Goal: Information Seeking & Learning: Learn about a topic

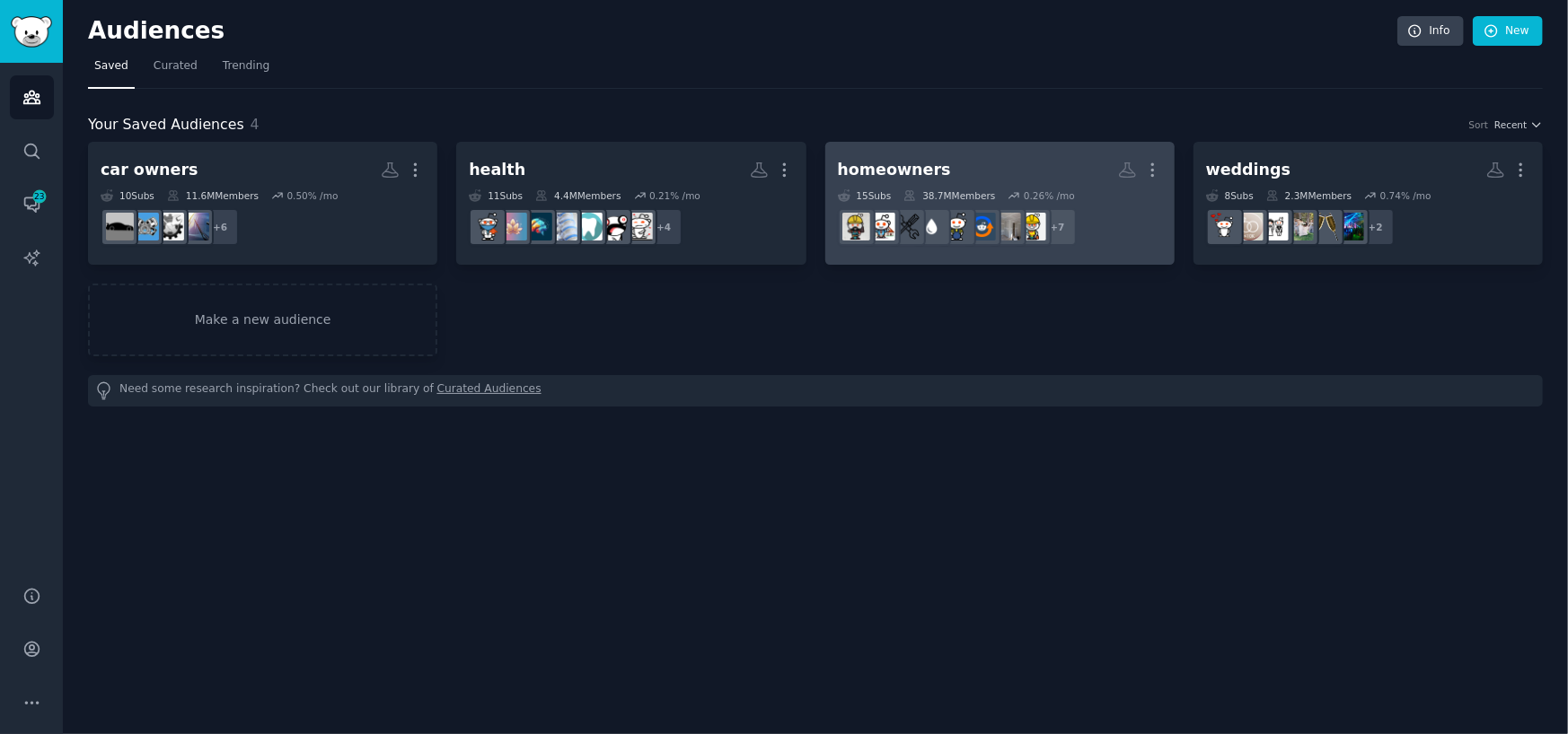
click at [966, 164] on h2 "homeowners More" at bounding box center [1000, 170] width 324 height 31
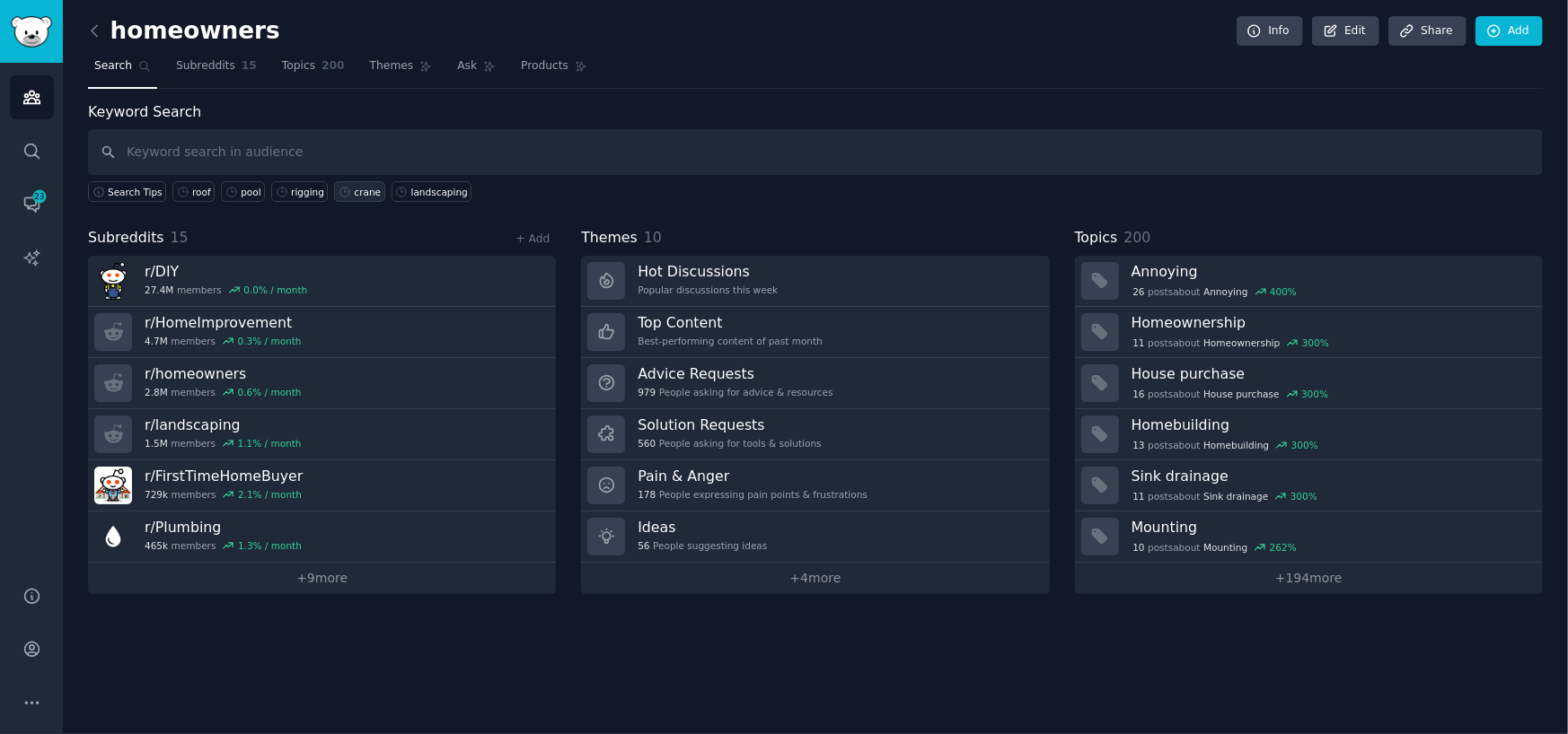
click at [354, 192] on div "crane" at bounding box center [367, 192] width 27 height 13
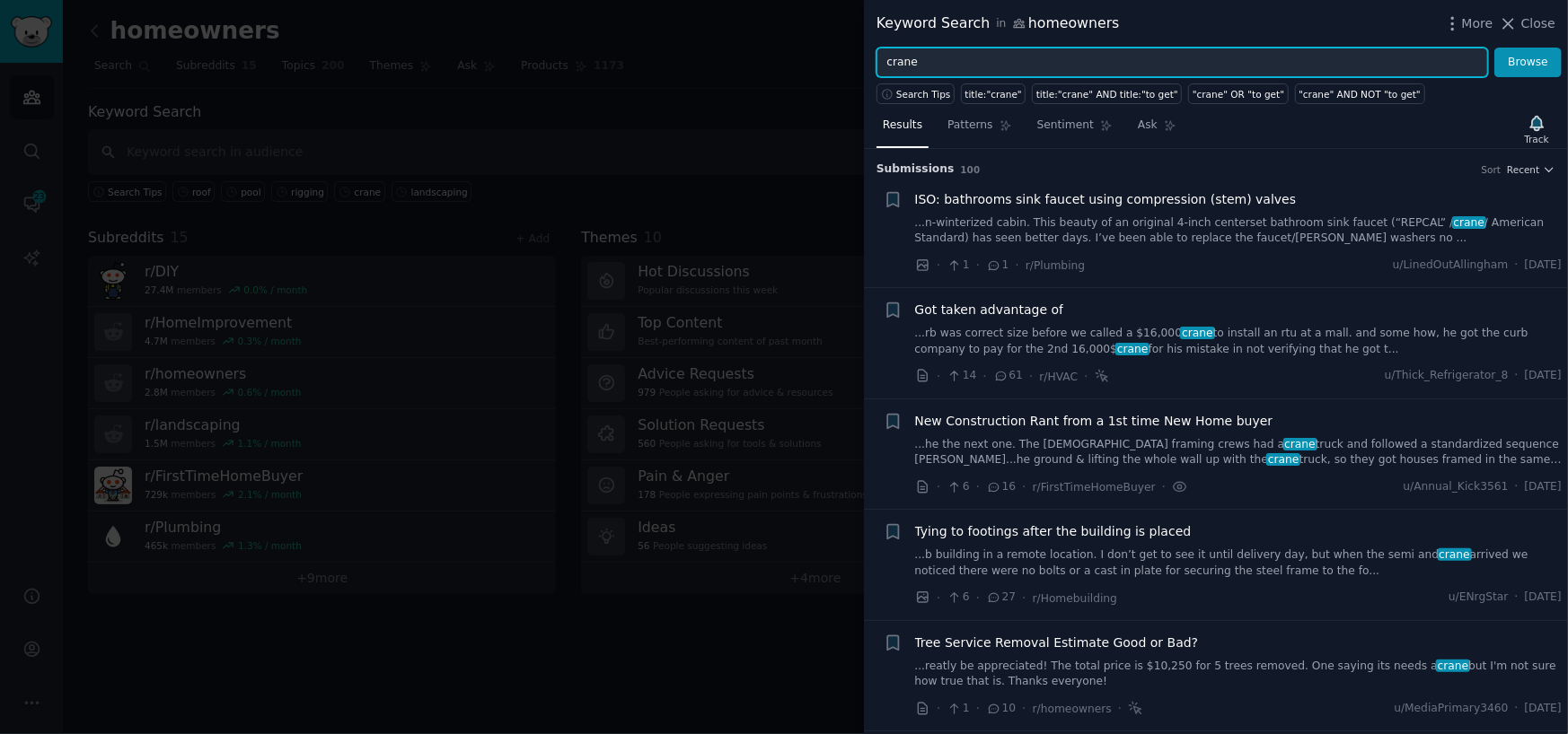
drag, startPoint x: 934, startPoint y: 54, endPoint x: 860, endPoint y: 76, distance: 77.2
click at [860, 76] on div "Keyword Search in homeowners More Close crane Browse Search Tips title:"crane" …" at bounding box center [784, 367] width 1568 height 734
click at [1494, 48] on button "Browse" at bounding box center [1527, 63] width 67 height 30
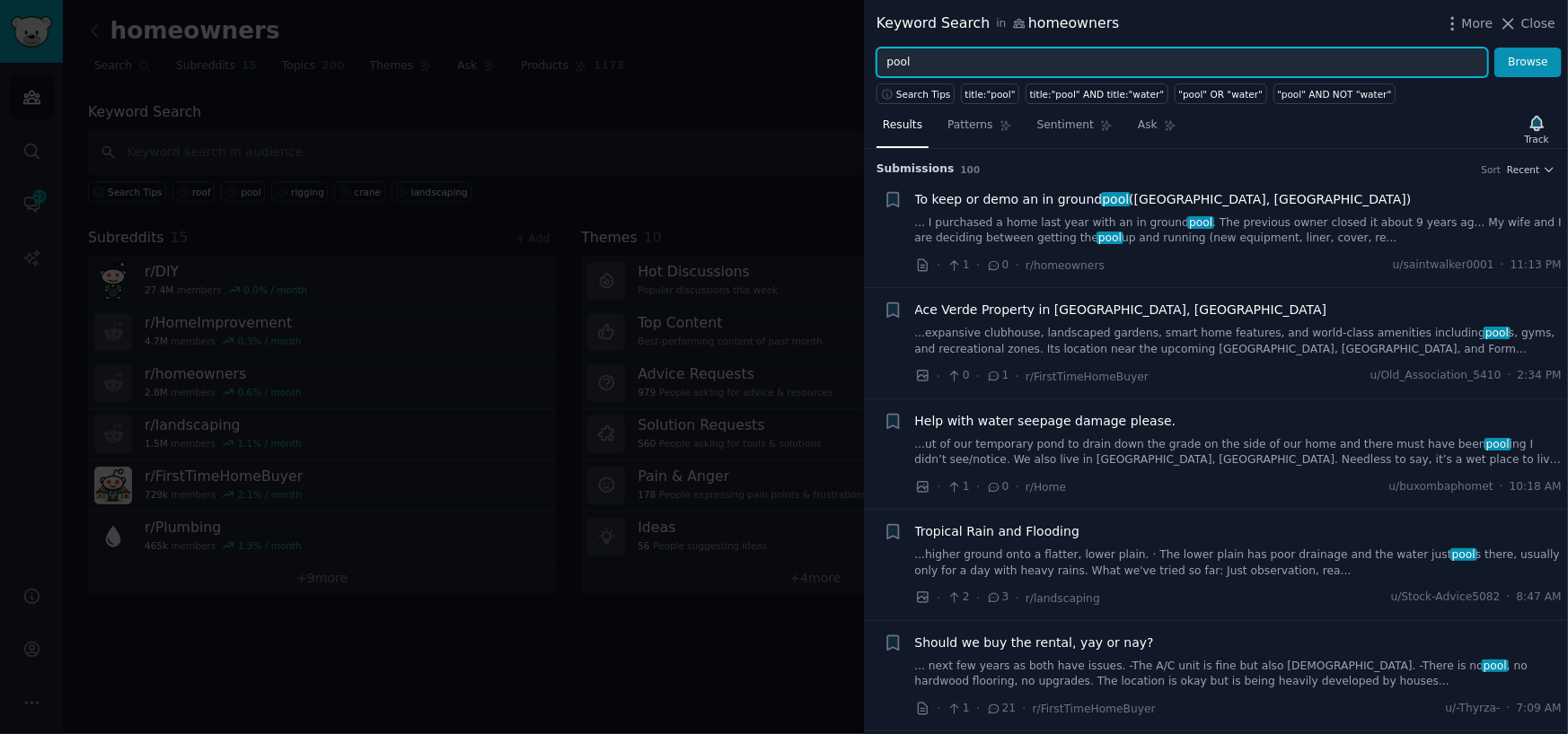
drag, startPoint x: 992, startPoint y: 64, endPoint x: 817, endPoint y: 87, distance: 176.5
click at [817, 87] on div "Keyword Search in homeowners More Close pool Browse Search Tips title:"pool" ti…" at bounding box center [784, 367] width 1568 height 734
click at [1494, 48] on button "Browse" at bounding box center [1527, 63] width 67 height 30
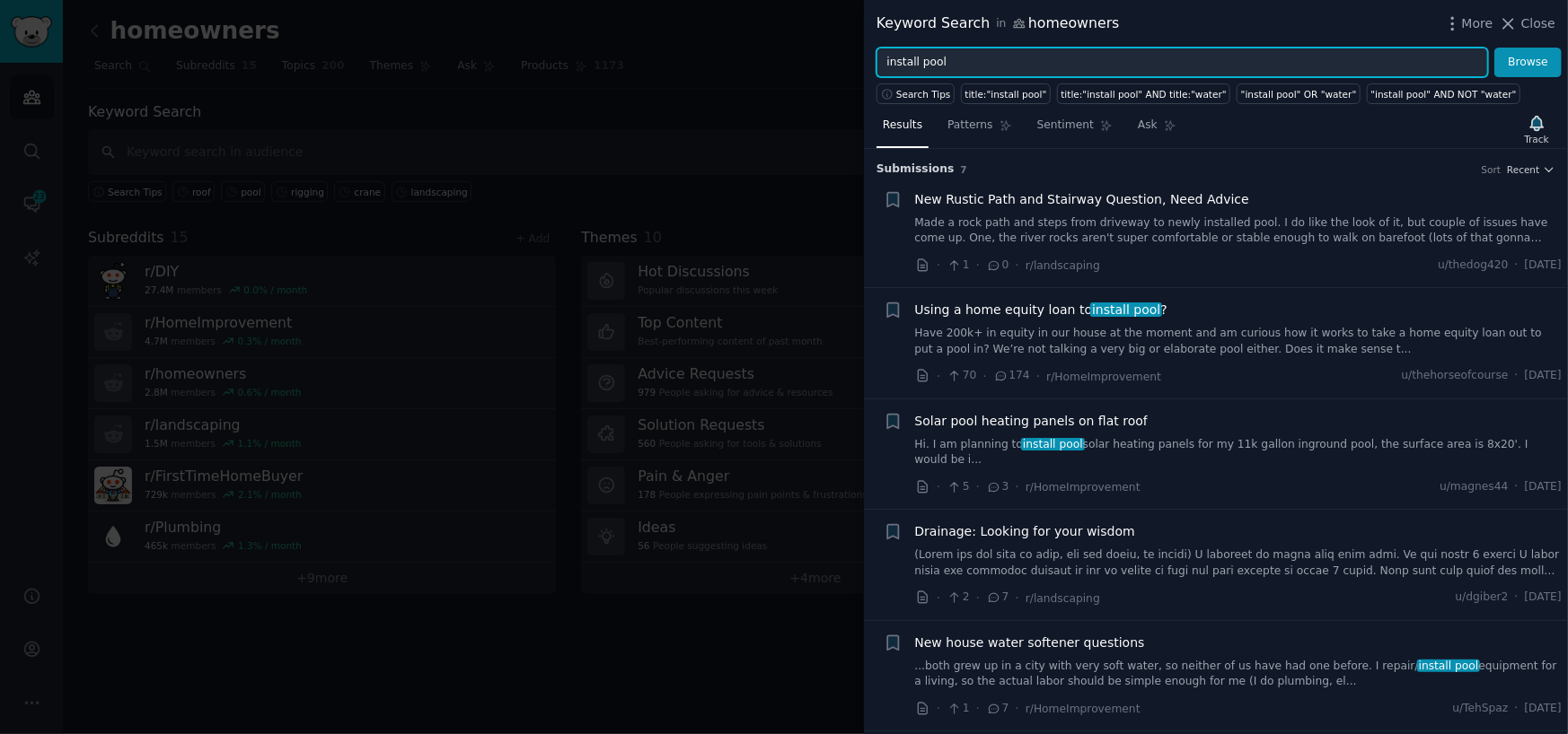
click at [921, 59] on input "install pool" at bounding box center [1182, 63] width 612 height 30
click at [1494, 48] on button "Browse" at bounding box center [1527, 63] width 67 height 30
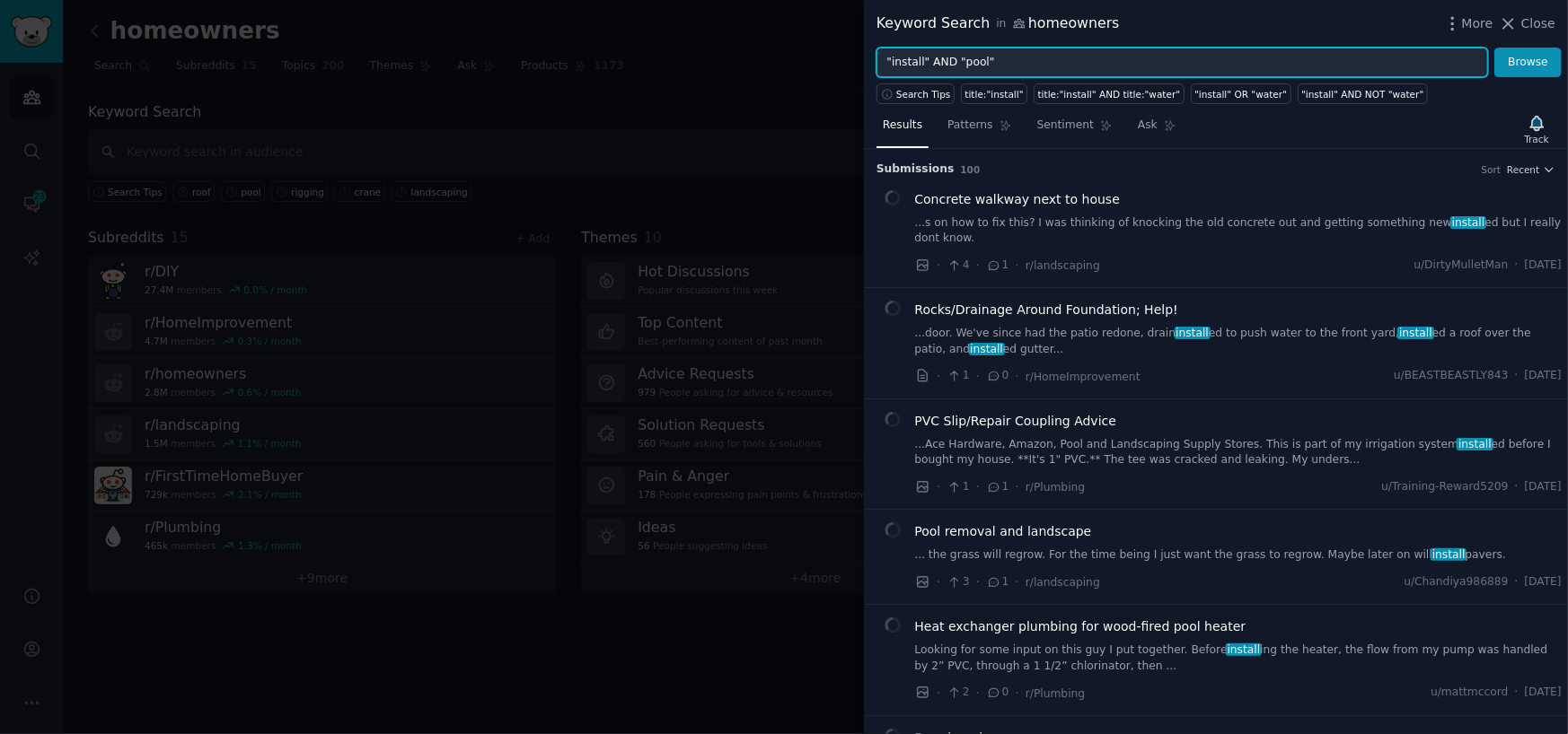
click at [975, 61] on input ""install" AND "pool"" at bounding box center [1182, 63] width 612 height 30
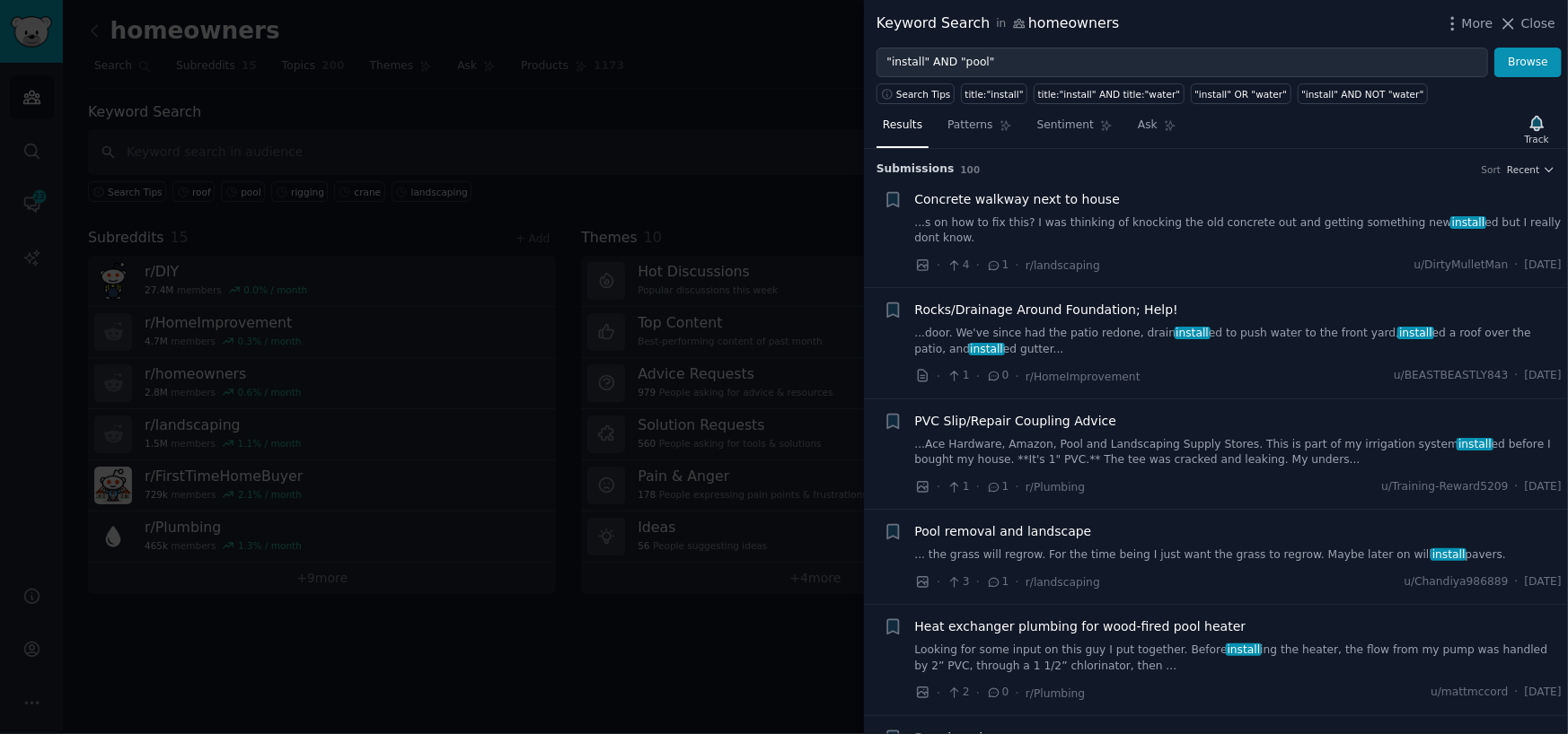
click at [1026, 522] on span "Pool removal and landscape" at bounding box center [1003, 531] width 177 height 18
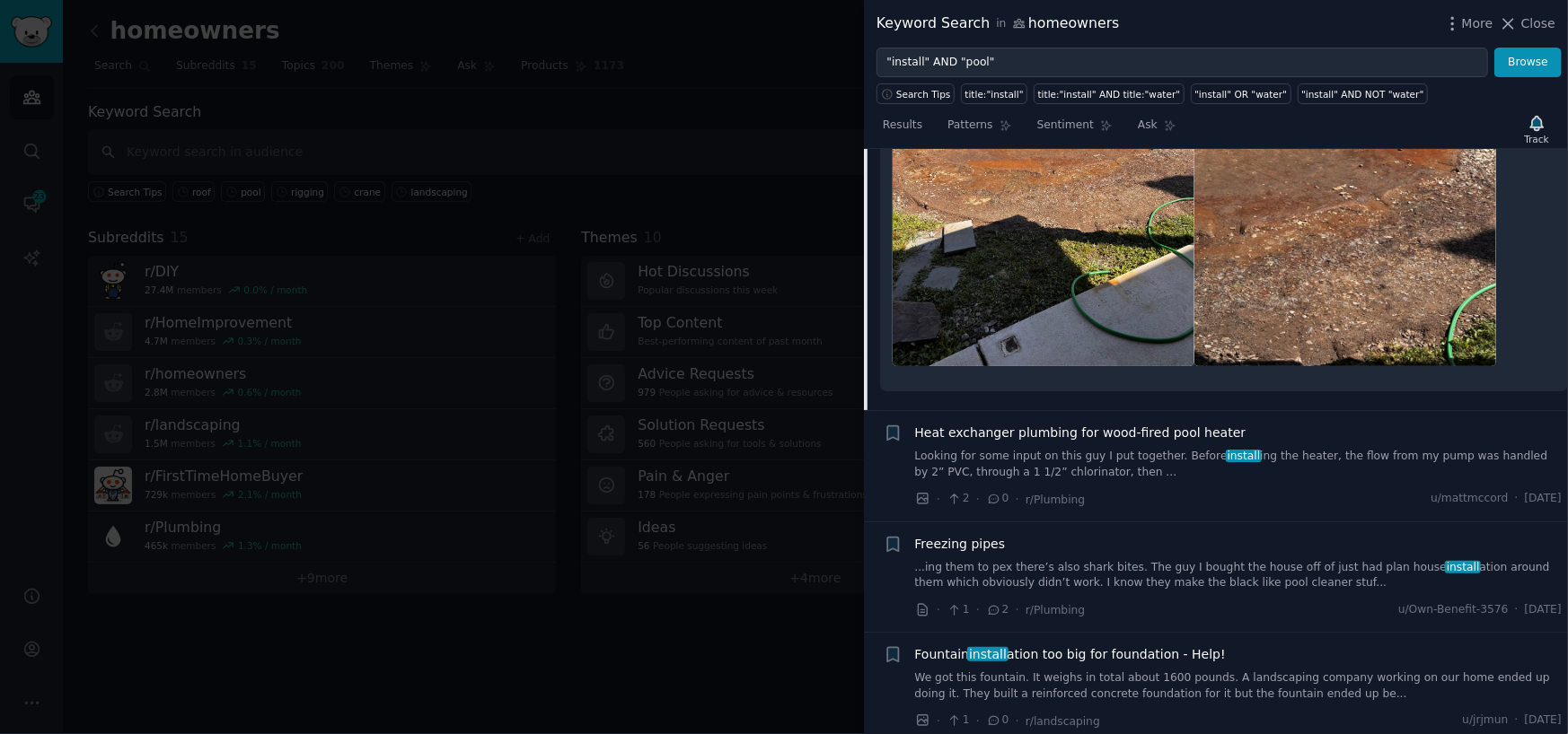
scroll to position [1242, 0]
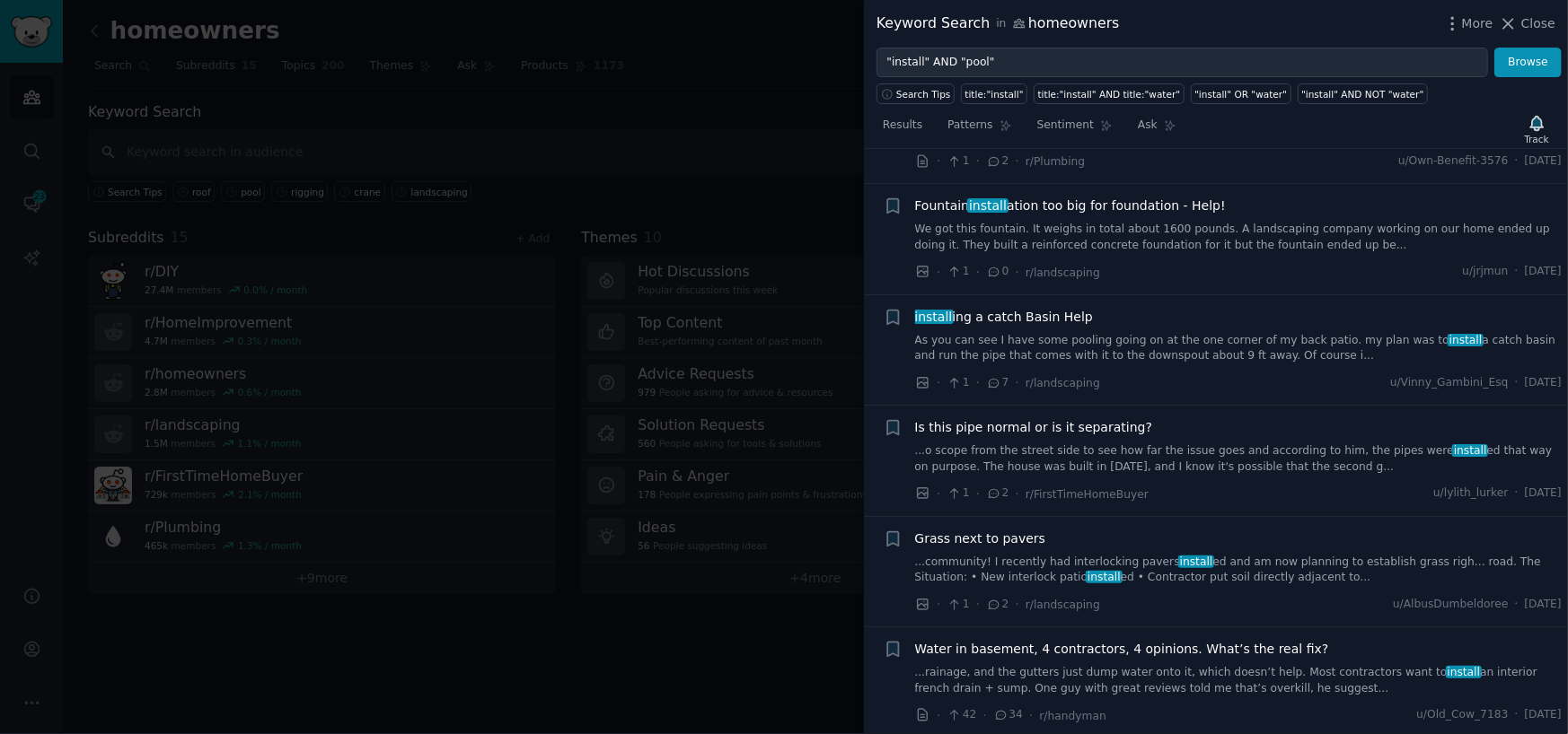
click at [1121, 236] on div "Fountain install ation too big for foundation - Help! We got this fountain. It …" at bounding box center [1238, 239] width 648 height 86
click at [1139, 196] on span "Fountain install ation too big for foundation - Help!" at bounding box center [1070, 205] width 310 height 18
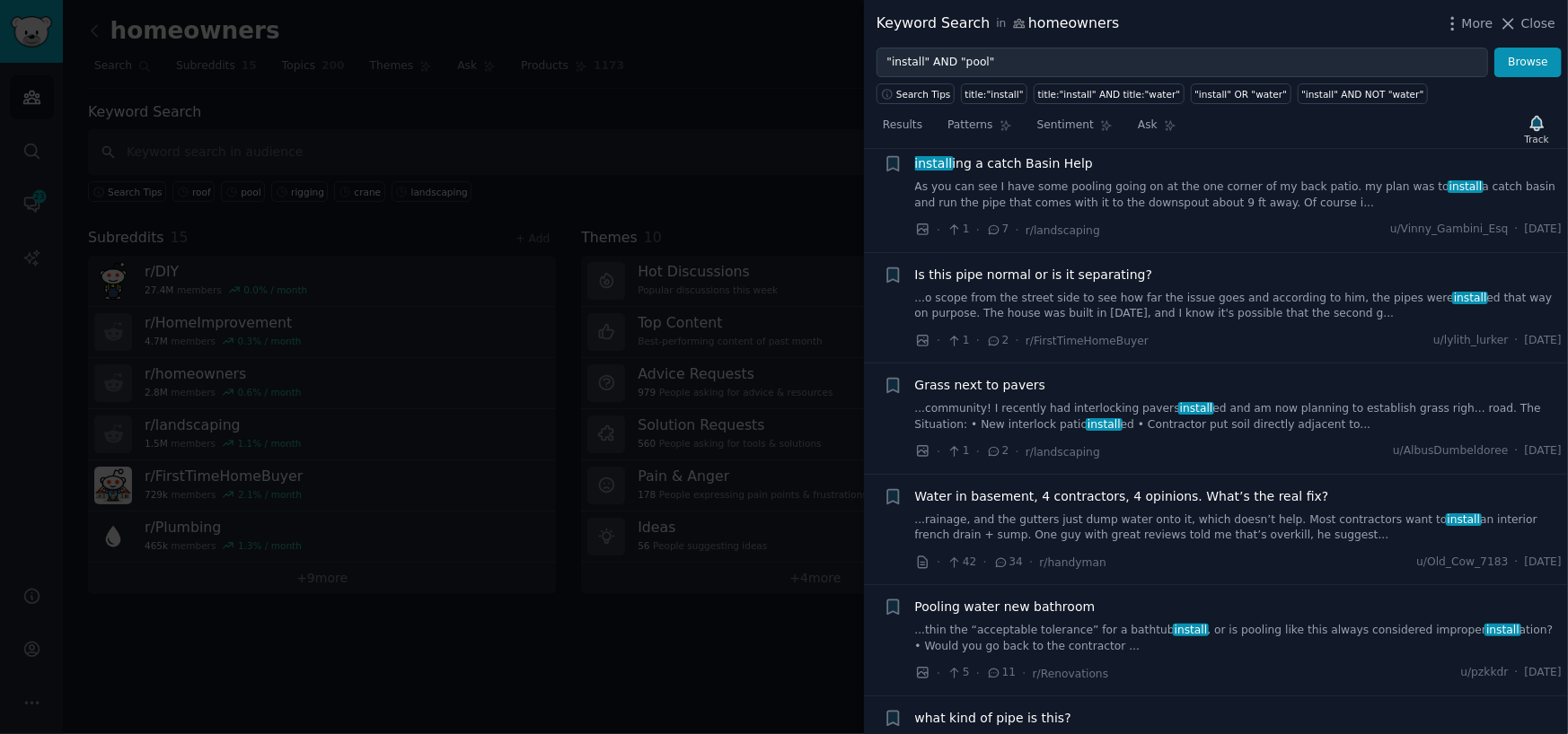
scroll to position [1738, 0]
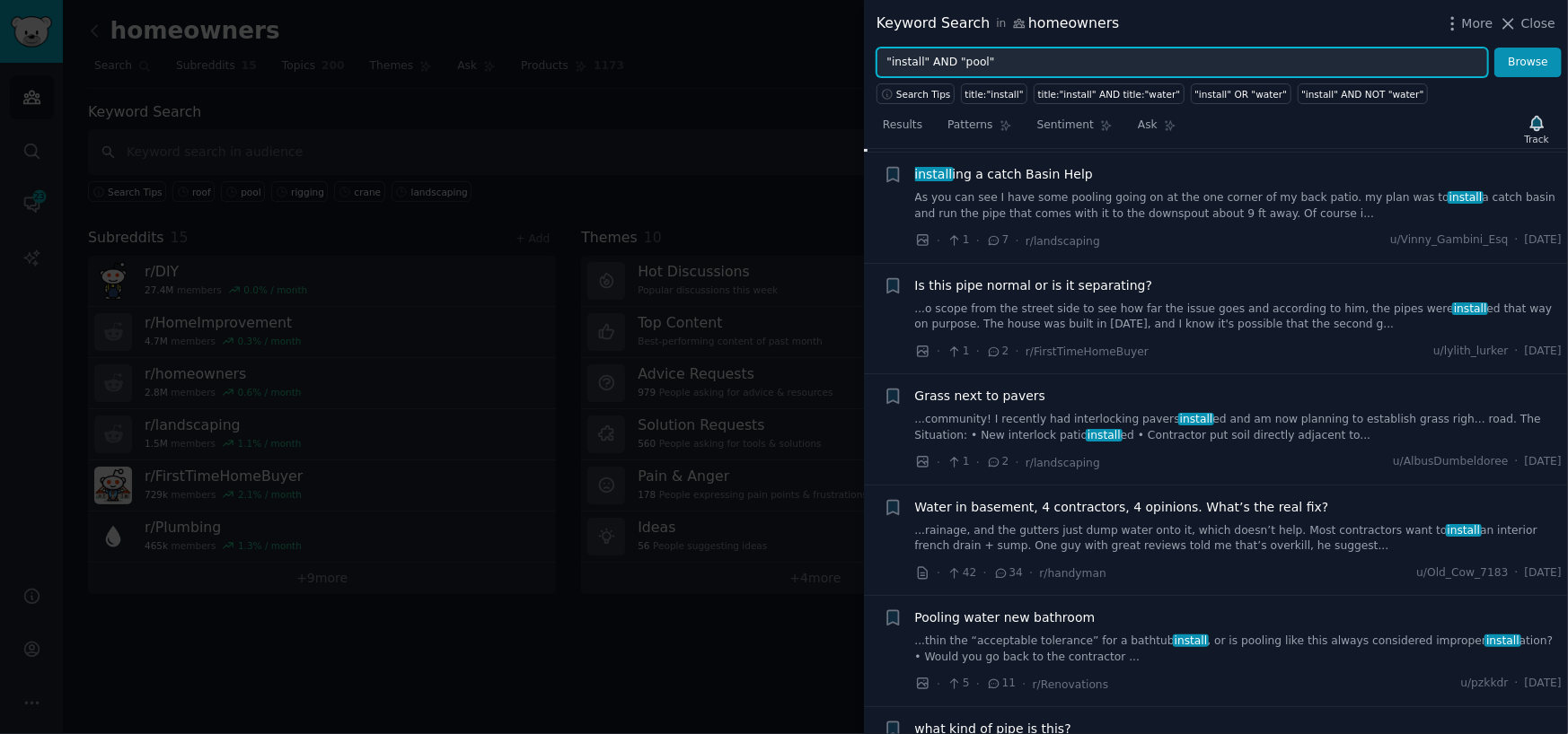
click at [978, 56] on input ""install" AND "pool"" at bounding box center [1182, 63] width 612 height 30
type input ""install" AND "hot tub""
click at [1494, 48] on button "Browse" at bounding box center [1527, 63] width 67 height 30
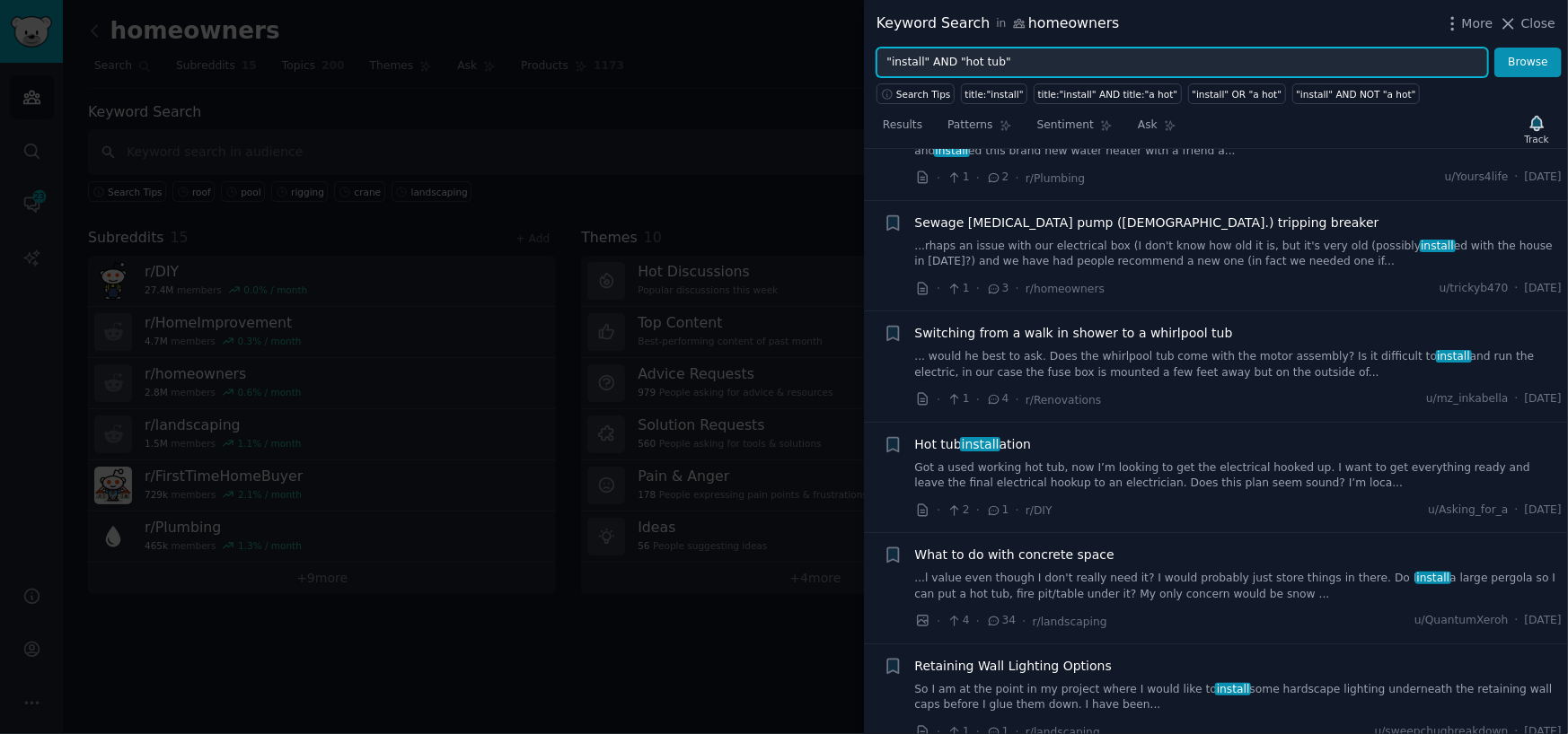
scroll to position [539, 0]
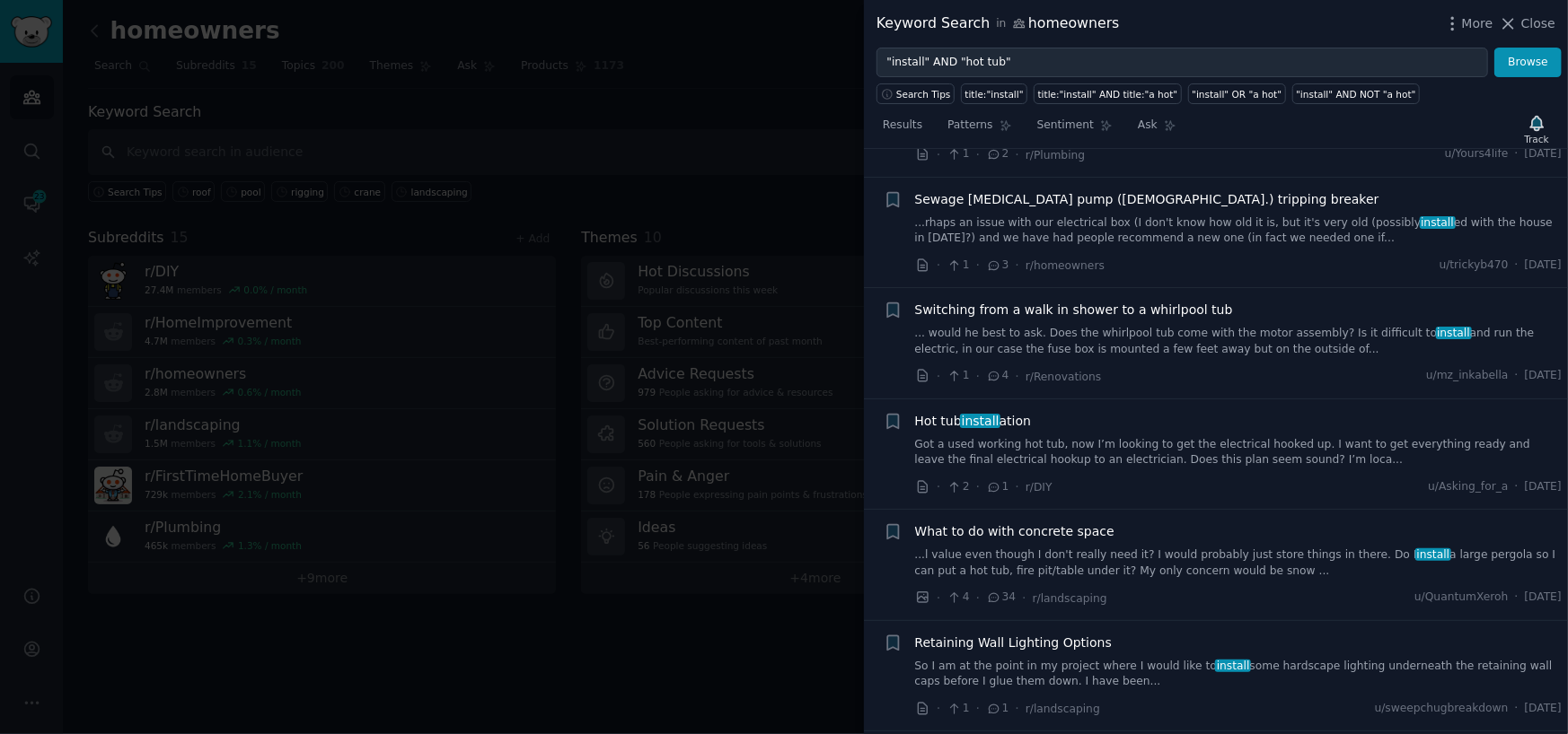
click at [1062, 439] on link "Got a used working hot tub, now I’m looking to get the electrical hooked up. I …" at bounding box center [1238, 453] width 648 height 31
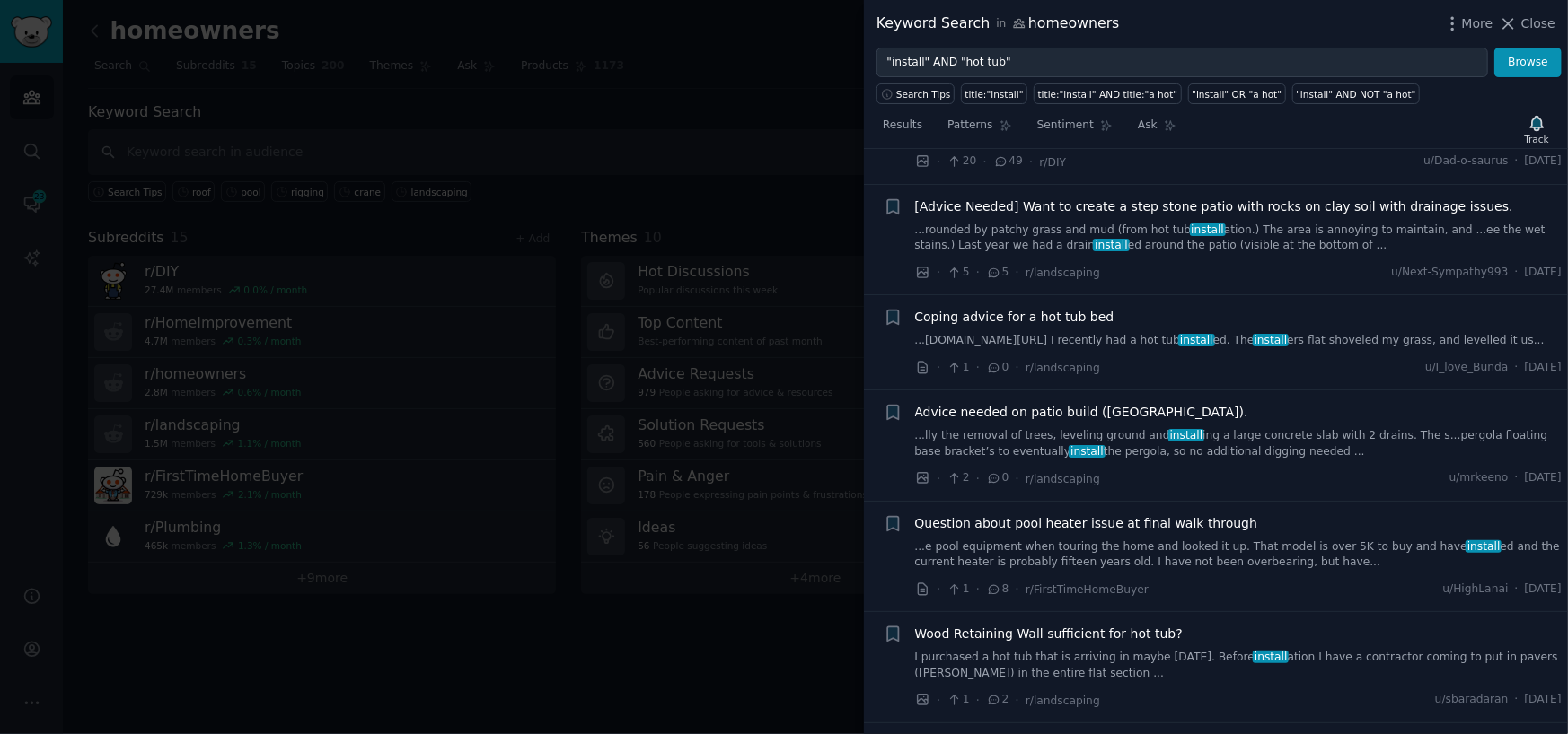
scroll to position [1759, 0]
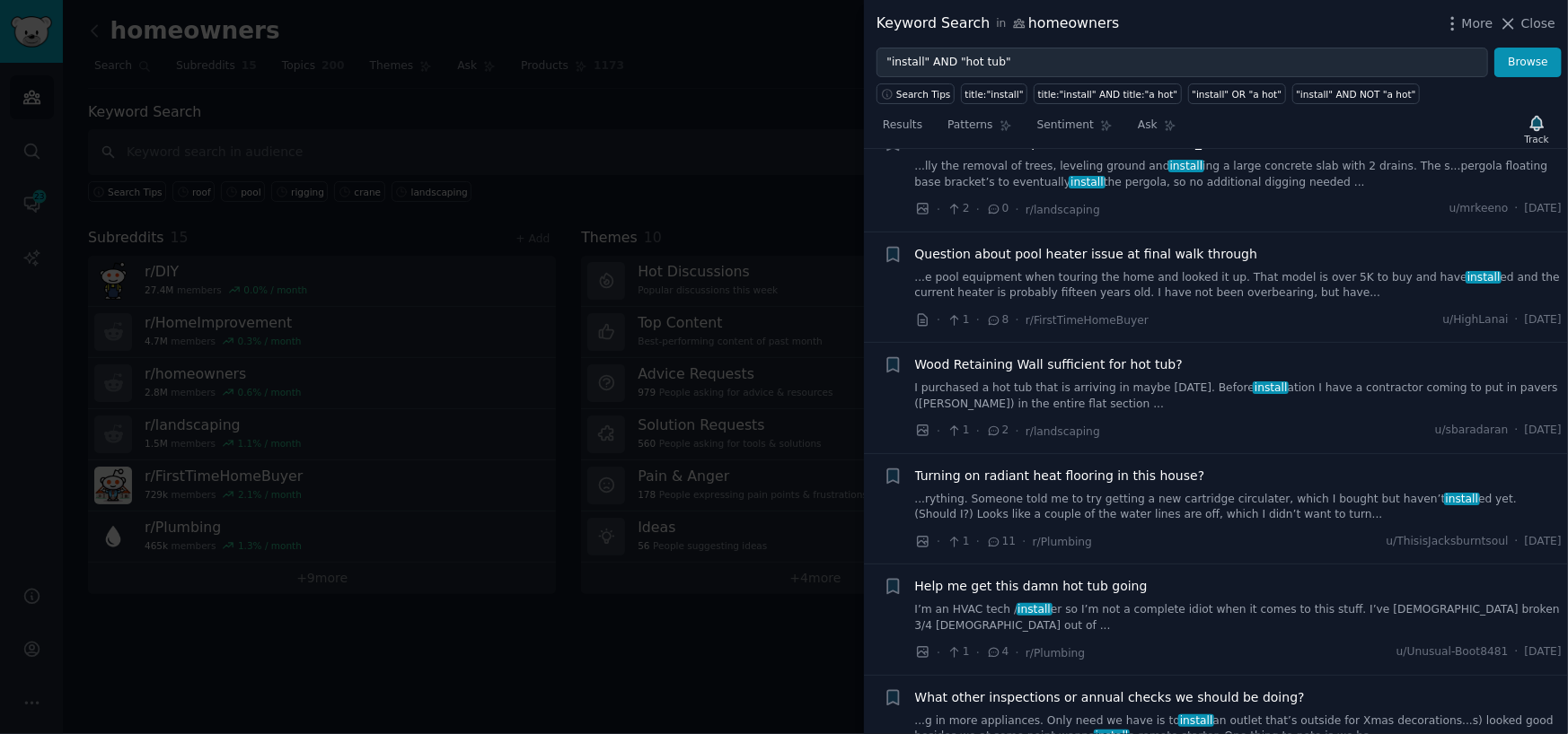
click at [1176, 602] on link "I’m an HVAC tech / install er so I’m not a complete idiot when it comes to this…" at bounding box center [1238, 618] width 648 height 31
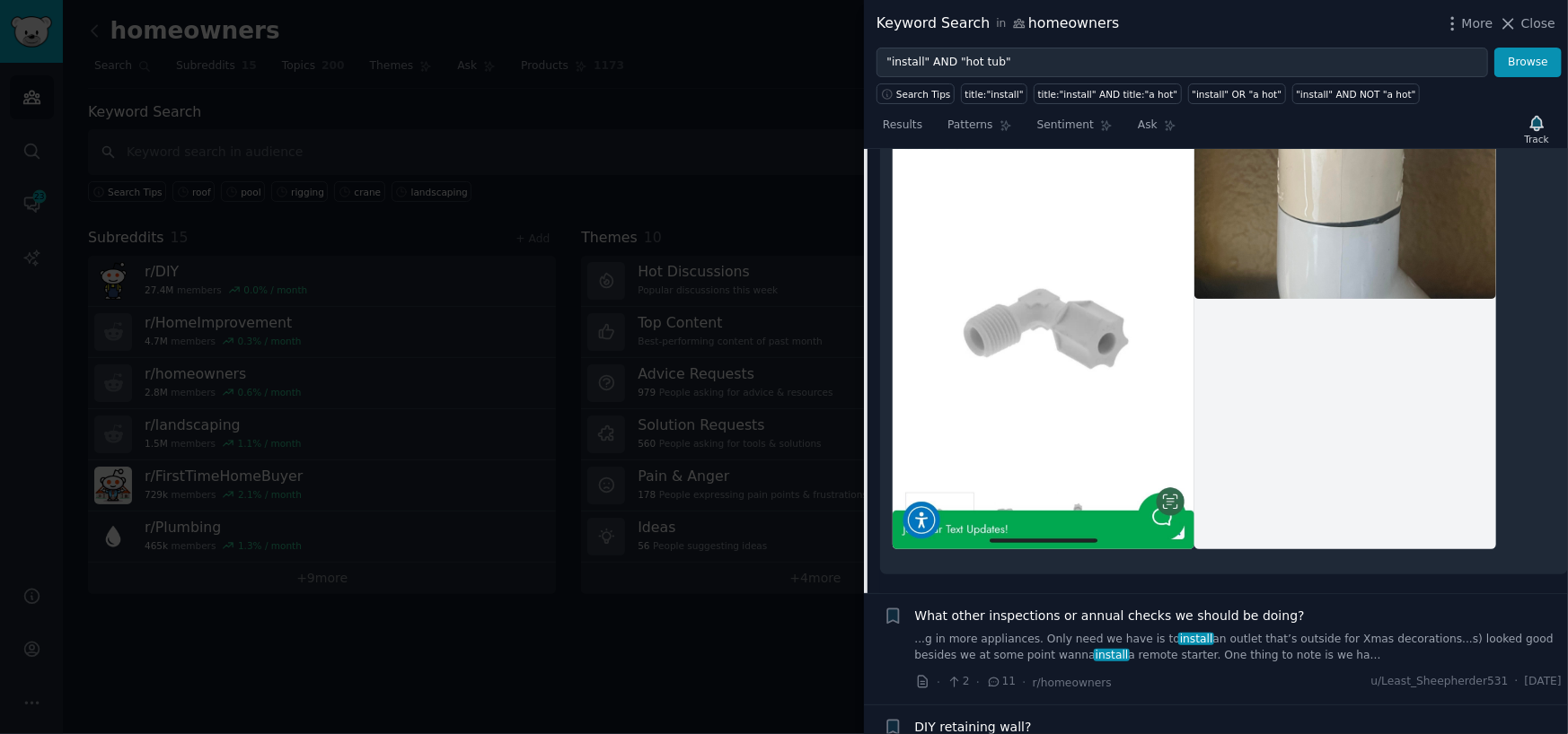
scroll to position [3054, 0]
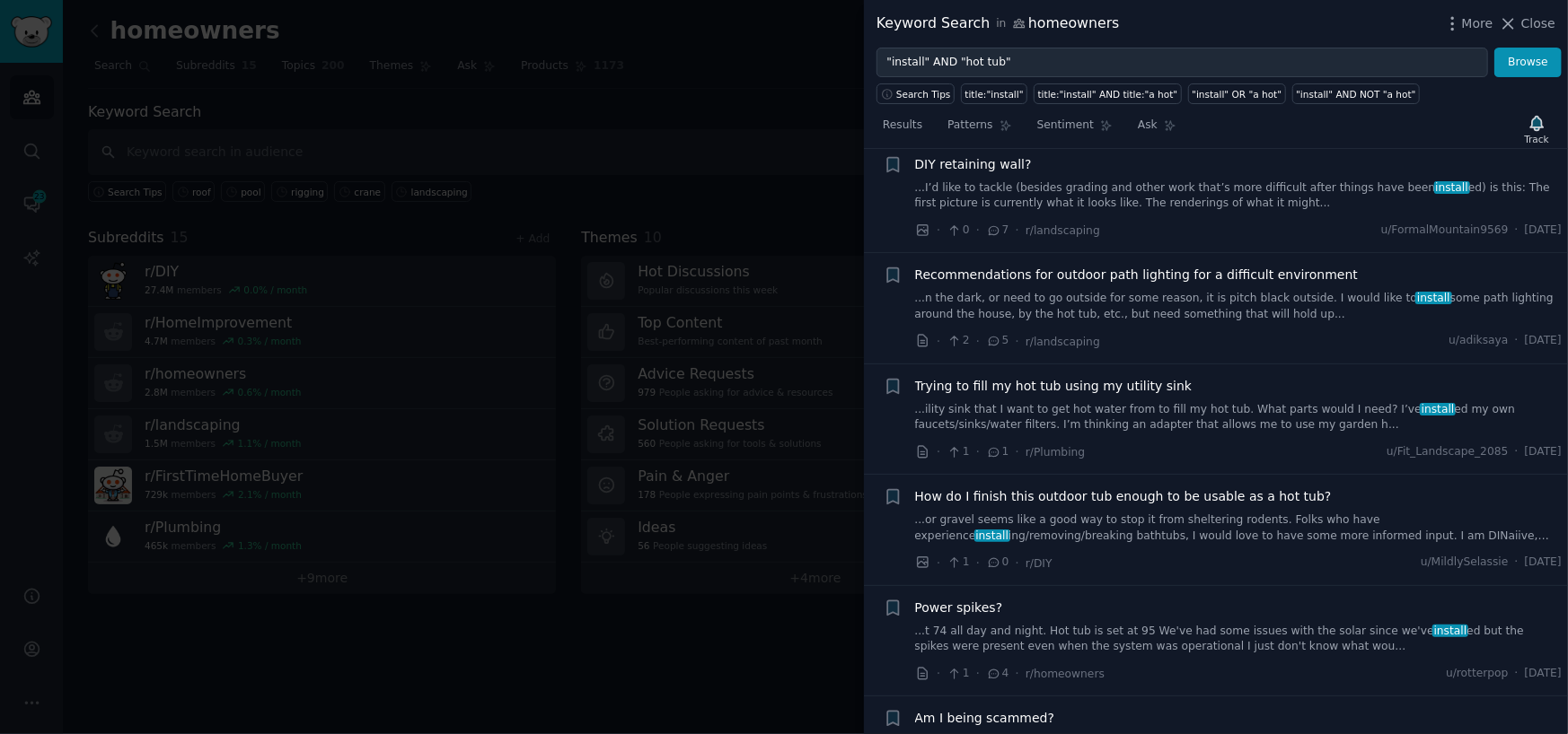
click at [1176, 512] on link "...or gravel seems like a good way to stop it from sheltering rodents. Folks wh…" at bounding box center [1238, 528] width 648 height 31
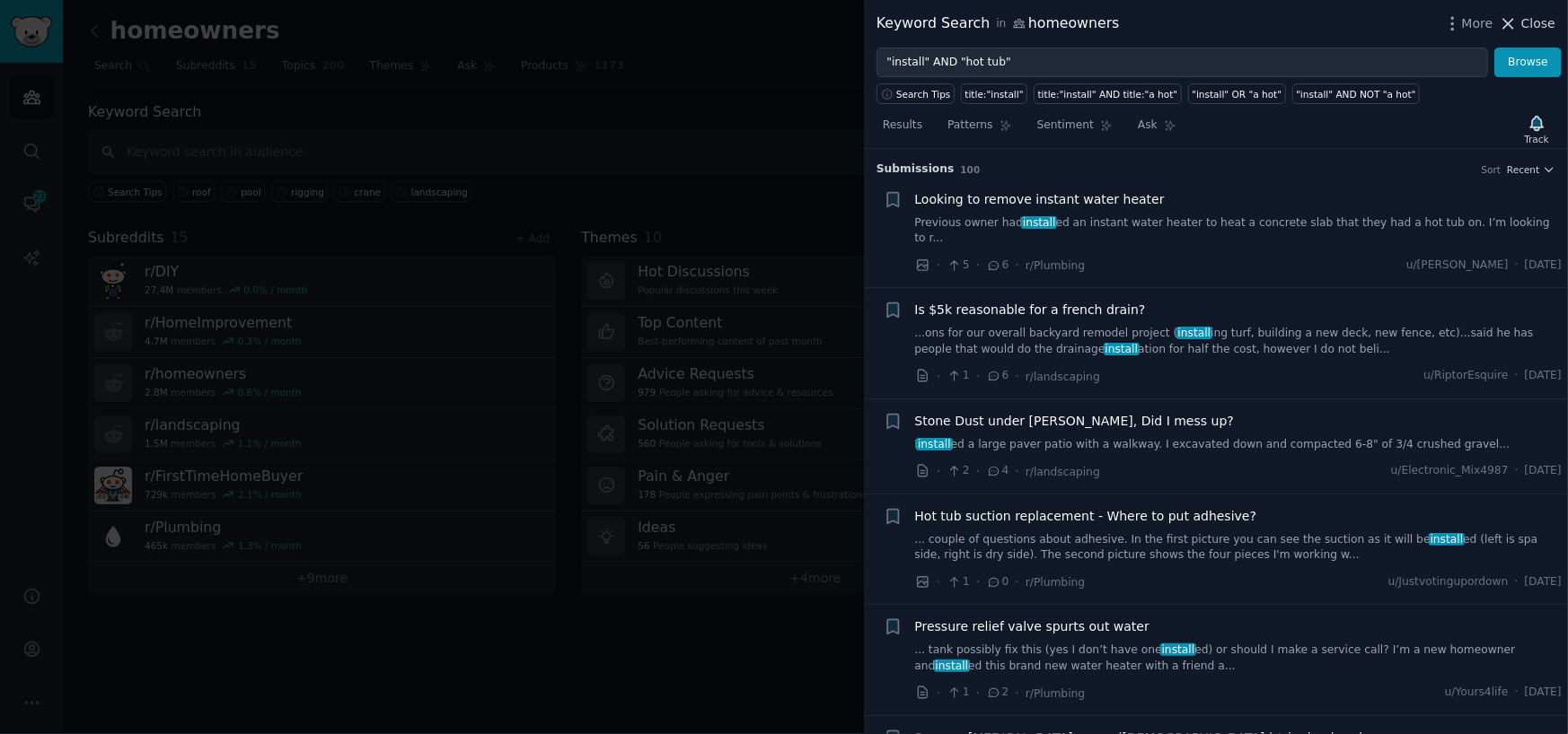
click at [1522, 19] on button "Close" at bounding box center [1527, 24] width 56 height 18
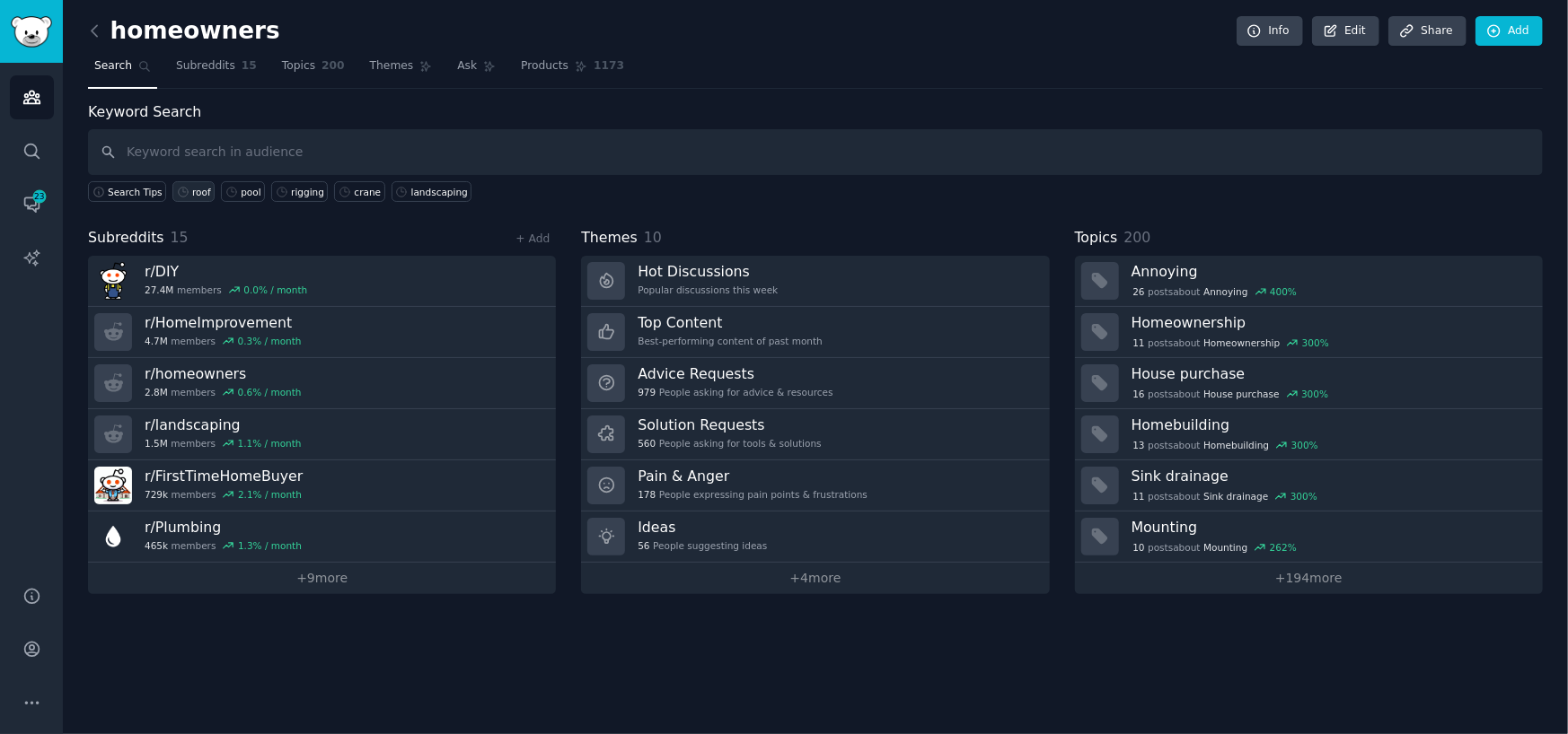
click at [193, 188] on div "roof" at bounding box center [202, 192] width 18 height 13
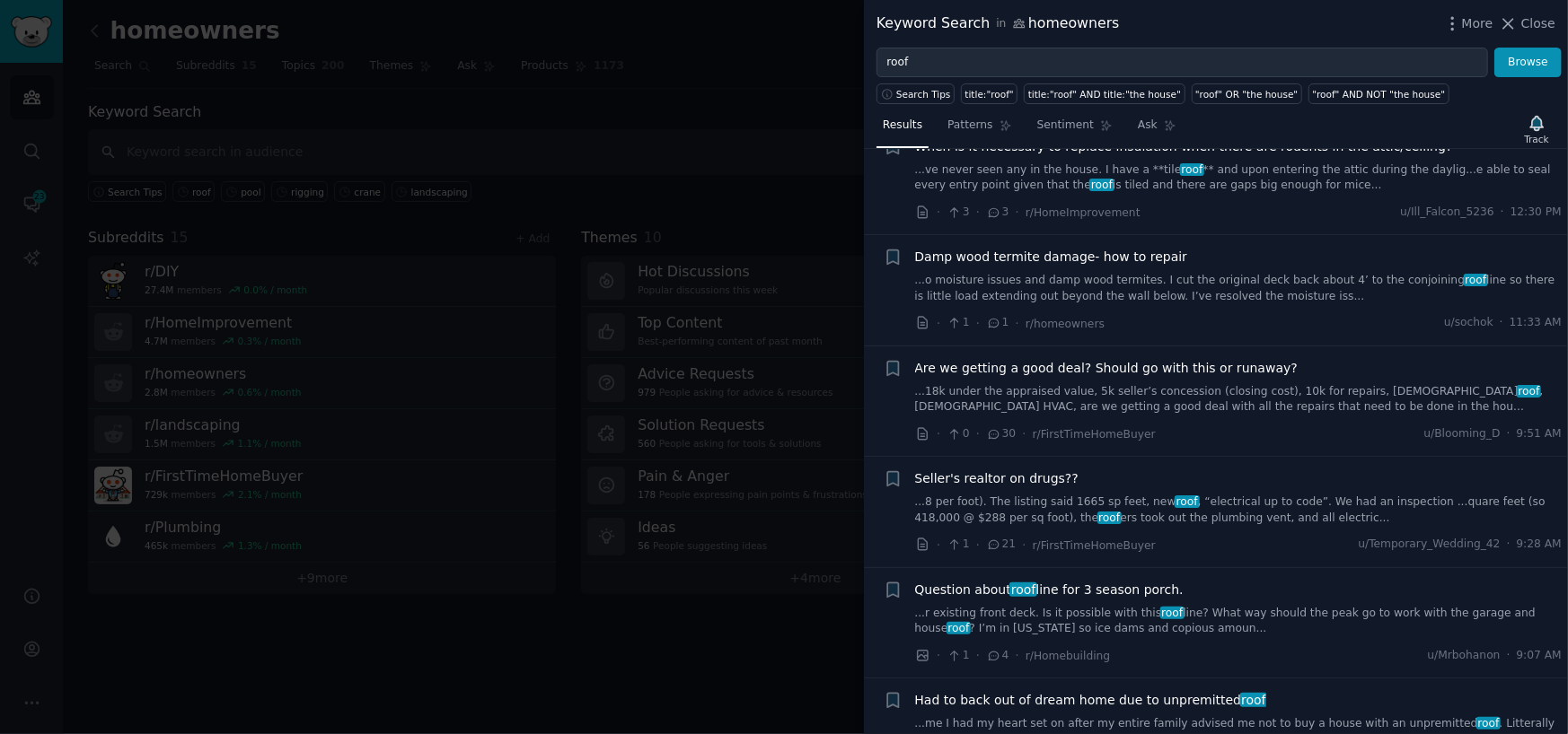
scroll to position [808, 0]
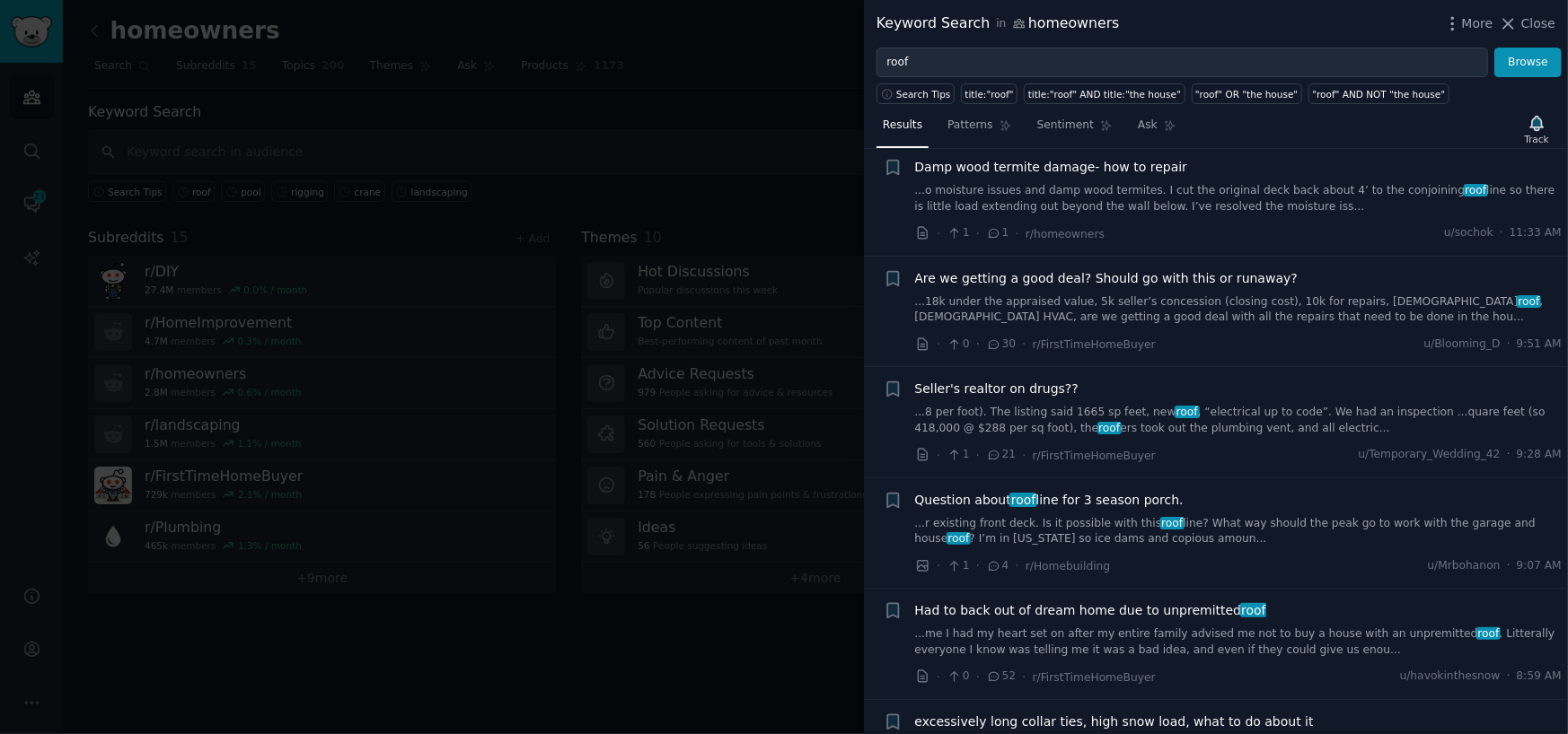
click at [1182, 655] on link "...me I had my heart set on after my entire family advised me not to buy a hous…" at bounding box center [1238, 642] width 648 height 31
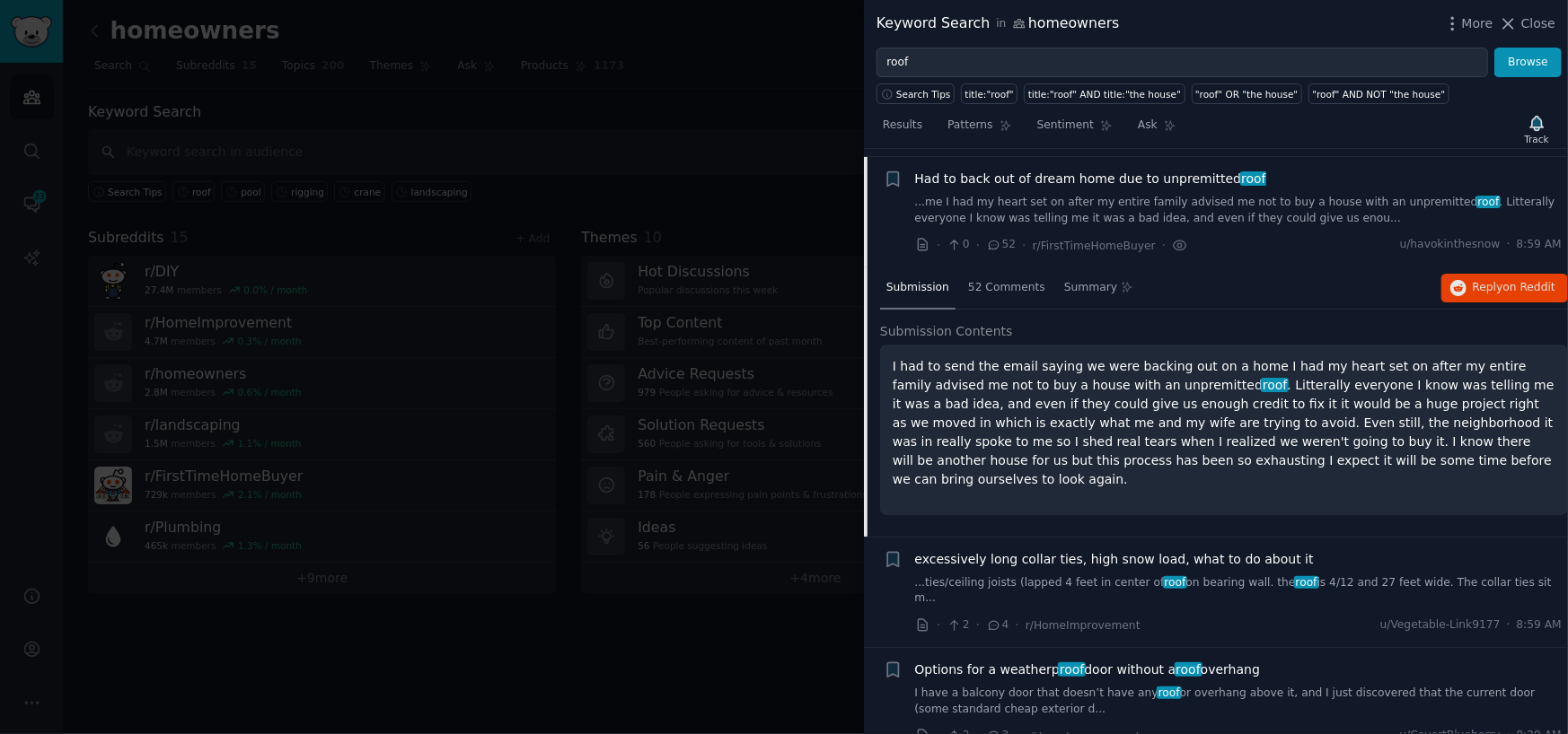
scroll to position [1247, 0]
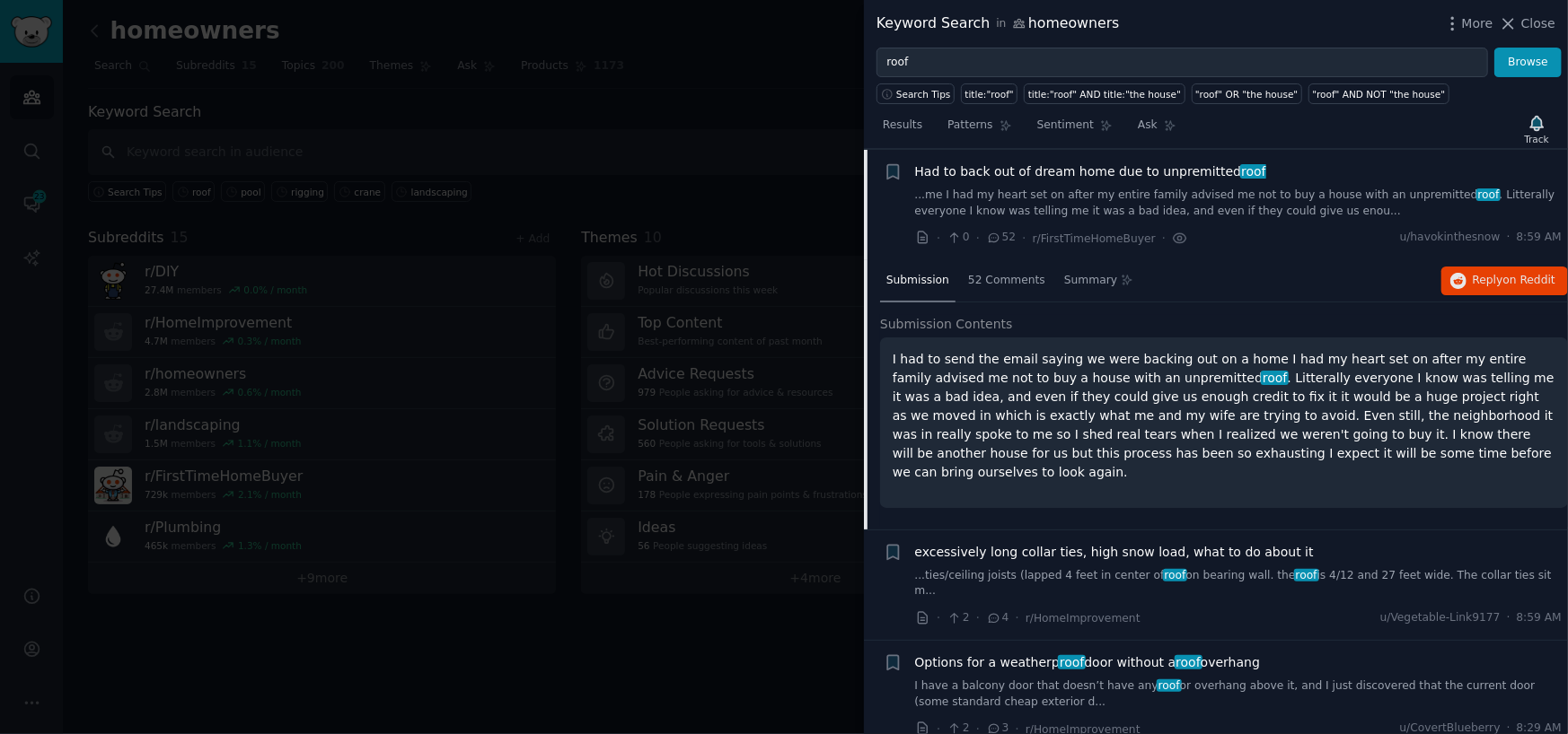
click at [1069, 568] on link "...ties/ceiling joists (lapped 4 feet in center of roof on bearing wall. the ro…" at bounding box center [1238, 584] width 648 height 31
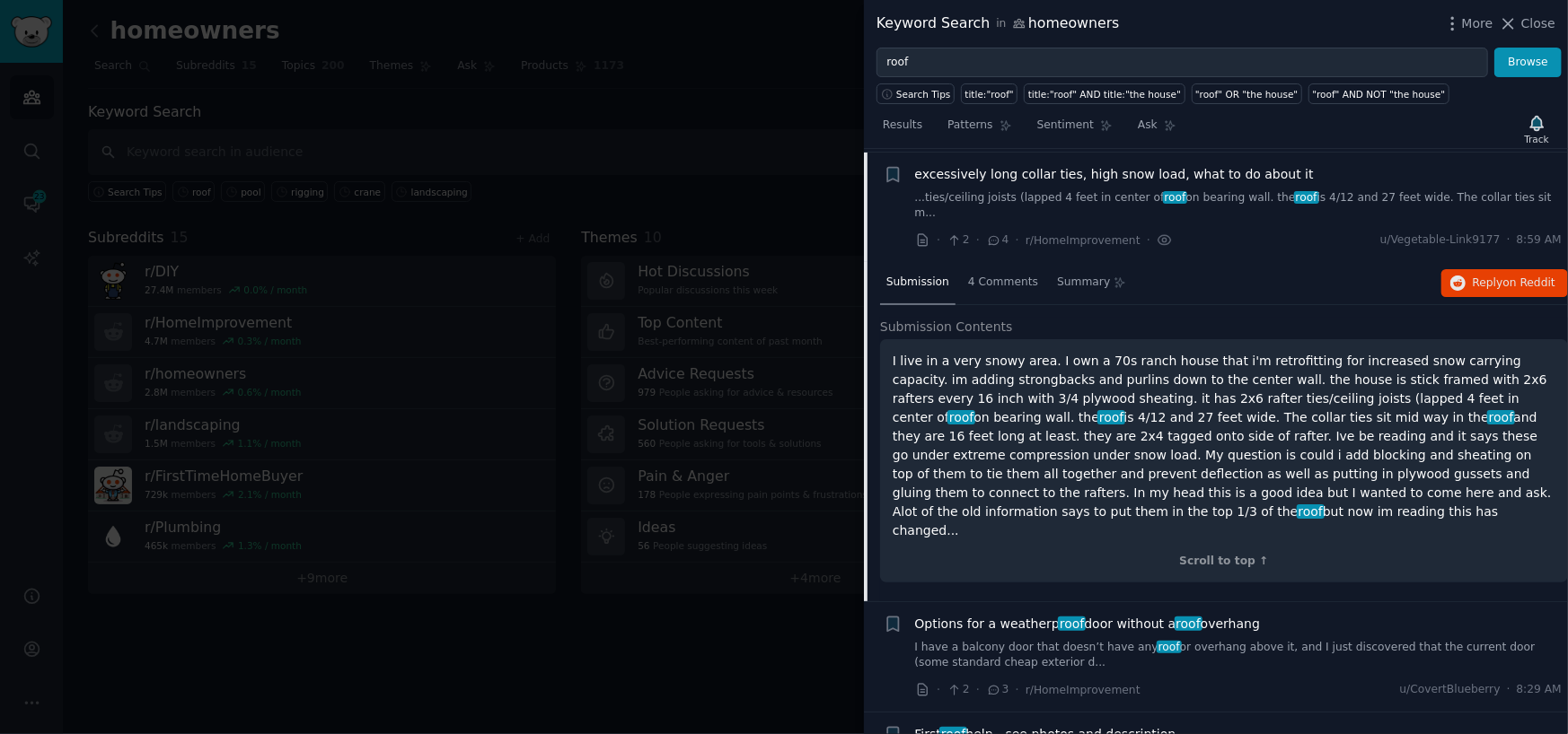
scroll to position [1357, 0]
click at [1463, 274] on icon "button" at bounding box center [1458, 283] width 17 height 17
click at [731, 108] on div at bounding box center [784, 367] width 1568 height 734
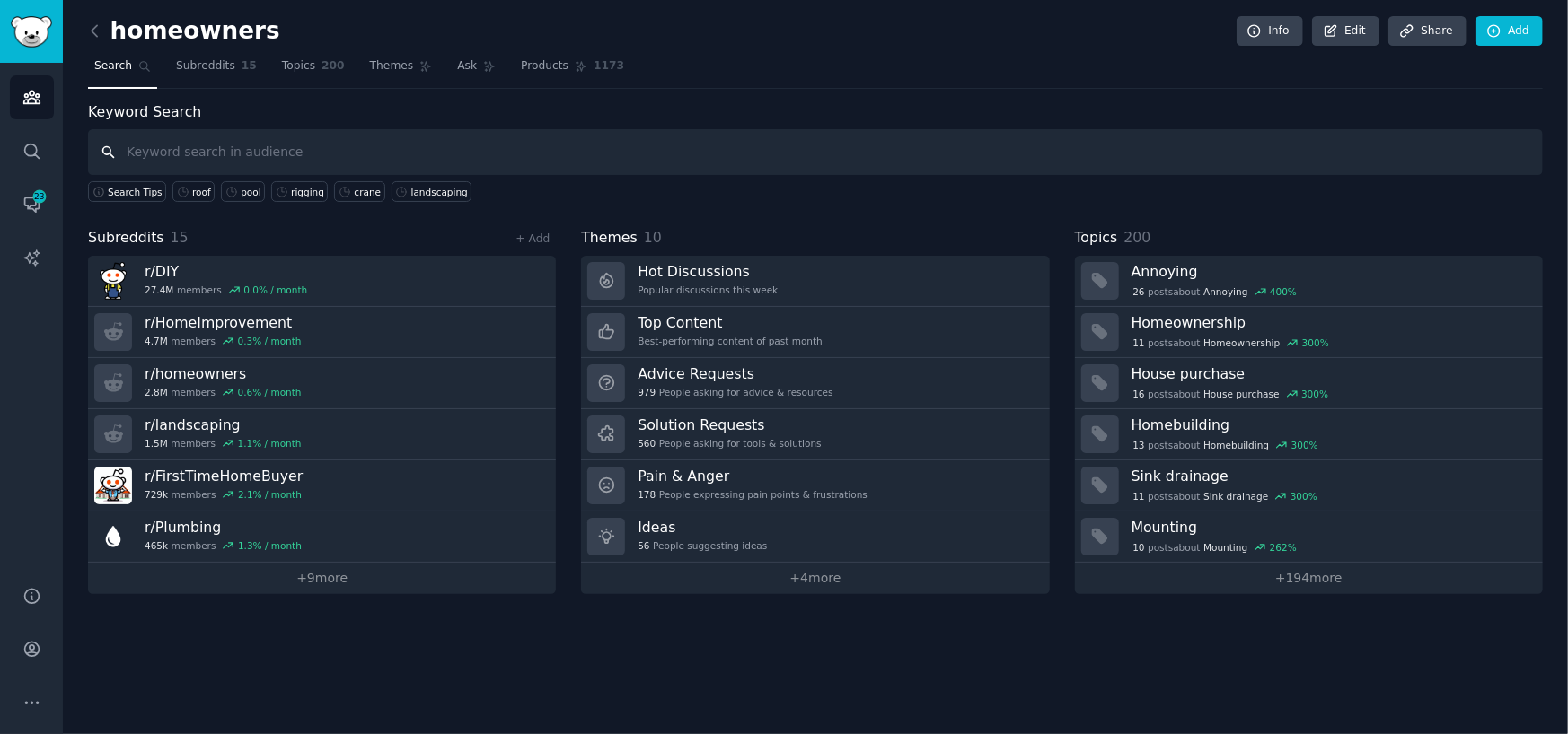
click at [167, 148] on input "text" at bounding box center [815, 152] width 1455 height 46
click at [91, 31] on icon at bounding box center [94, 30] width 6 height 11
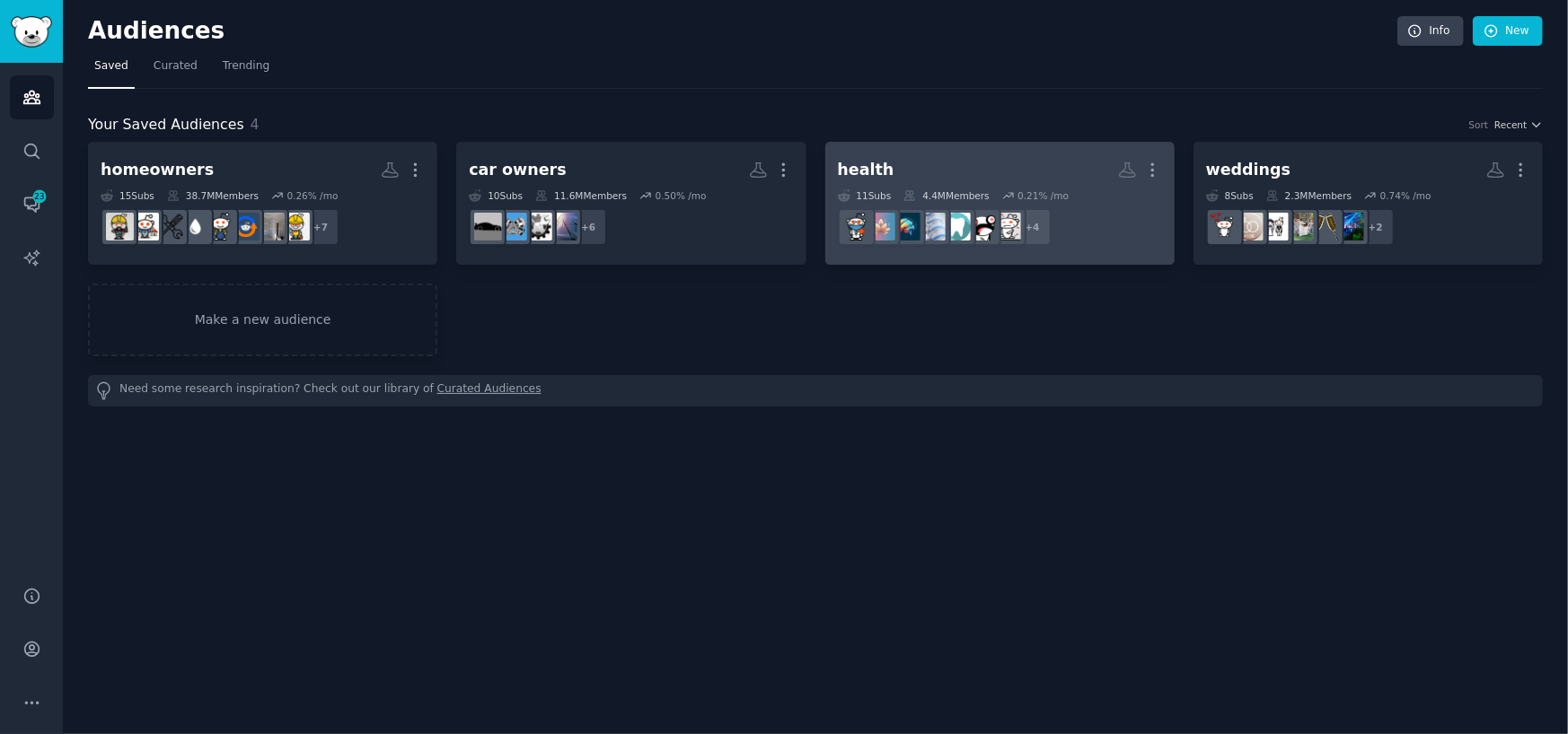
click at [949, 159] on h2 "health Custom Audience More" at bounding box center [1000, 170] width 324 height 31
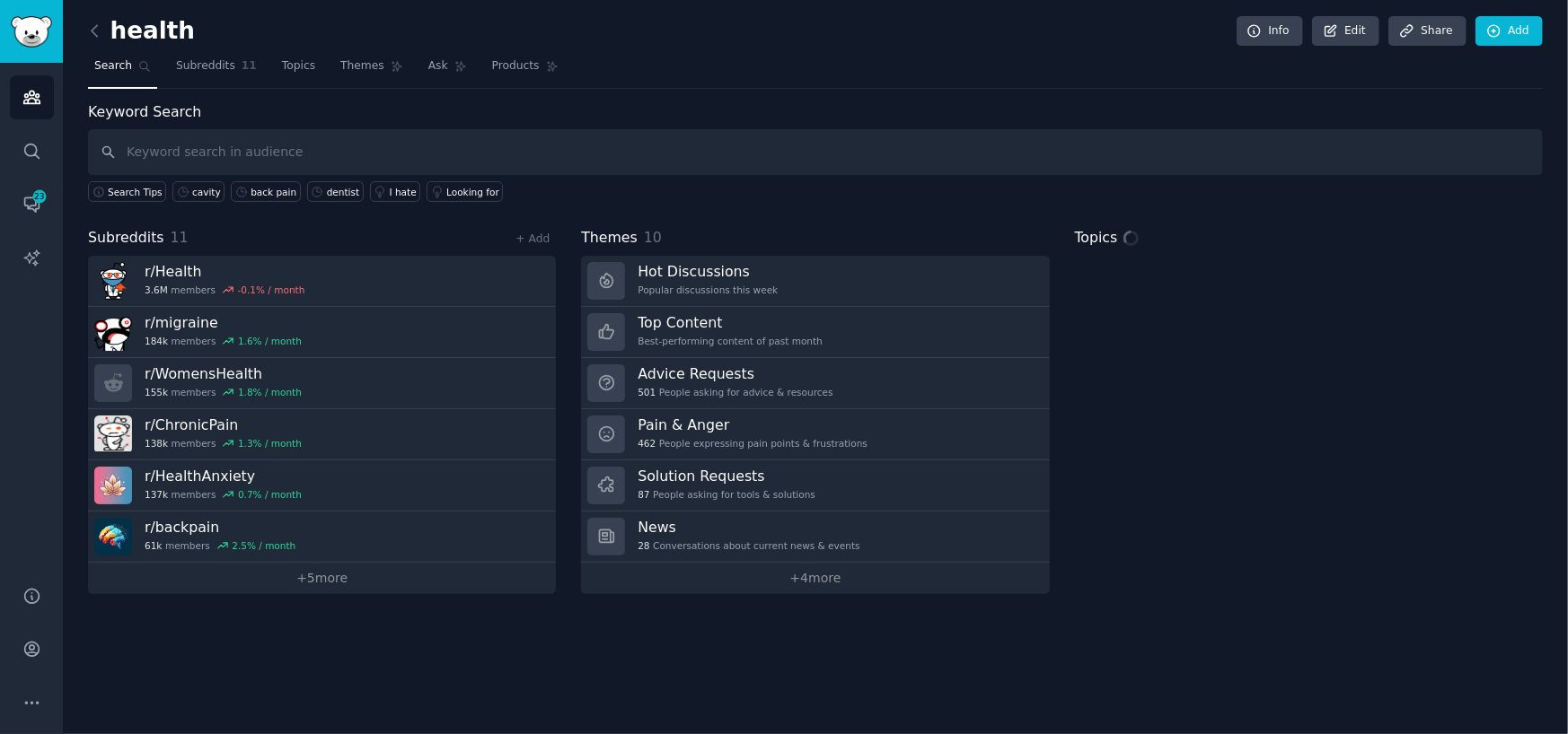
click at [138, 143] on input "text" at bounding box center [815, 152] width 1455 height 46
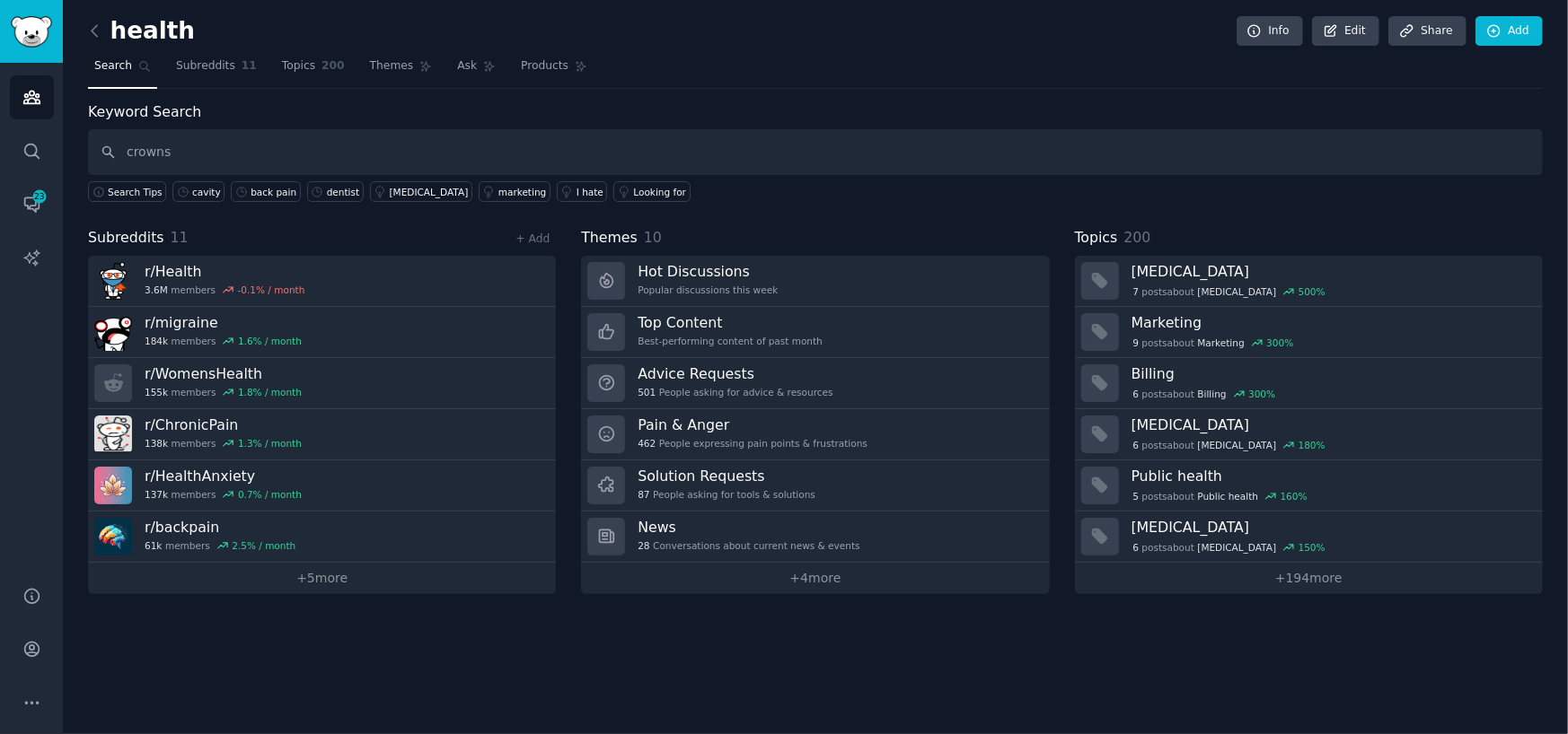
type input "crowns"
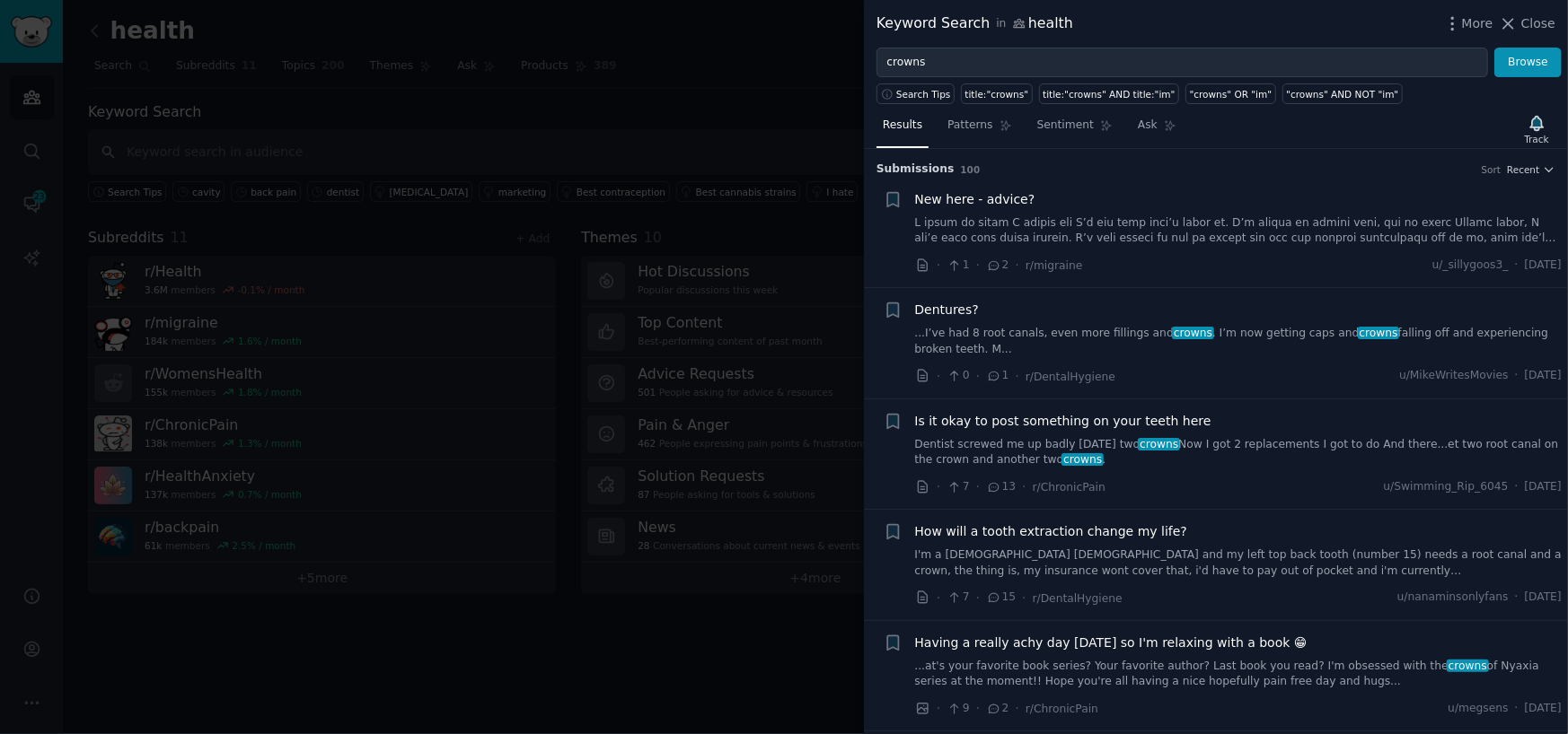
click at [1176, 252] on div "New here - advice? · 1 · 2 · r/migraine u/_sillygoos3_ · [DATE]" at bounding box center [1238, 233] width 648 height 86
click at [983, 231] on link at bounding box center [1238, 231] width 648 height 31
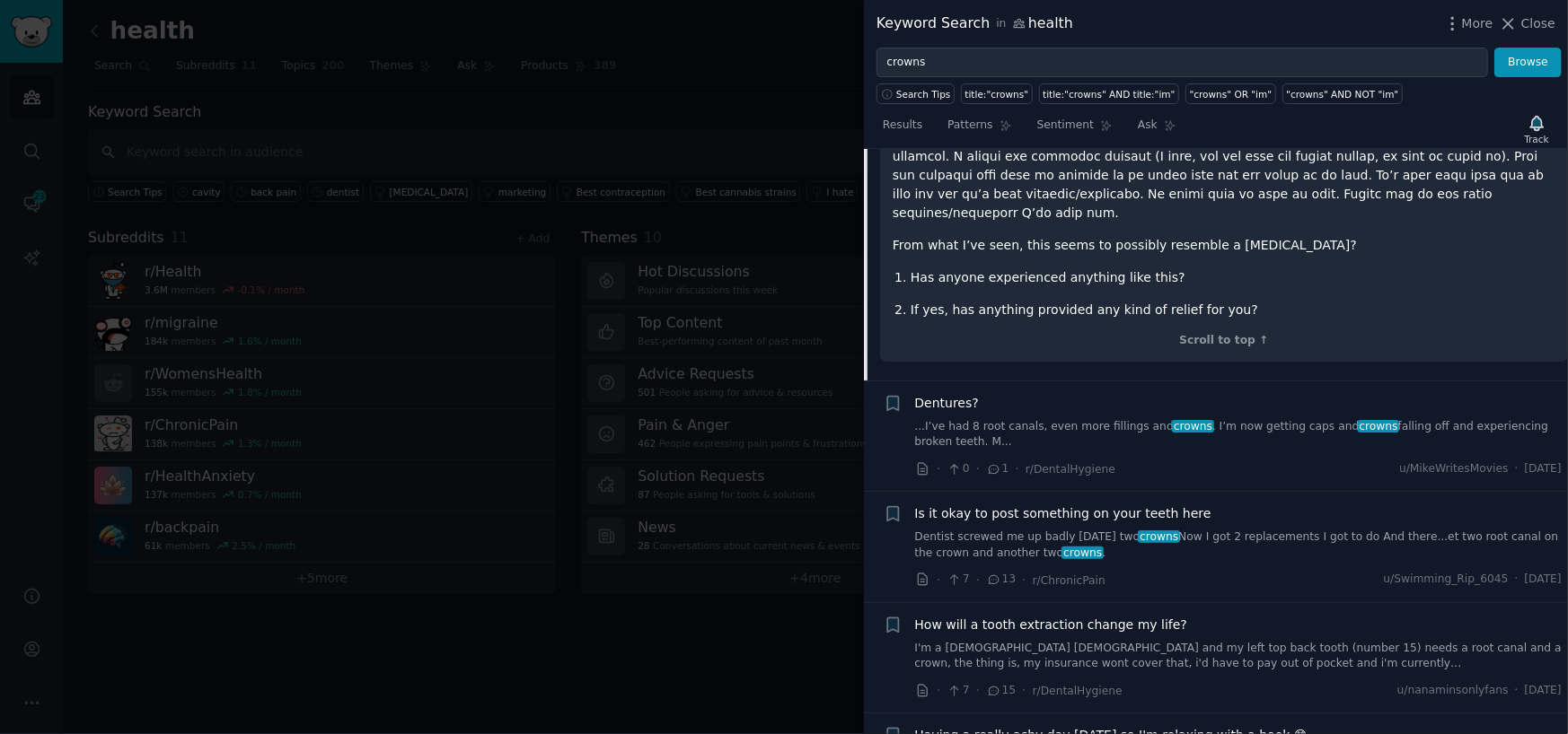
scroll to position [476, 0]
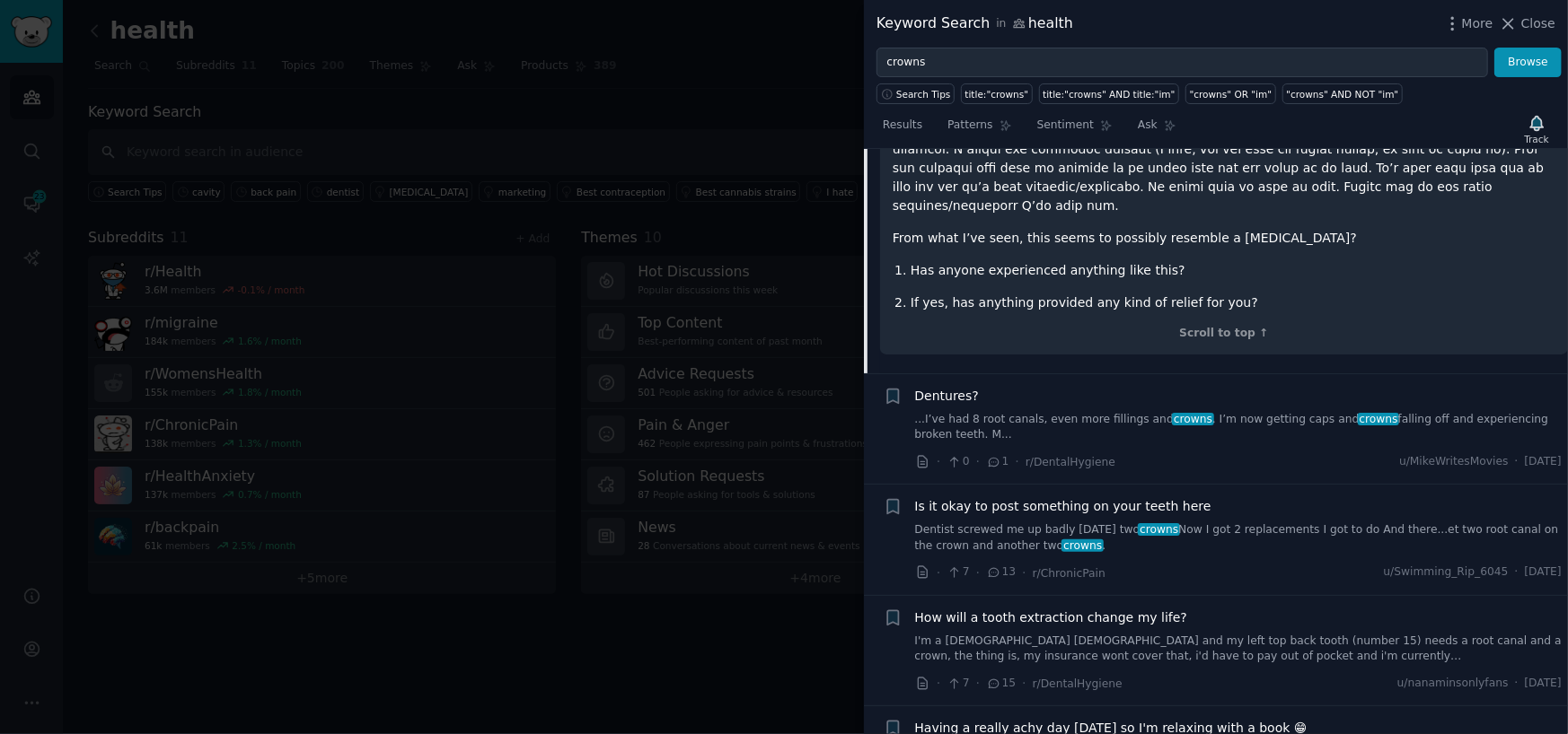
click at [965, 522] on link "Dentist screwed me up badly [DATE] two crowns Now I got 2 replacements I got to…" at bounding box center [1238, 538] width 648 height 31
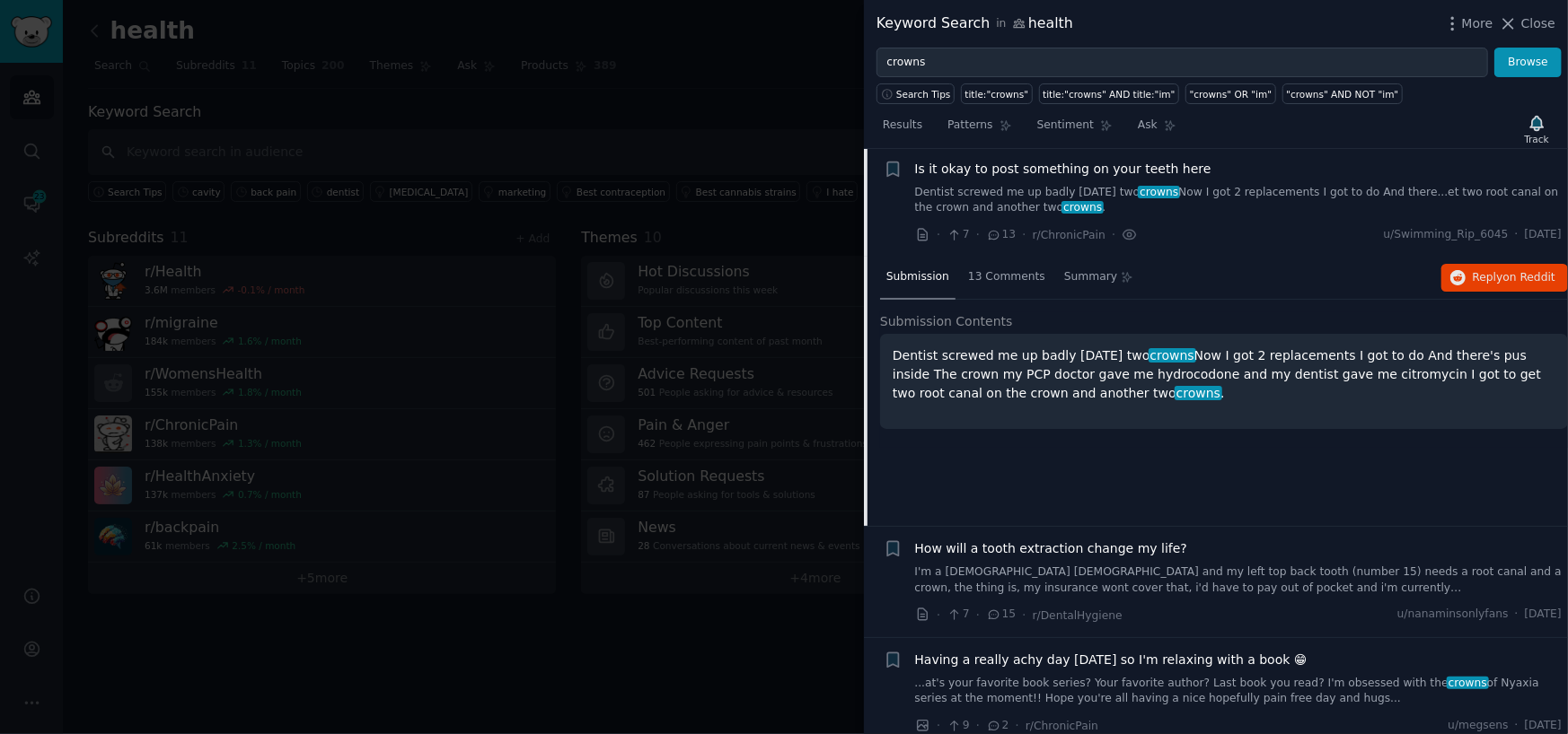
scroll to position [250, 0]
click at [1474, 268] on button "Reply on Reddit" at bounding box center [1504, 280] width 126 height 29
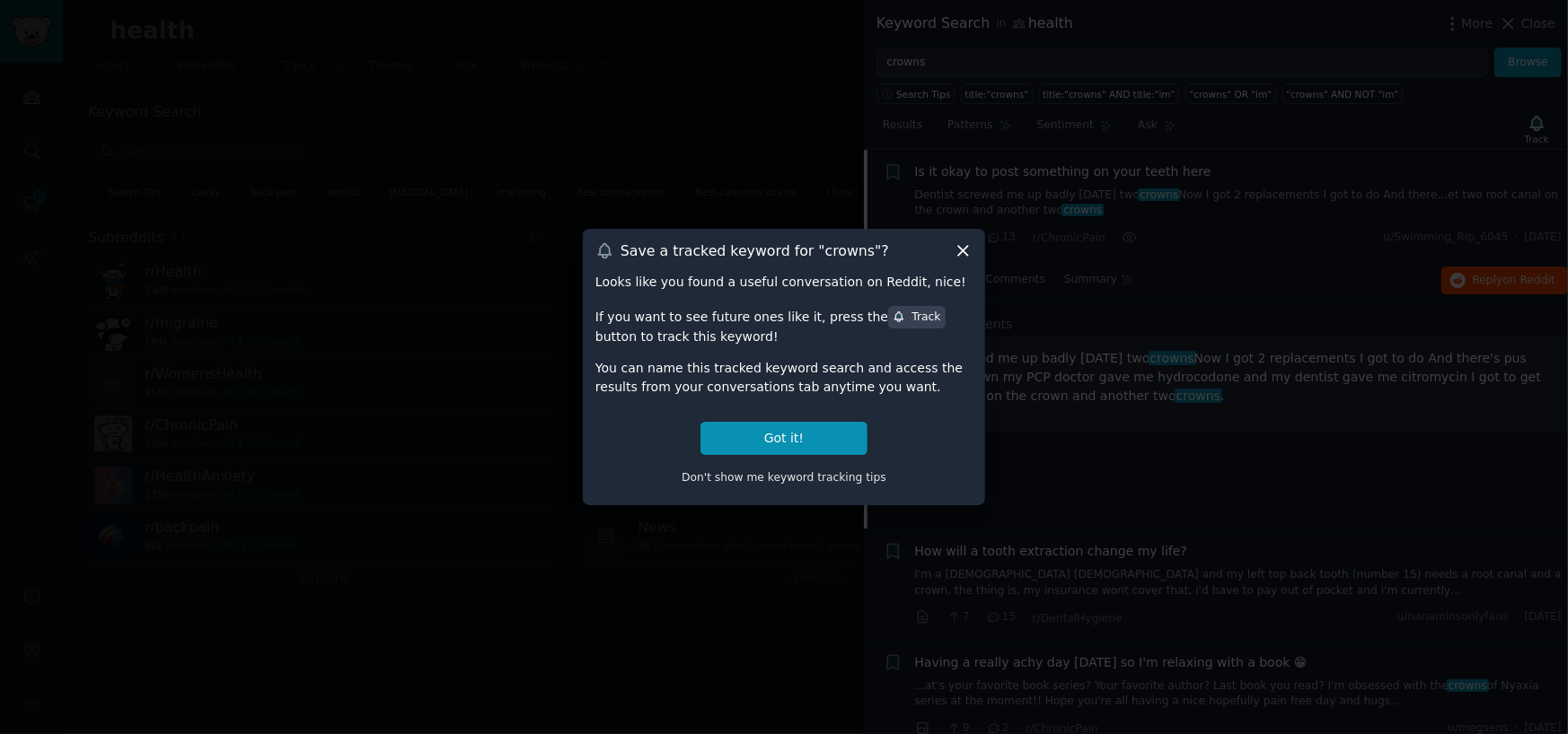
click at [964, 256] on icon at bounding box center [963, 250] width 18 height 18
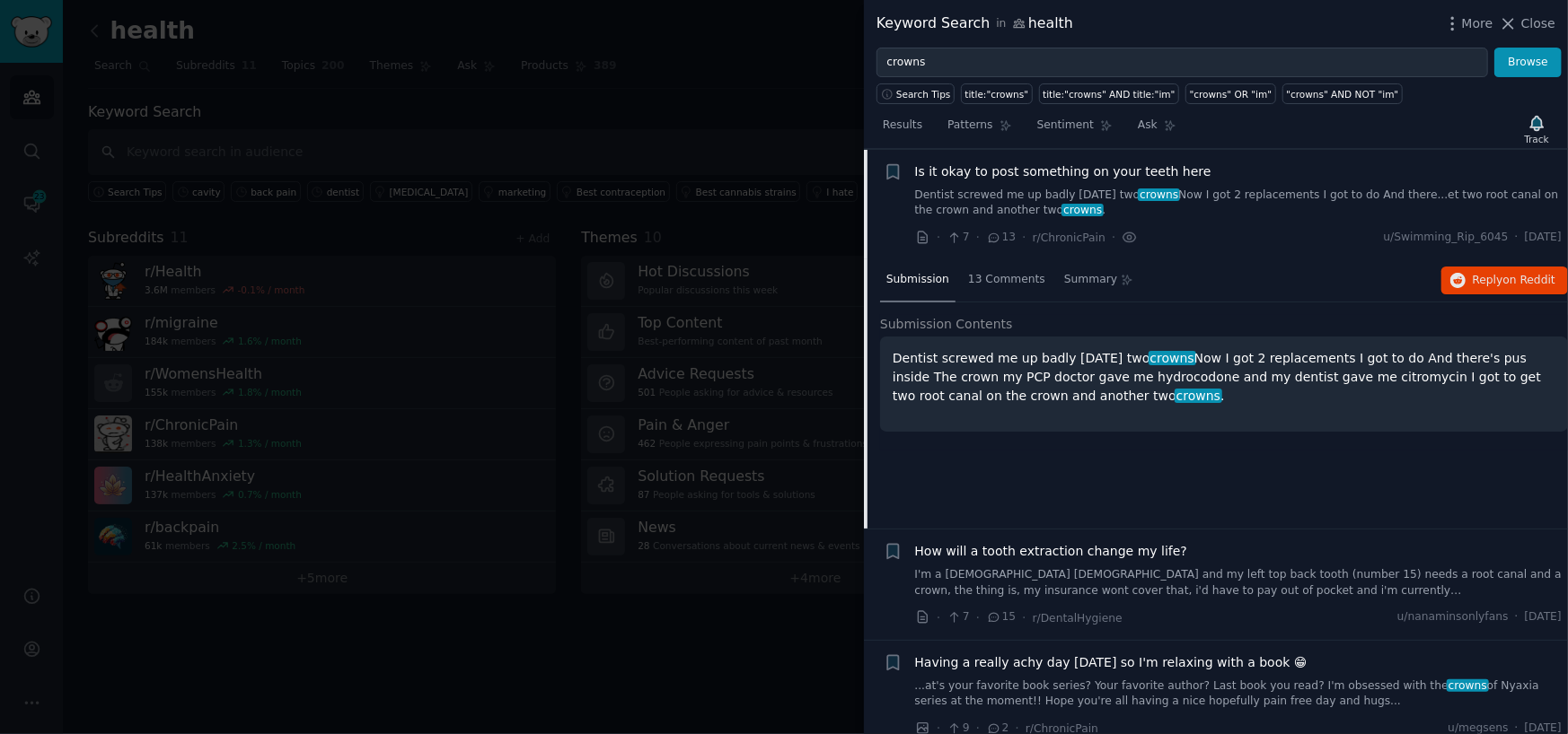
click at [1106, 582] on link "I'm a [DEMOGRAPHIC_DATA] [DEMOGRAPHIC_DATA] and my left top back tooth (number …" at bounding box center [1238, 583] width 648 height 31
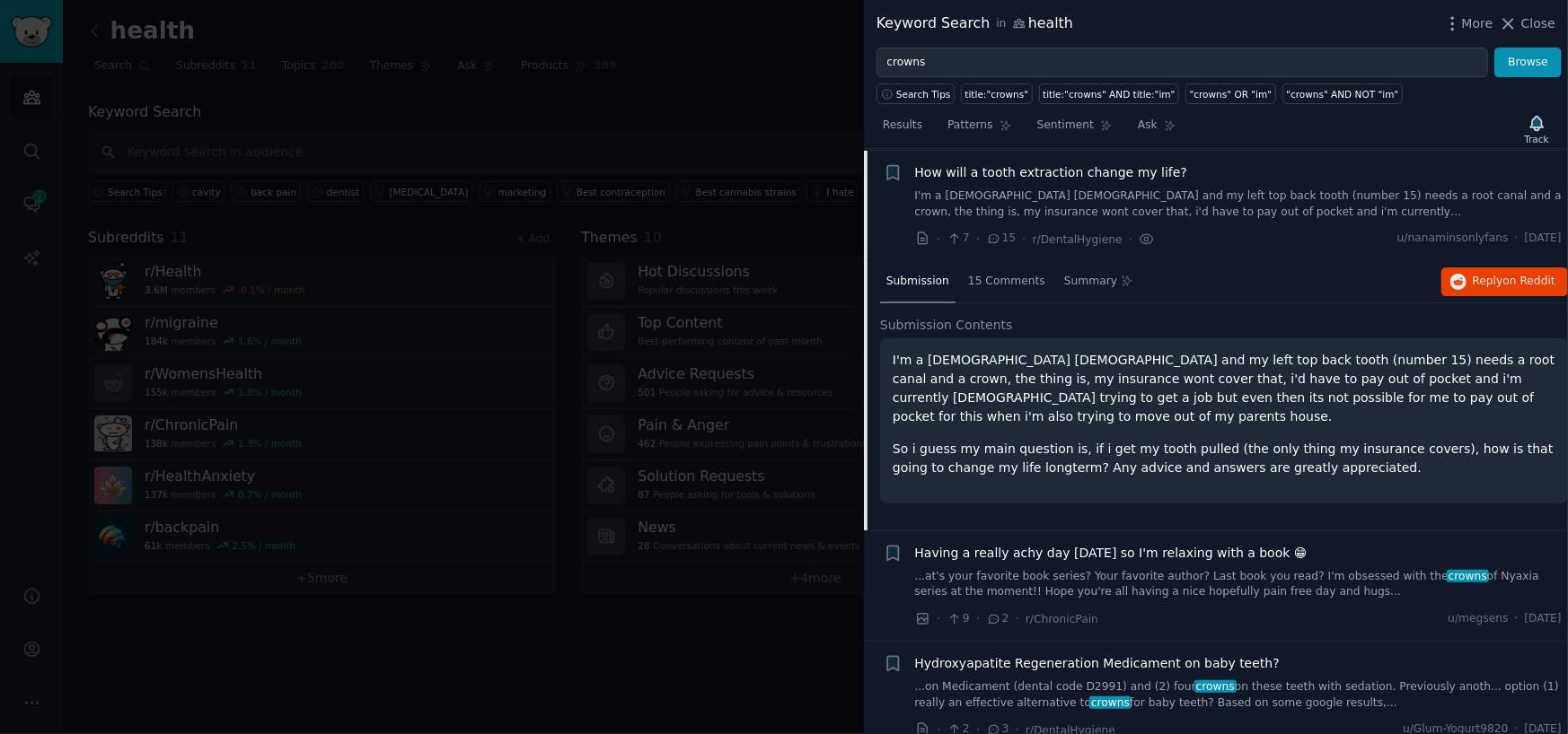
scroll to position [360, 0]
click at [1464, 282] on icon "button" at bounding box center [1458, 281] width 17 height 17
click at [1515, 24] on icon at bounding box center [1508, 24] width 18 height 18
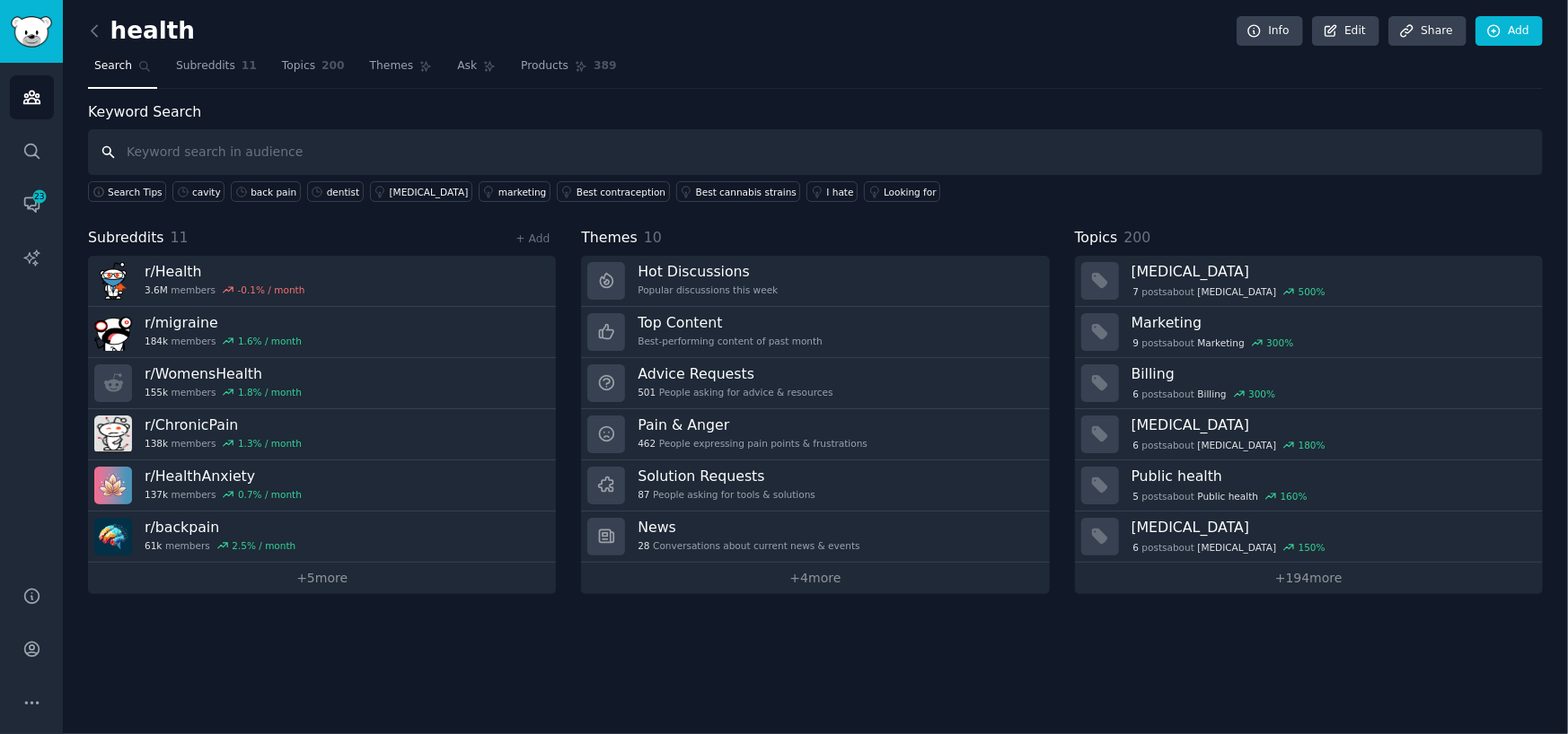
click at [224, 166] on input "text" at bounding box center [815, 152] width 1455 height 46
paste input "[MEDICAL_DATA]"
type input "[MEDICAL_DATA]"
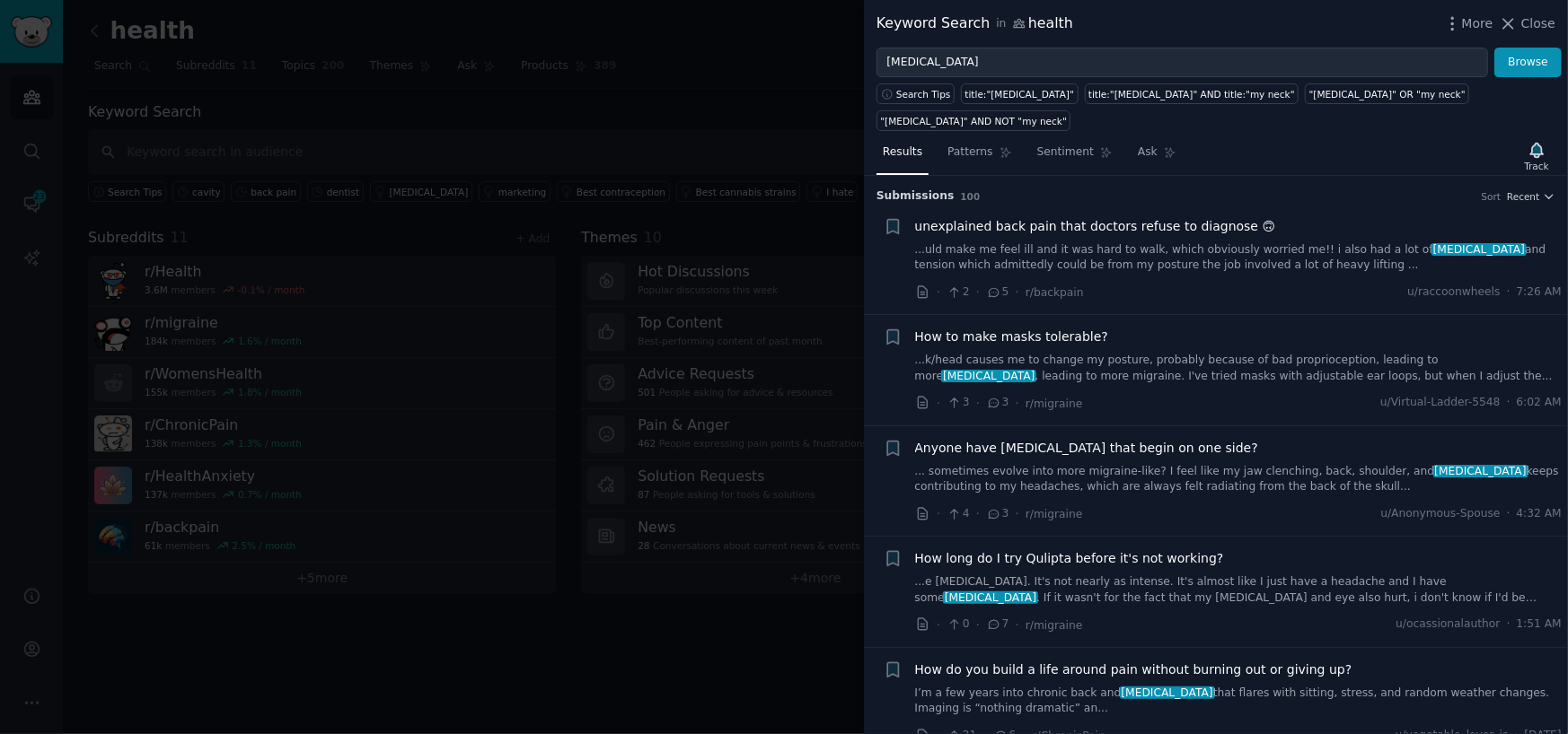
click at [1012, 686] on link "I’m a few years into chronic back and [MEDICAL_DATA] that flares with sitting, …" at bounding box center [1238, 702] width 648 height 31
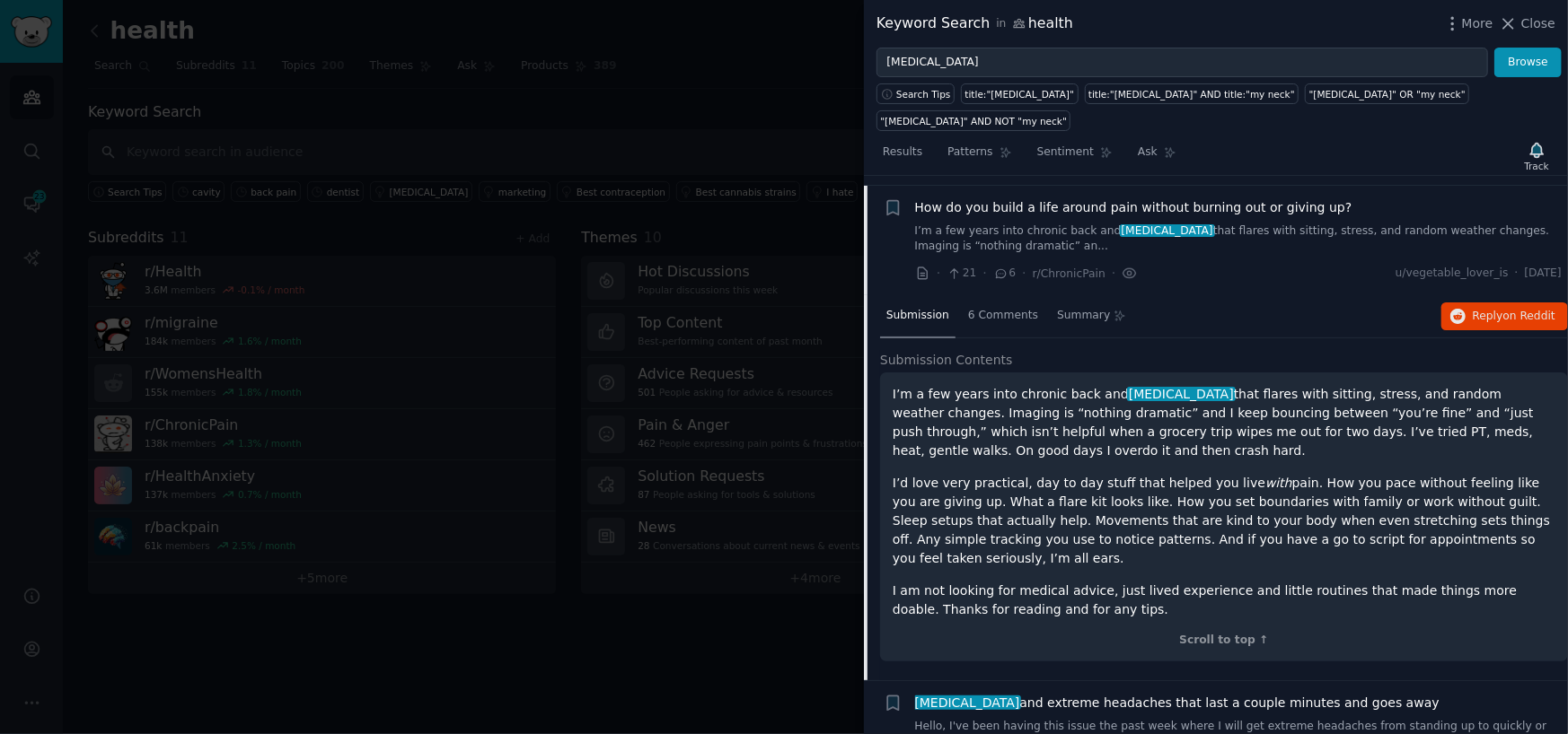
scroll to position [472, 0]
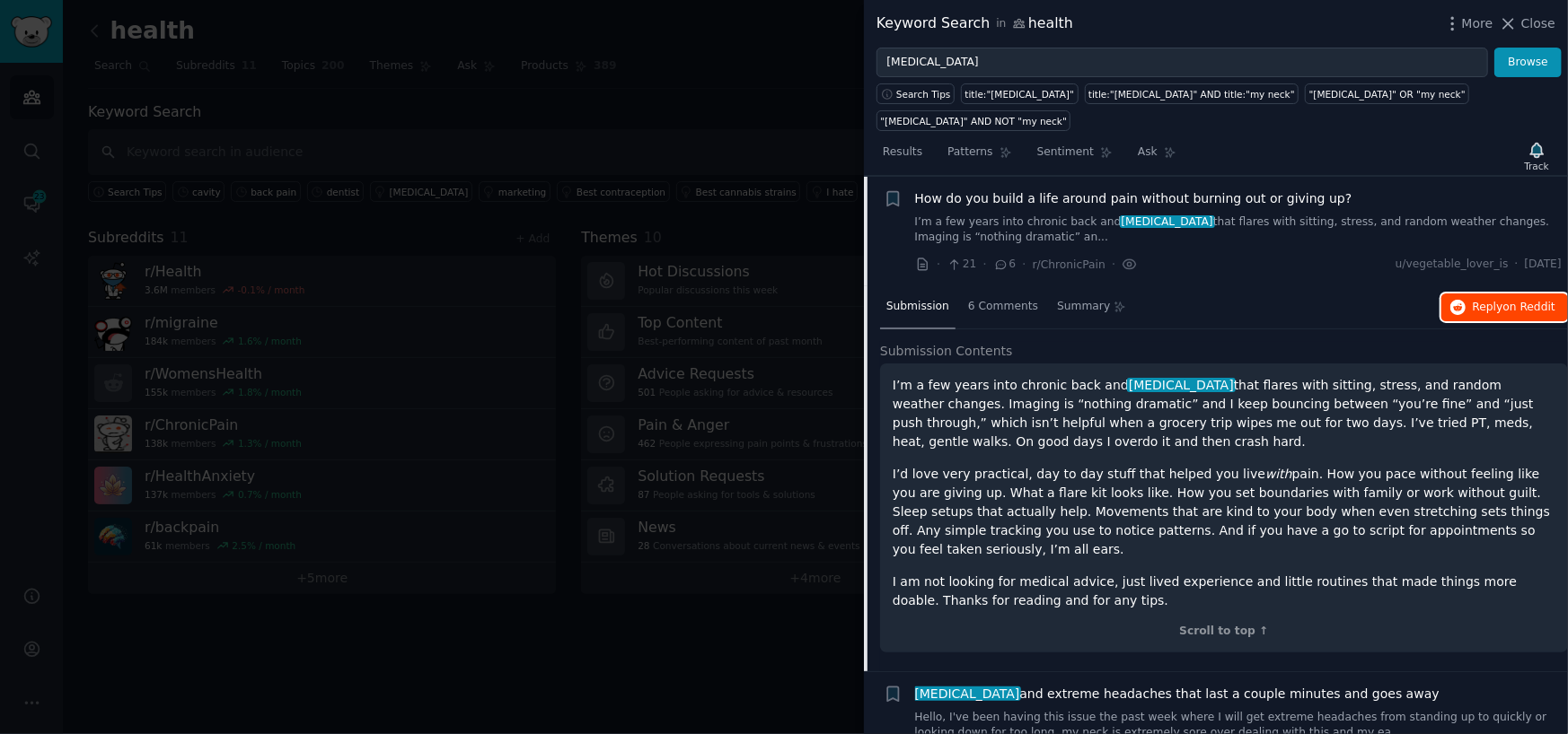
click at [1479, 294] on button "Reply on Reddit" at bounding box center [1504, 308] width 126 height 29
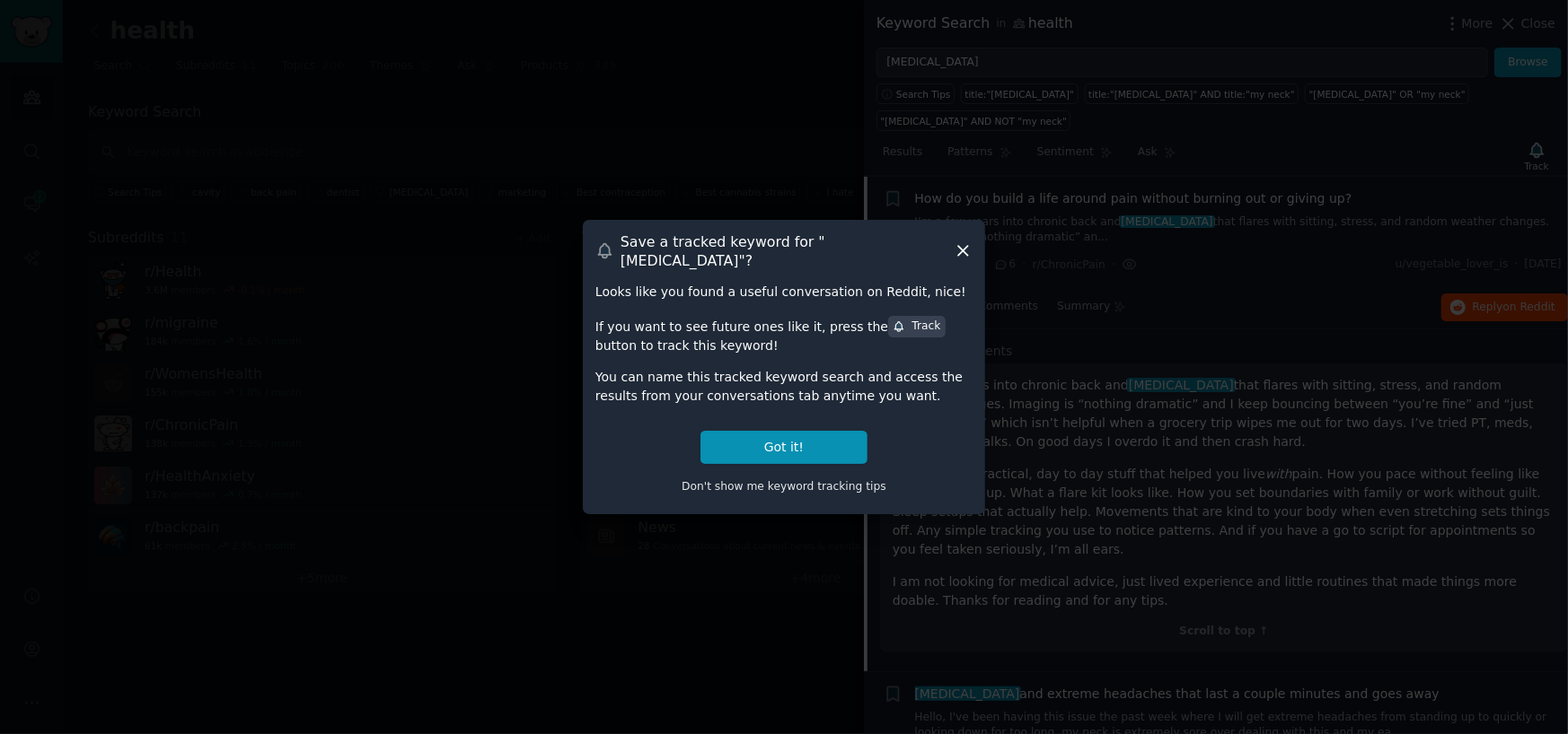
click at [961, 252] on icon at bounding box center [963, 251] width 10 height 10
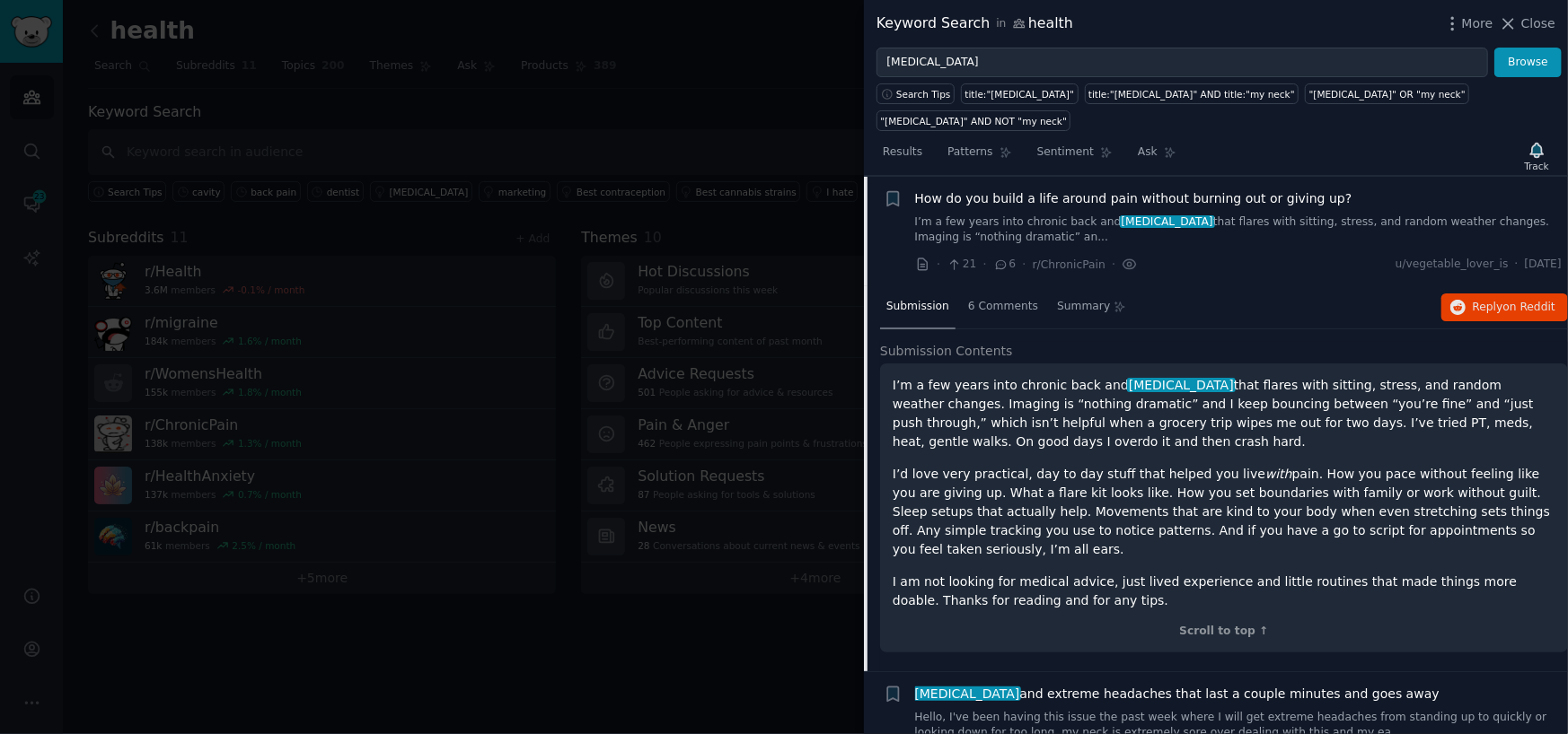
drag, startPoint x: 1522, startPoint y: 17, endPoint x: 278, endPoint y: 34, distance: 1244.1
click at [1522, 17] on button "Close" at bounding box center [1527, 24] width 56 height 18
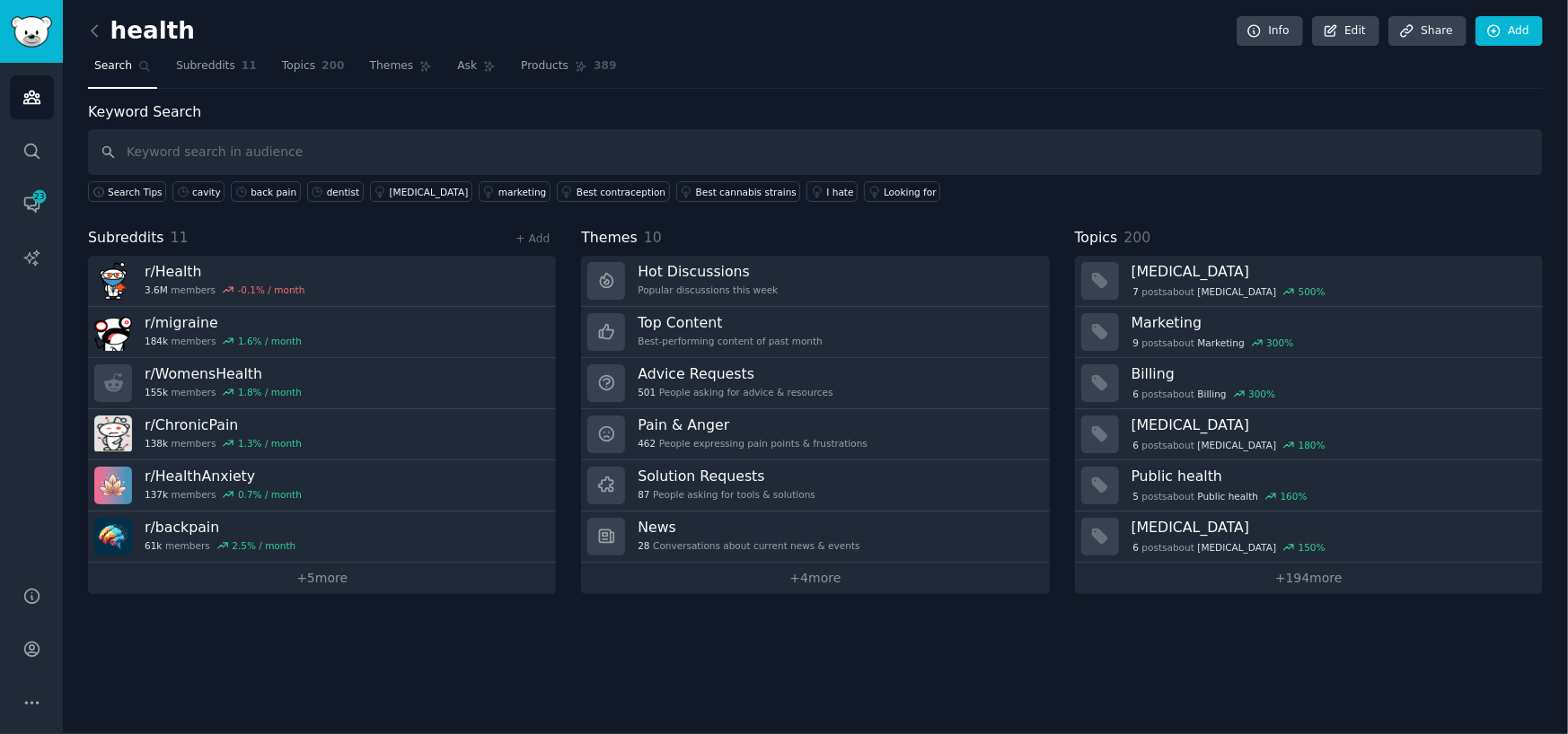
click at [112, 26] on h2 "health" at bounding box center [142, 31] width 107 height 29
click at [38, 35] on img "Sidebar" at bounding box center [31, 32] width 41 height 31
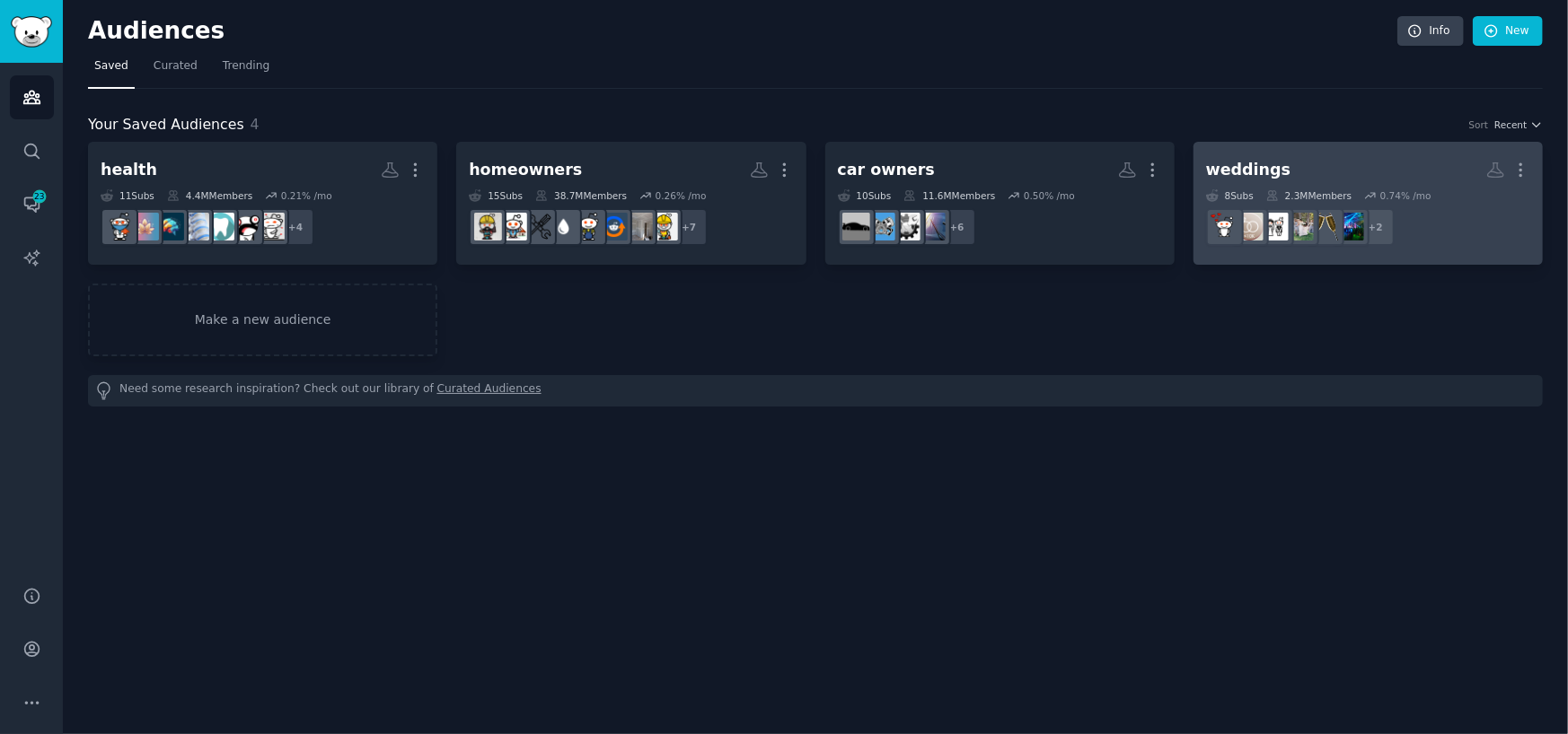
click at [1257, 155] on h2 "weddings More" at bounding box center [1368, 170] width 324 height 31
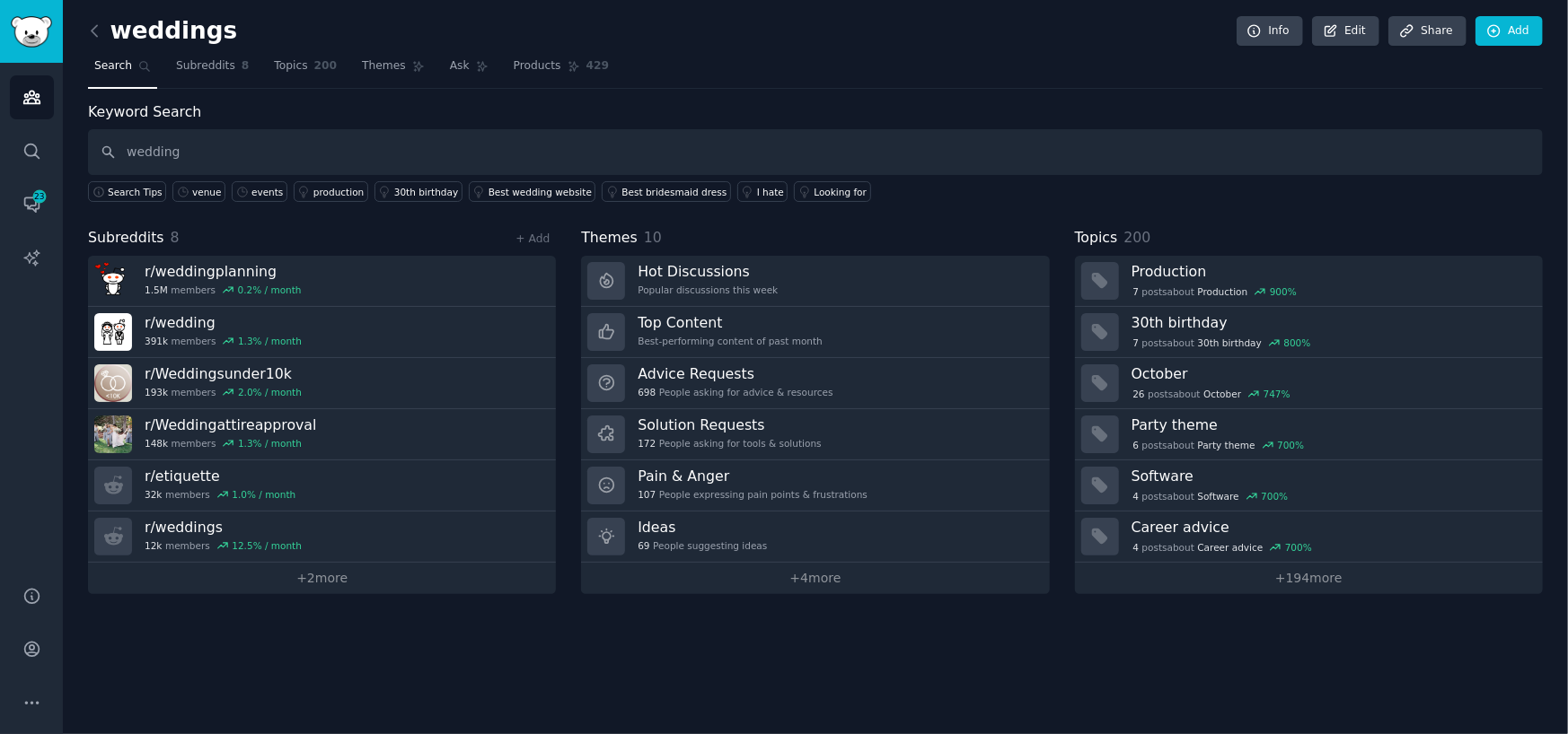
type input "wedding"
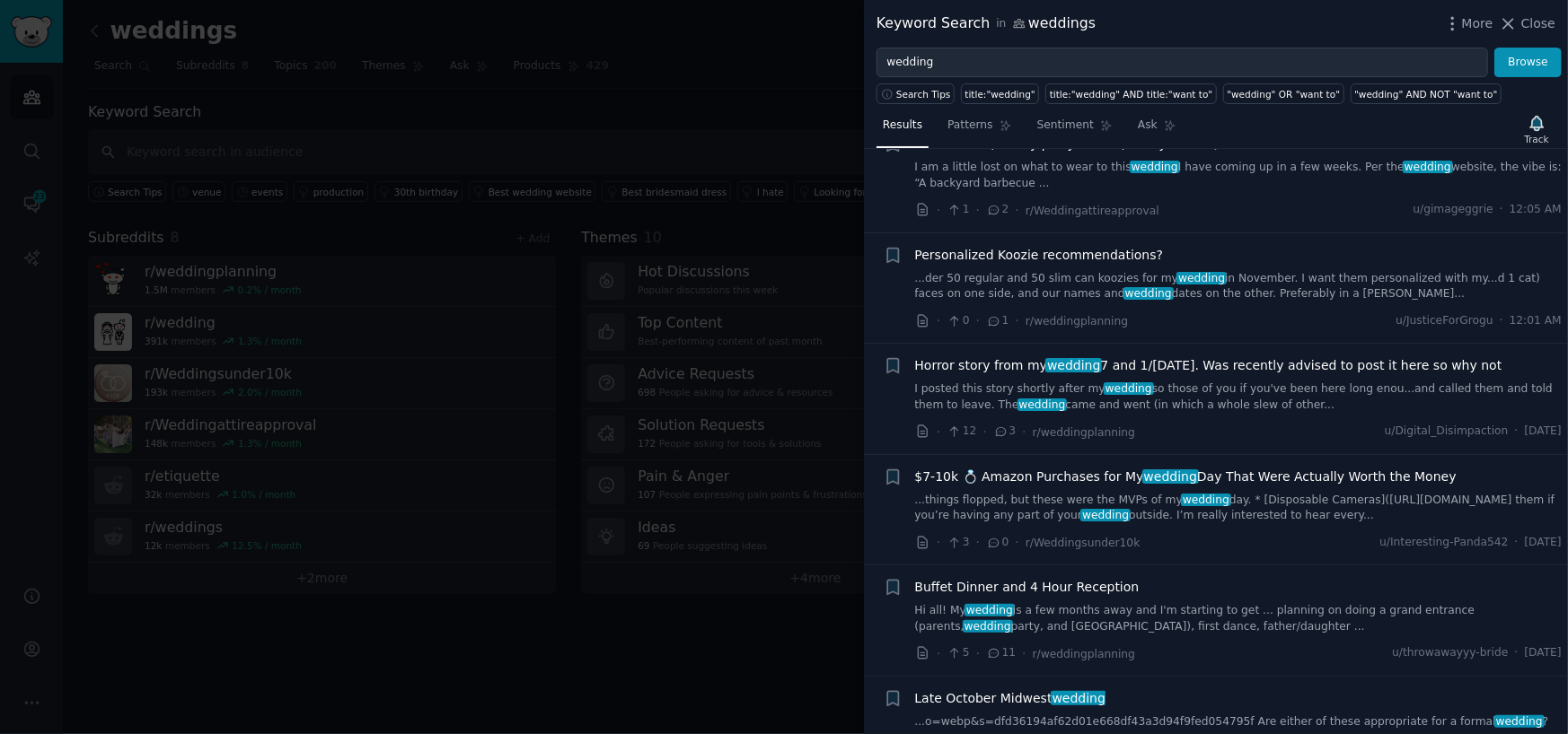
scroll to position [180, 0]
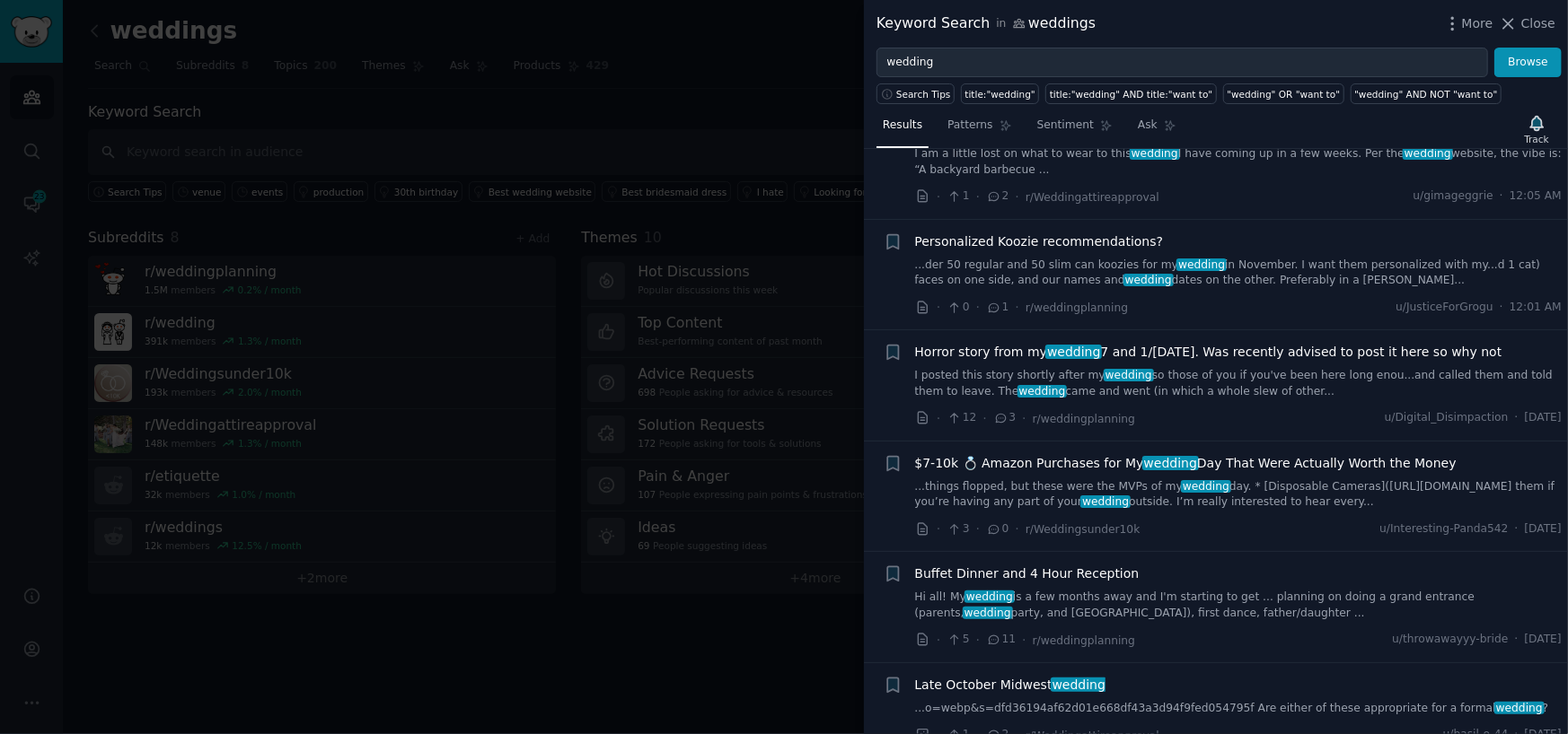
click at [1210, 614] on link "Hi all! My wedding is a few months away and I'm starting to get ... planning on…" at bounding box center [1238, 605] width 648 height 31
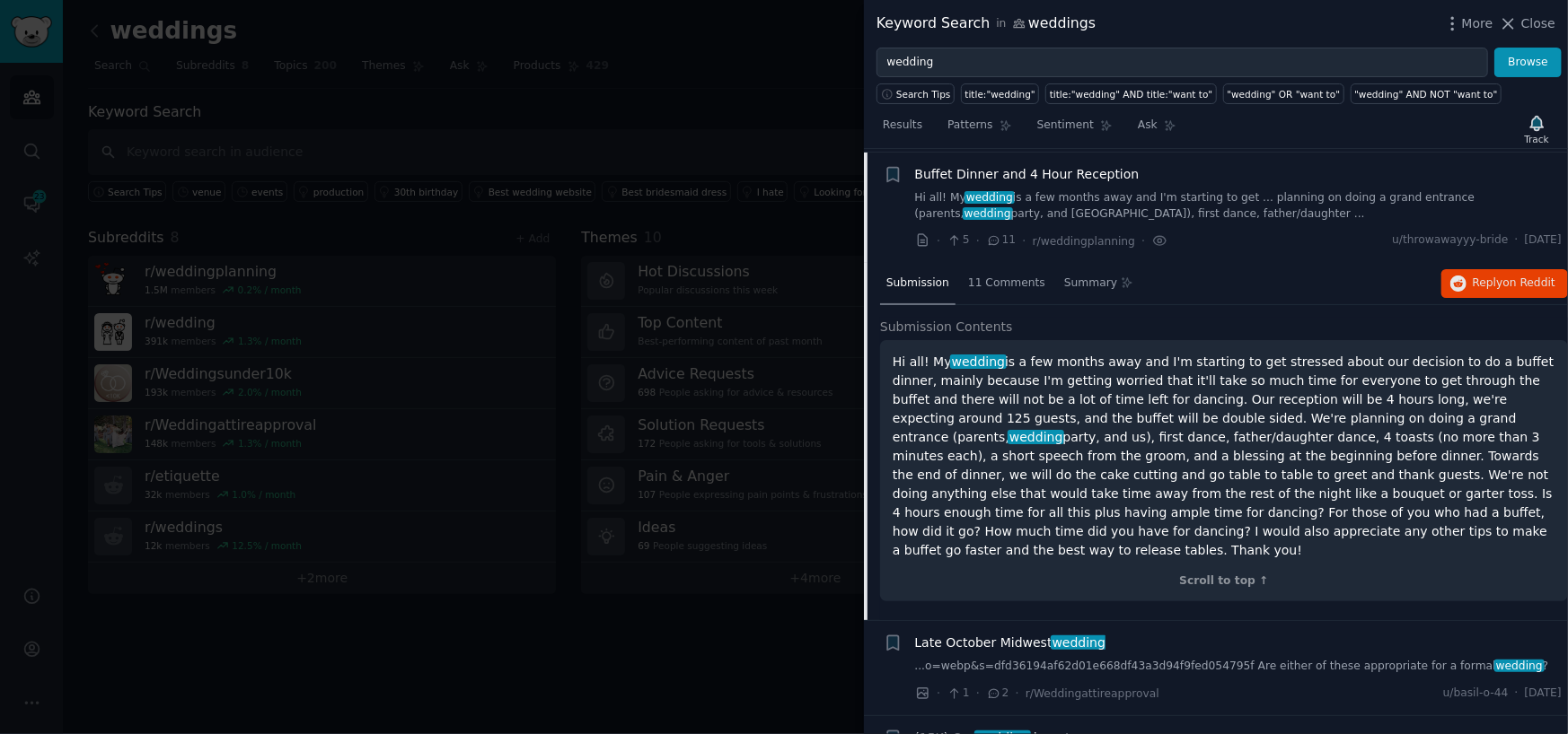
scroll to position [582, 0]
drag, startPoint x: 1202, startPoint y: 533, endPoint x: 891, endPoint y: 352, distance: 359.8
click at [891, 352] on div "Hi all! My wedding is a few months away and I'm starting to get stressed about …" at bounding box center [1223, 468] width 688 height 262
copy p "Hi all! My wedding is a few months away and I'm starting to get stressed about …"
click at [1470, 280] on button "Reply on Reddit" at bounding box center [1504, 280] width 126 height 29
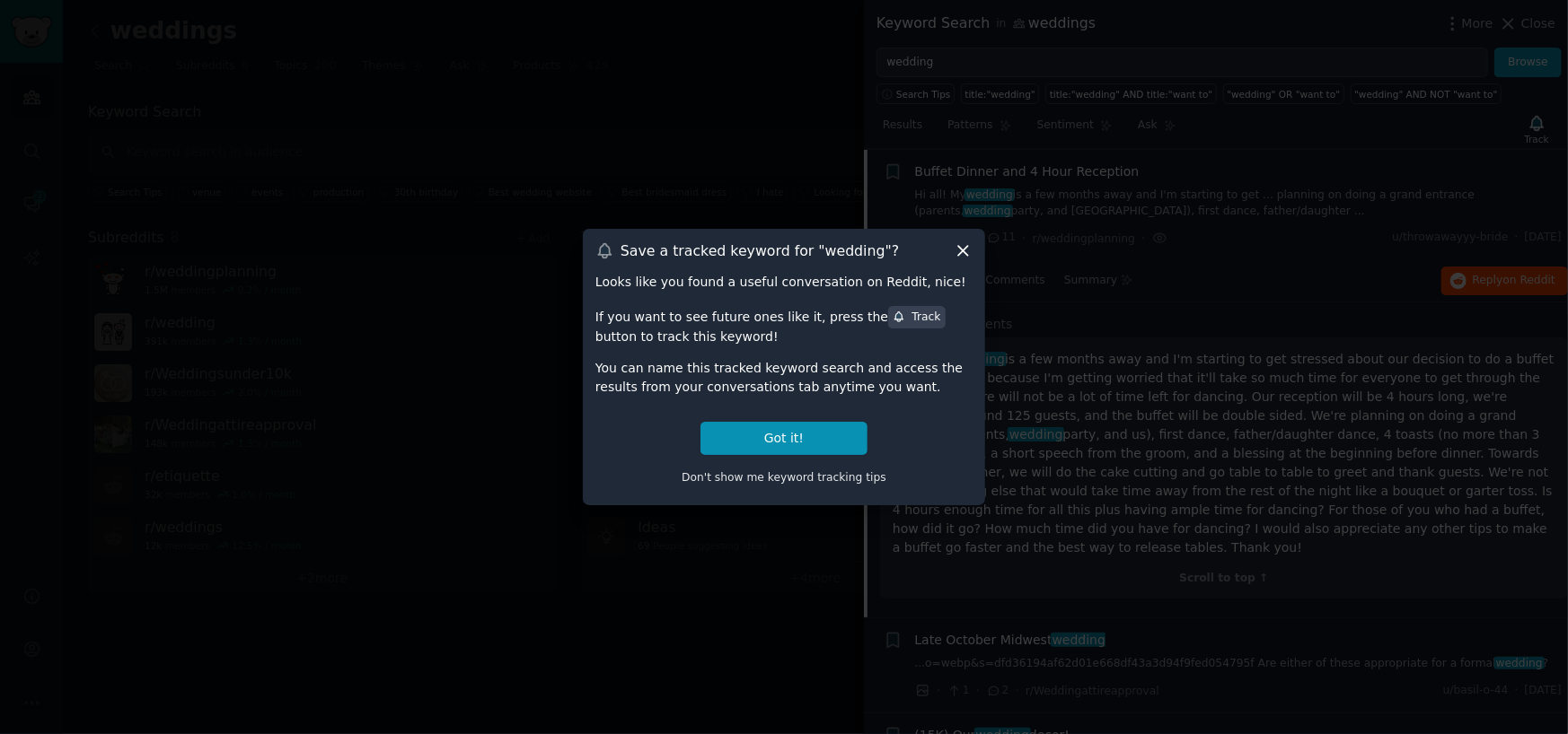
click at [964, 249] on icon at bounding box center [963, 250] width 18 height 18
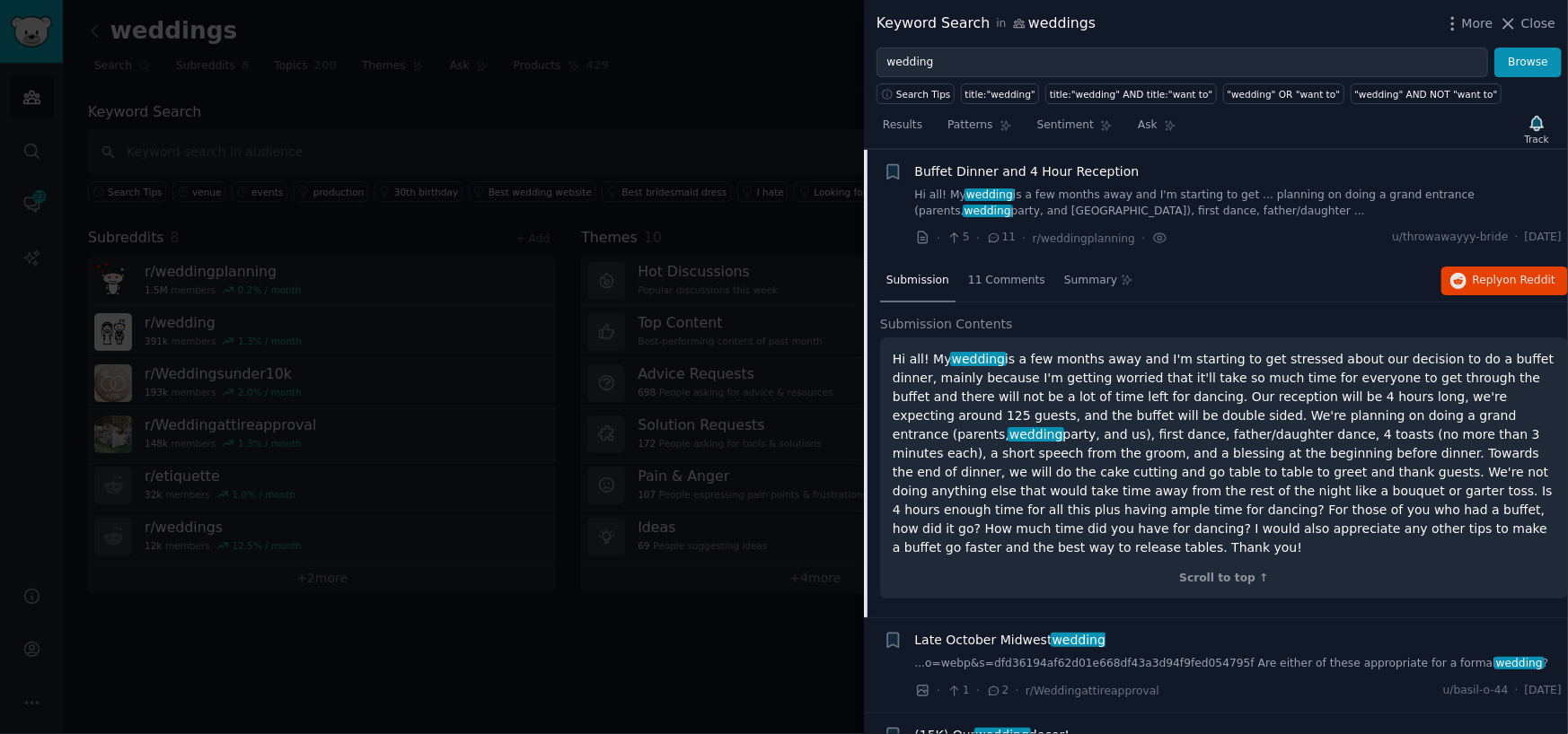
click at [108, 41] on div at bounding box center [784, 367] width 1568 height 734
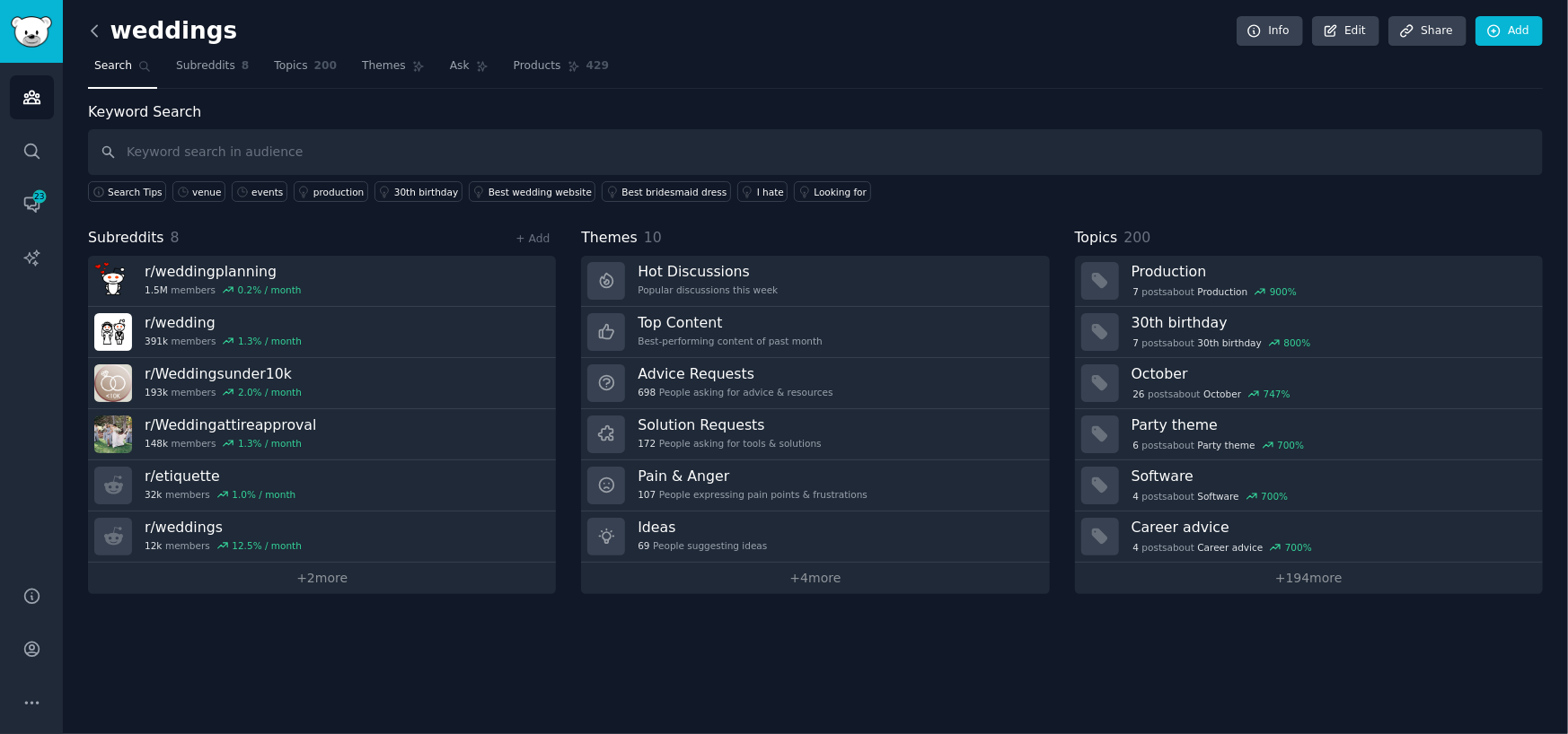
click at [103, 37] on icon at bounding box center [95, 30] width 18 height 18
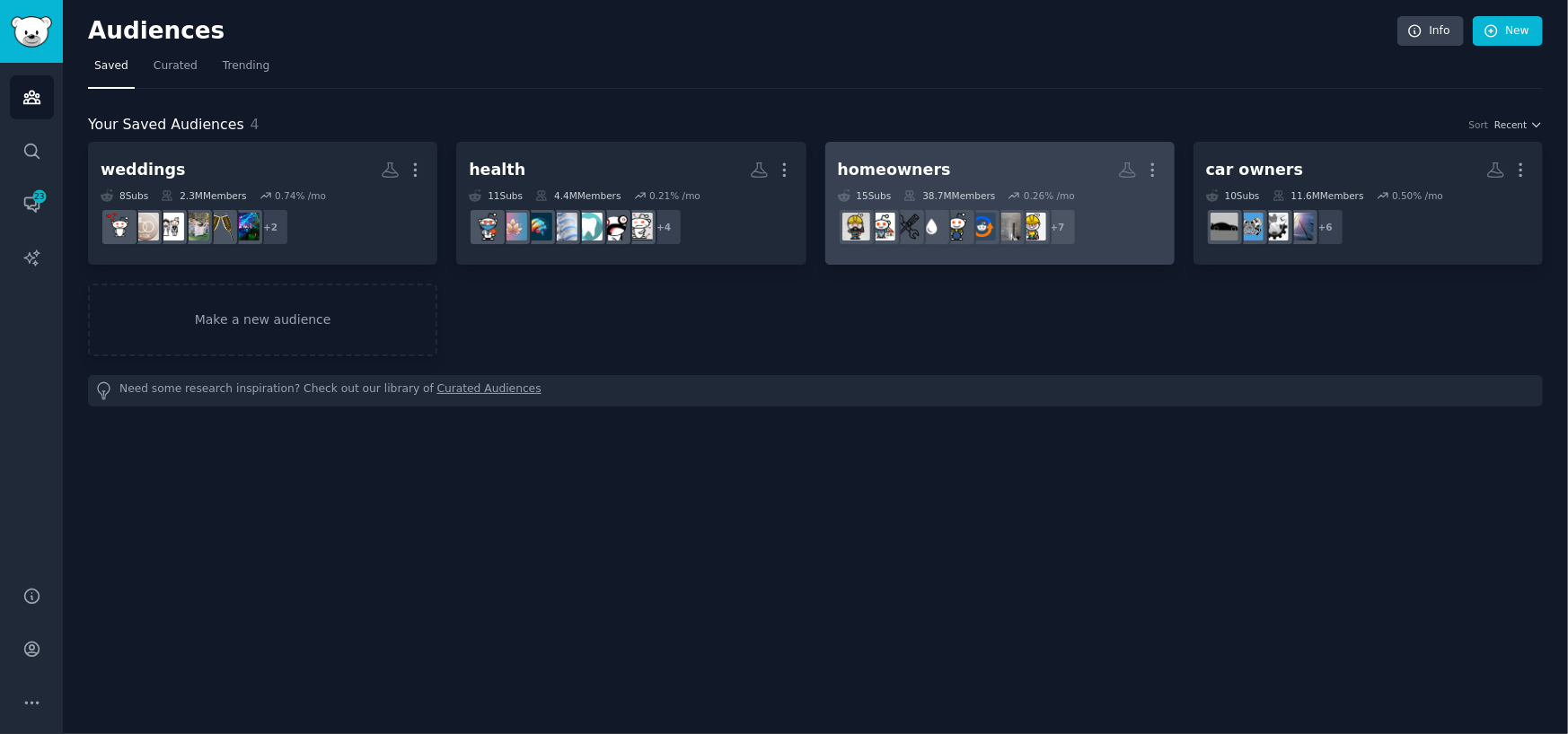
click at [1051, 169] on h2 "homeowners More" at bounding box center [1000, 170] width 324 height 31
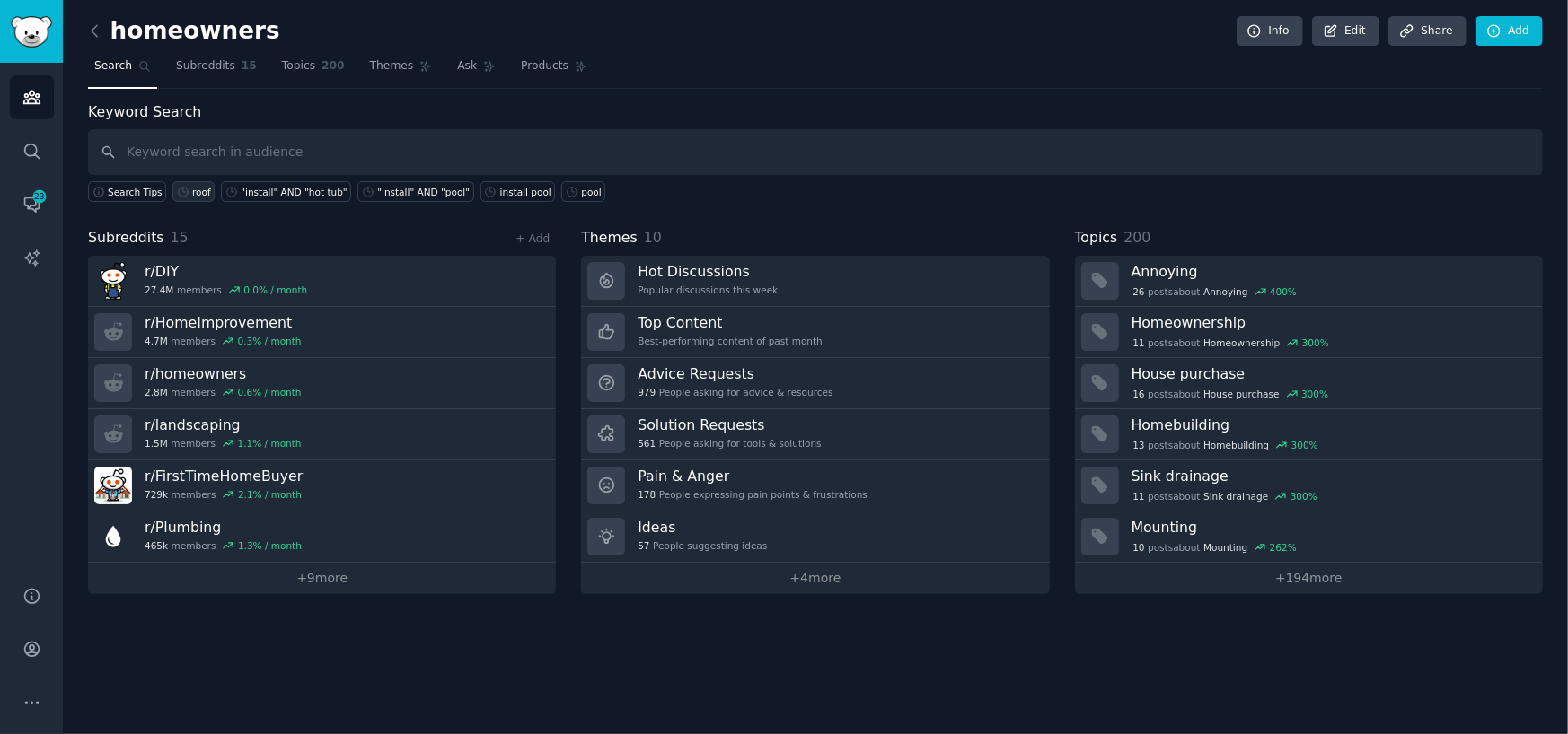
click at [180, 192] on icon at bounding box center [183, 192] width 13 height 13
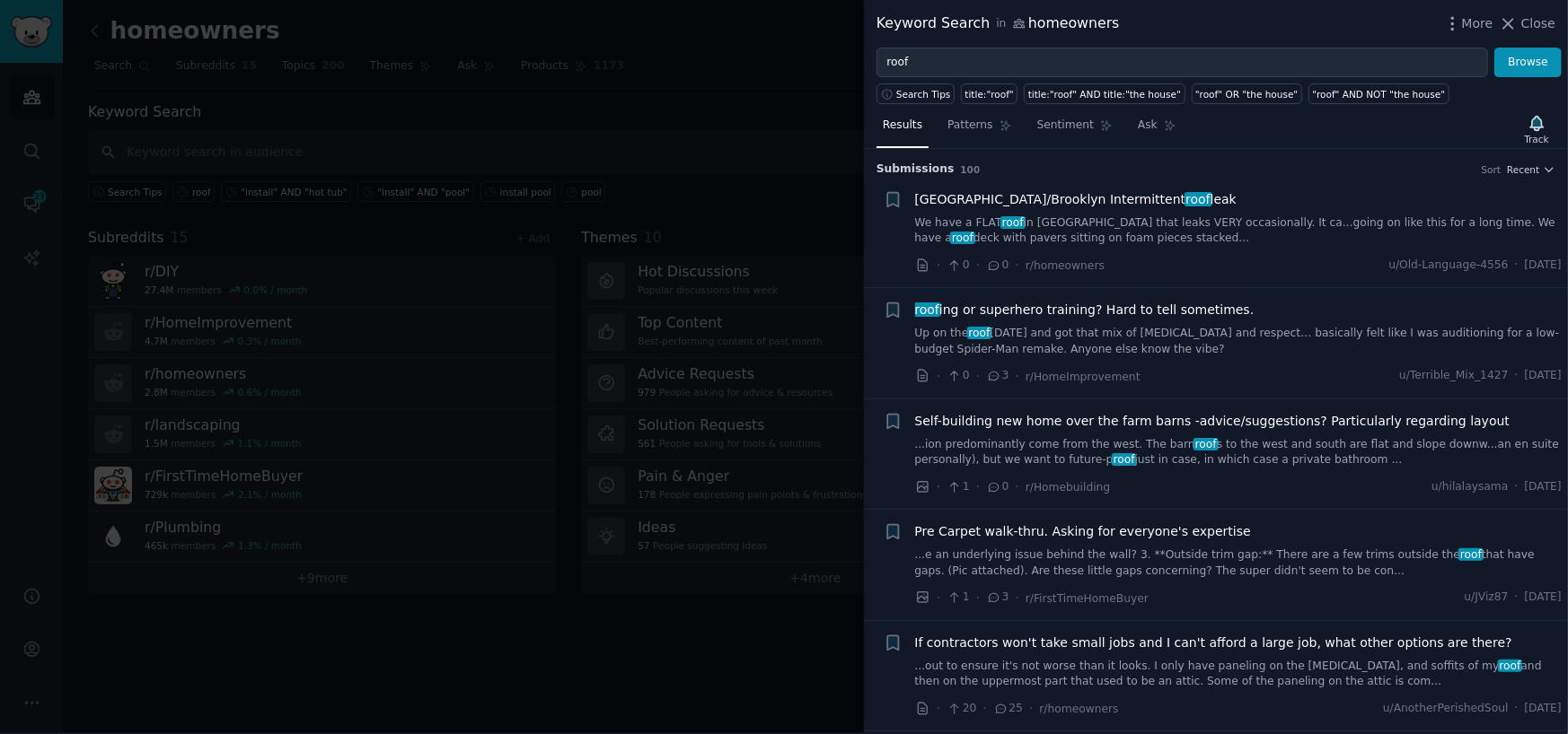
click at [1248, 331] on link "Up on the roof [DATE] and got that mix of [MEDICAL_DATA] and respect… basically…" at bounding box center [1238, 342] width 648 height 31
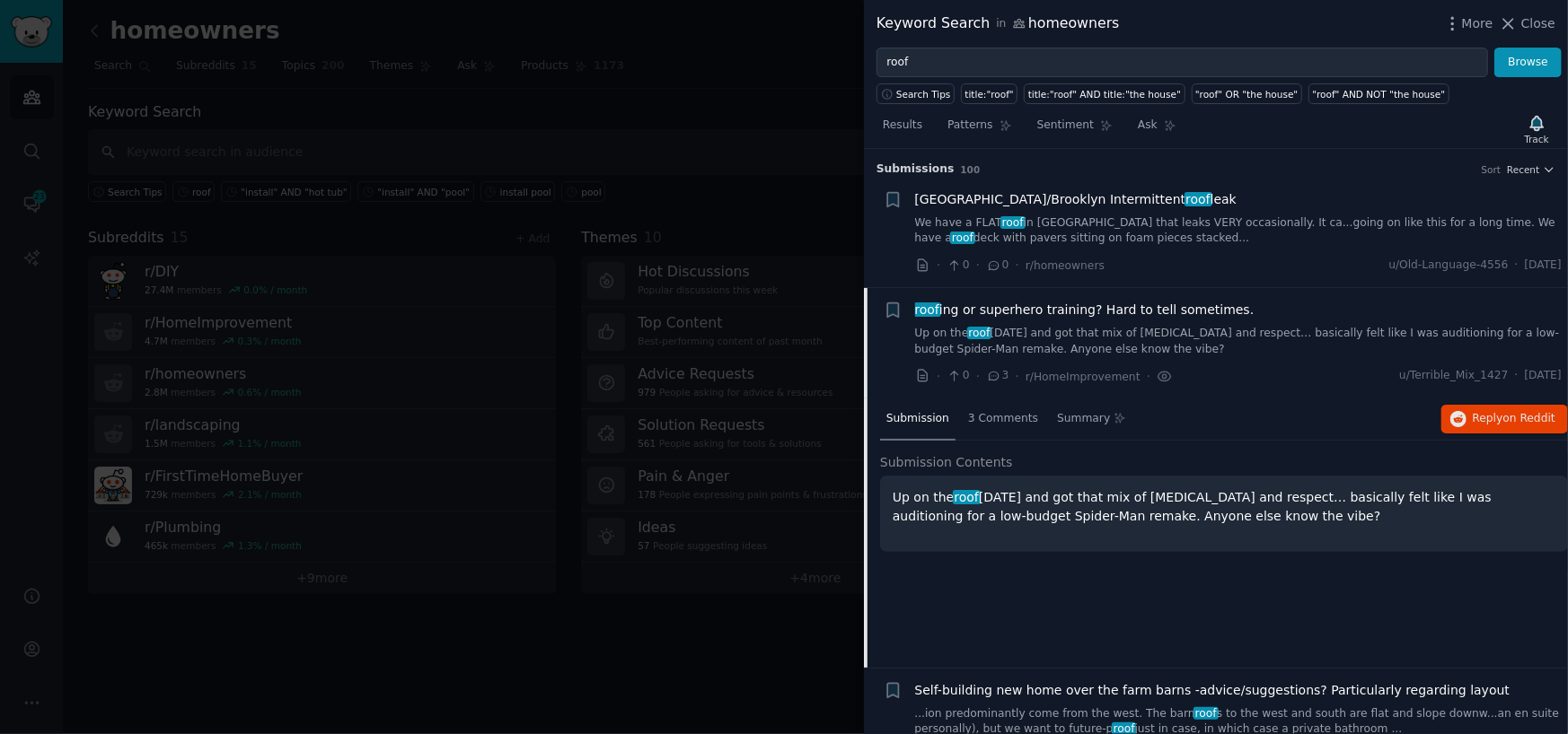
click at [1156, 241] on link "We have a FLAT roof in [GEOGRAPHIC_DATA] that leaks VERY occasionally. It ca...…" at bounding box center [1238, 231] width 648 height 31
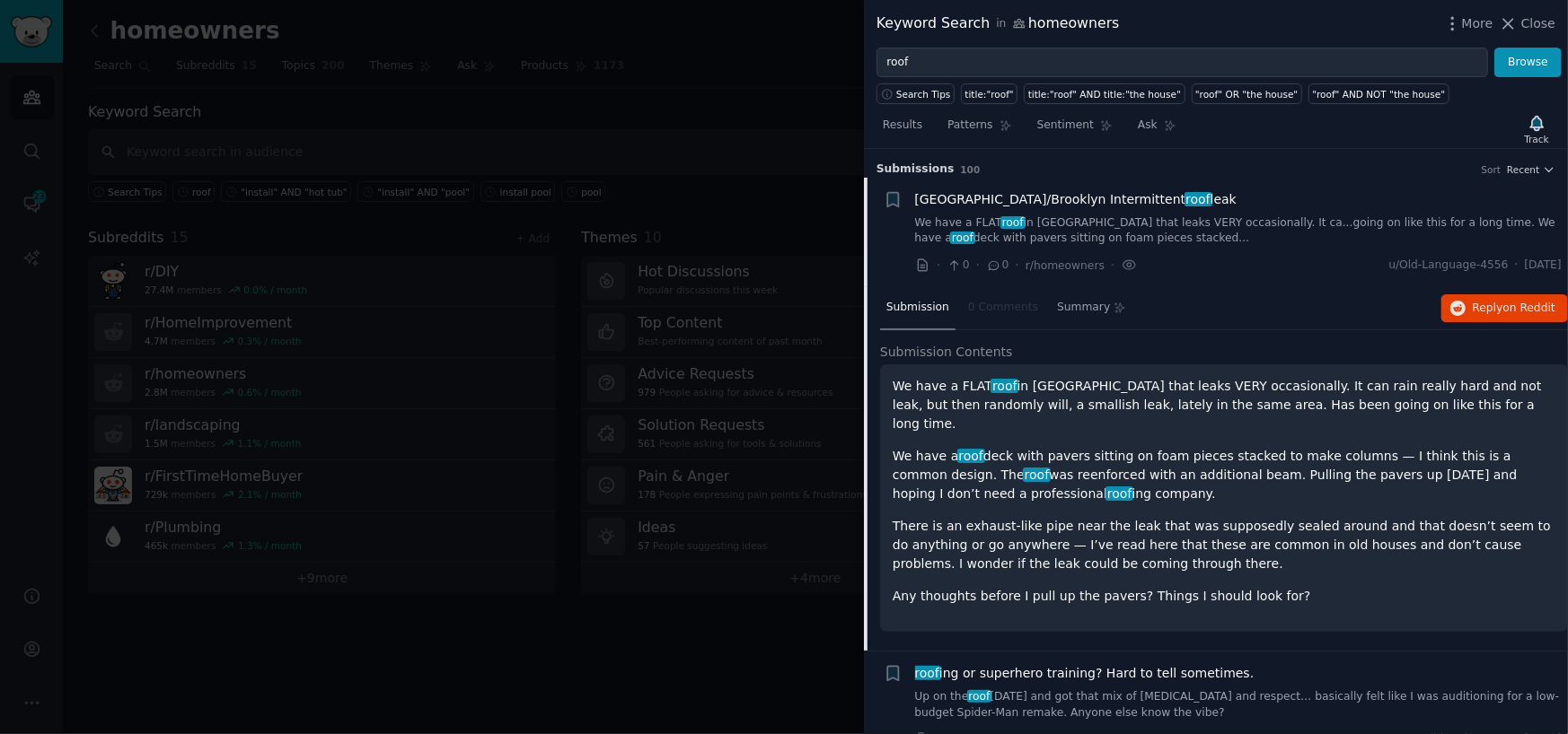
scroll to position [28, 0]
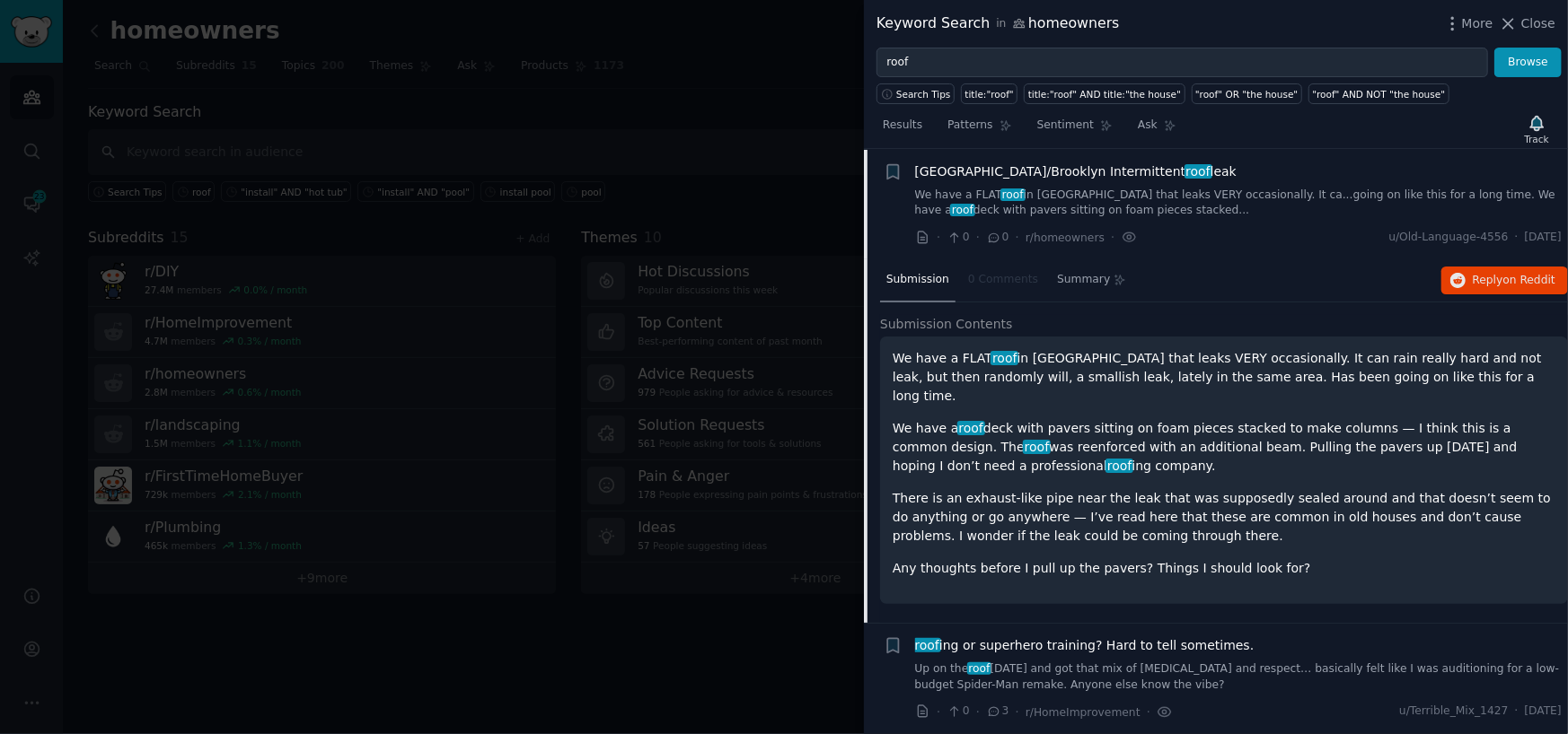
click at [1120, 432] on p "We have a roof deck with pavers sitting on foam pieces stacked to make columns …" at bounding box center [1223, 447] width 662 height 56
click at [1478, 280] on span "Reply on Reddit" at bounding box center [1514, 281] width 83 height 17
click at [753, 122] on div at bounding box center [784, 367] width 1568 height 734
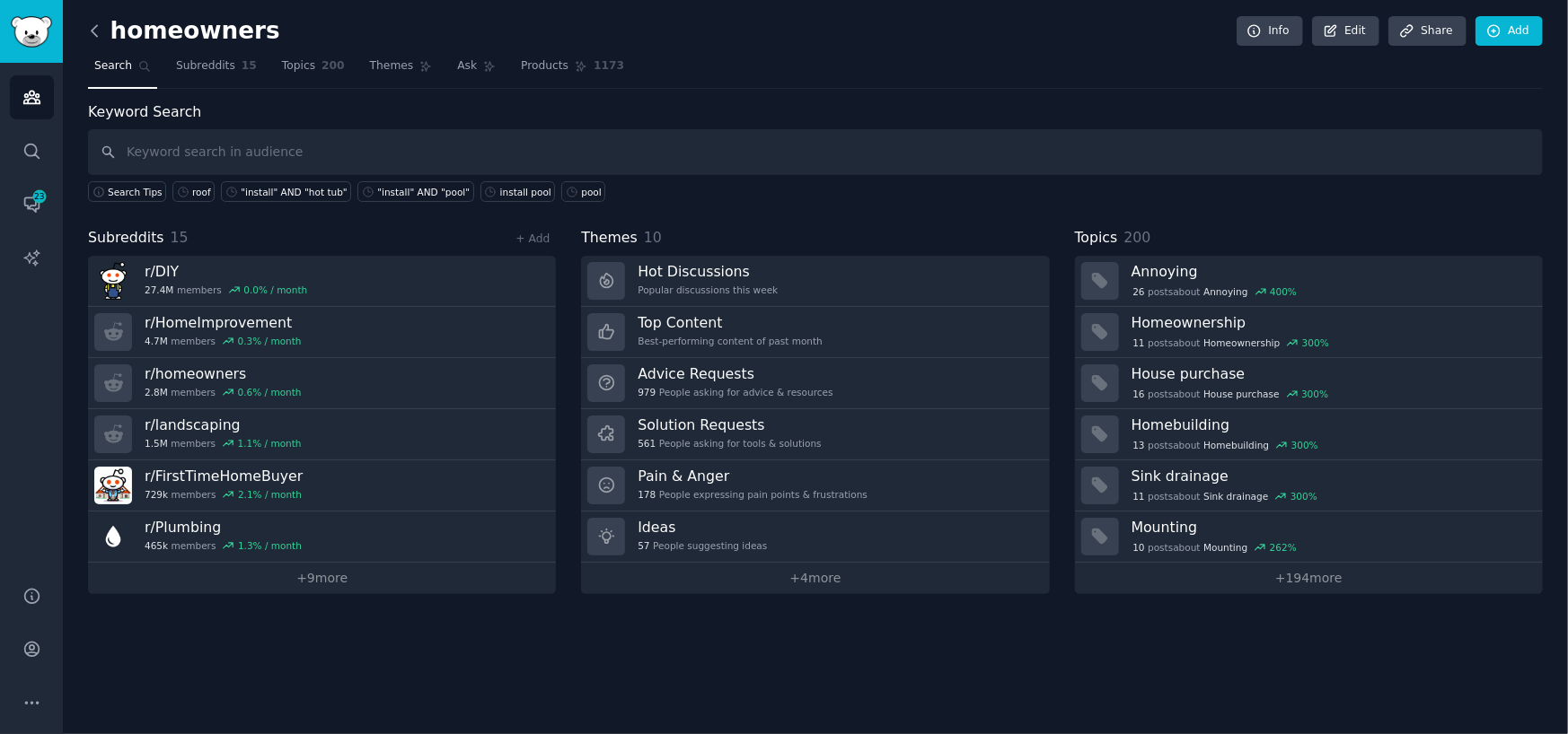
click at [93, 34] on icon at bounding box center [94, 30] width 6 height 11
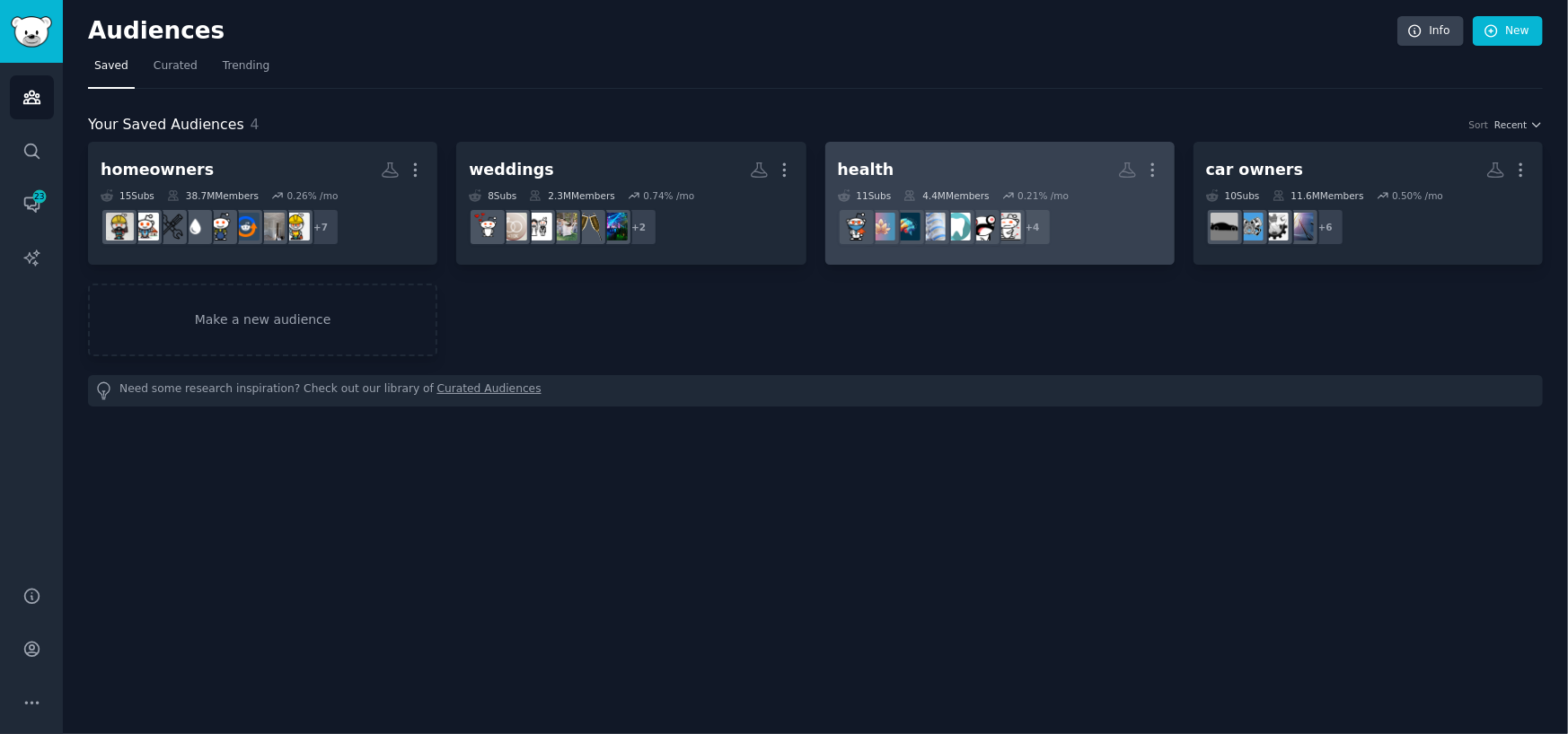
click at [931, 158] on h2 "health Custom Audience More" at bounding box center [1000, 170] width 324 height 31
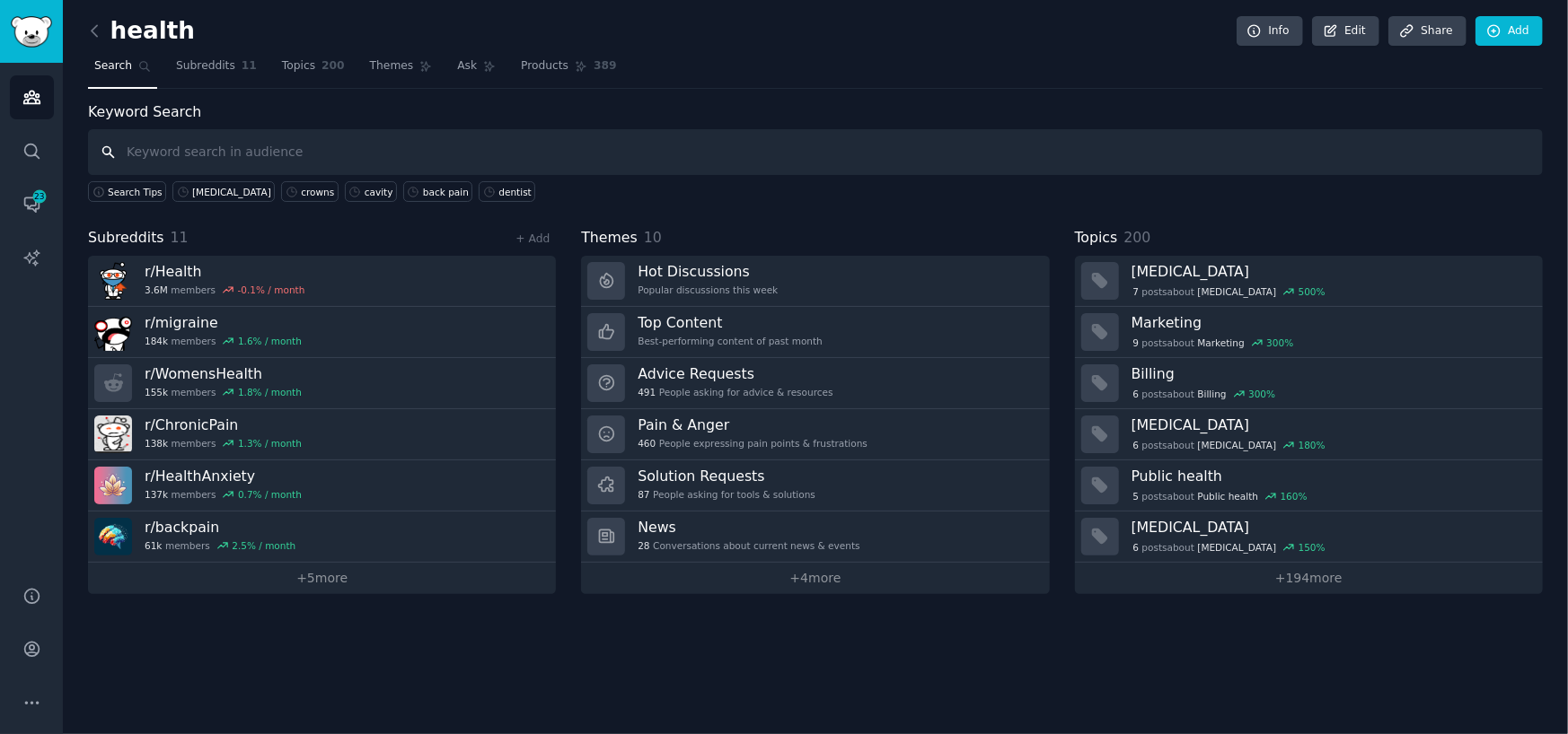
click at [230, 160] on input "text" at bounding box center [815, 152] width 1455 height 46
type input "veneers"
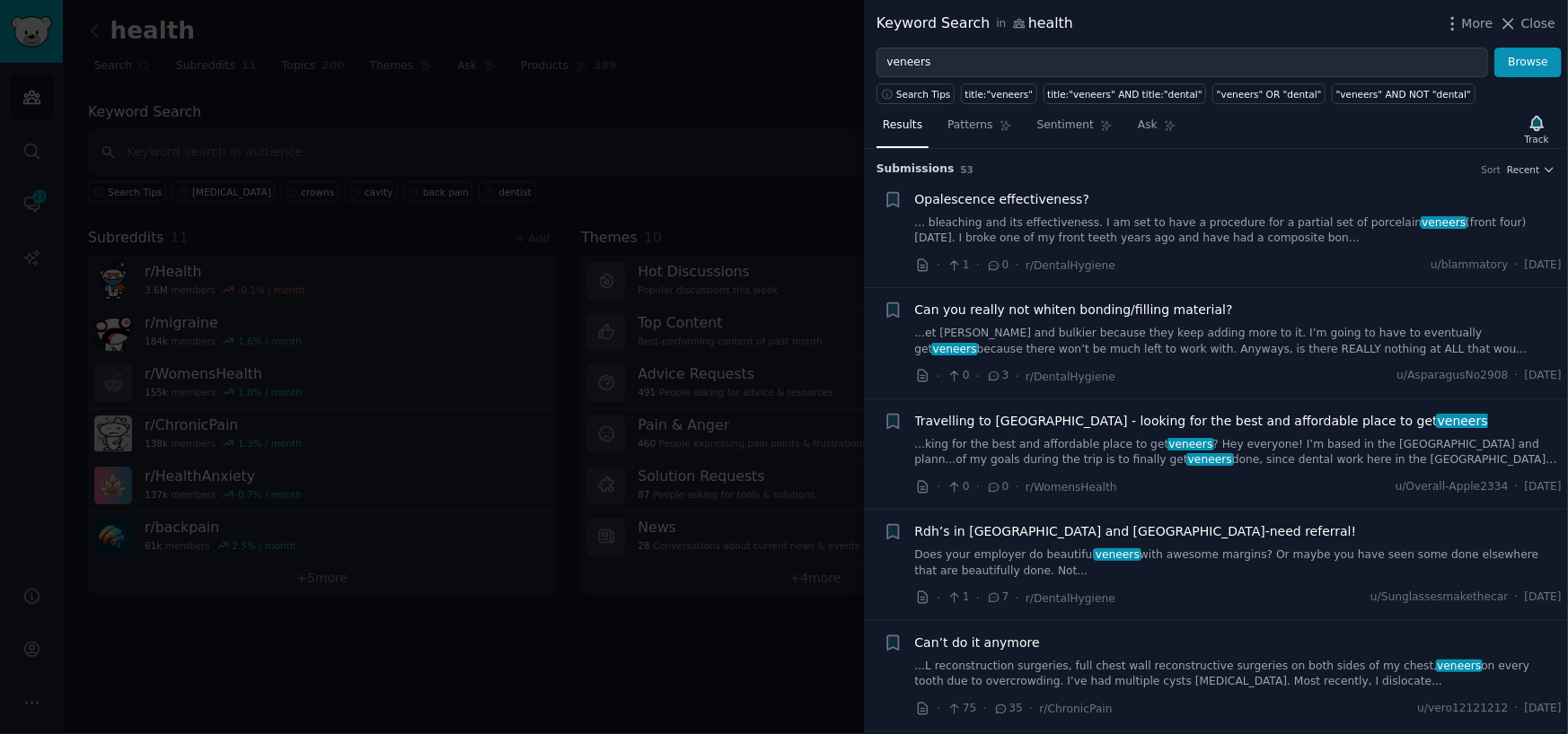
click at [1090, 233] on link "... bleaching and its effectiveness. I am set to have a procedure for a partial…" at bounding box center [1238, 231] width 648 height 31
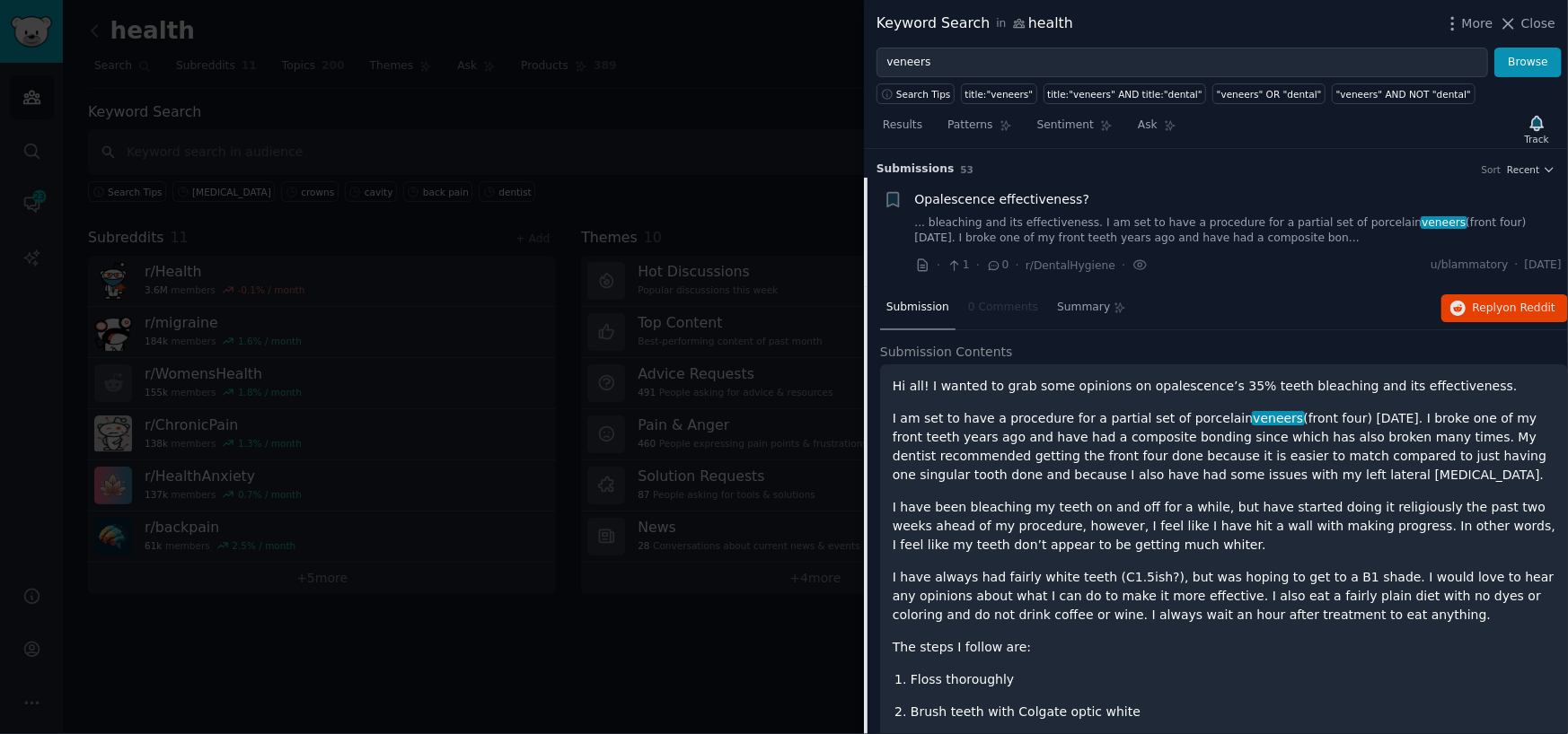
scroll to position [28, 0]
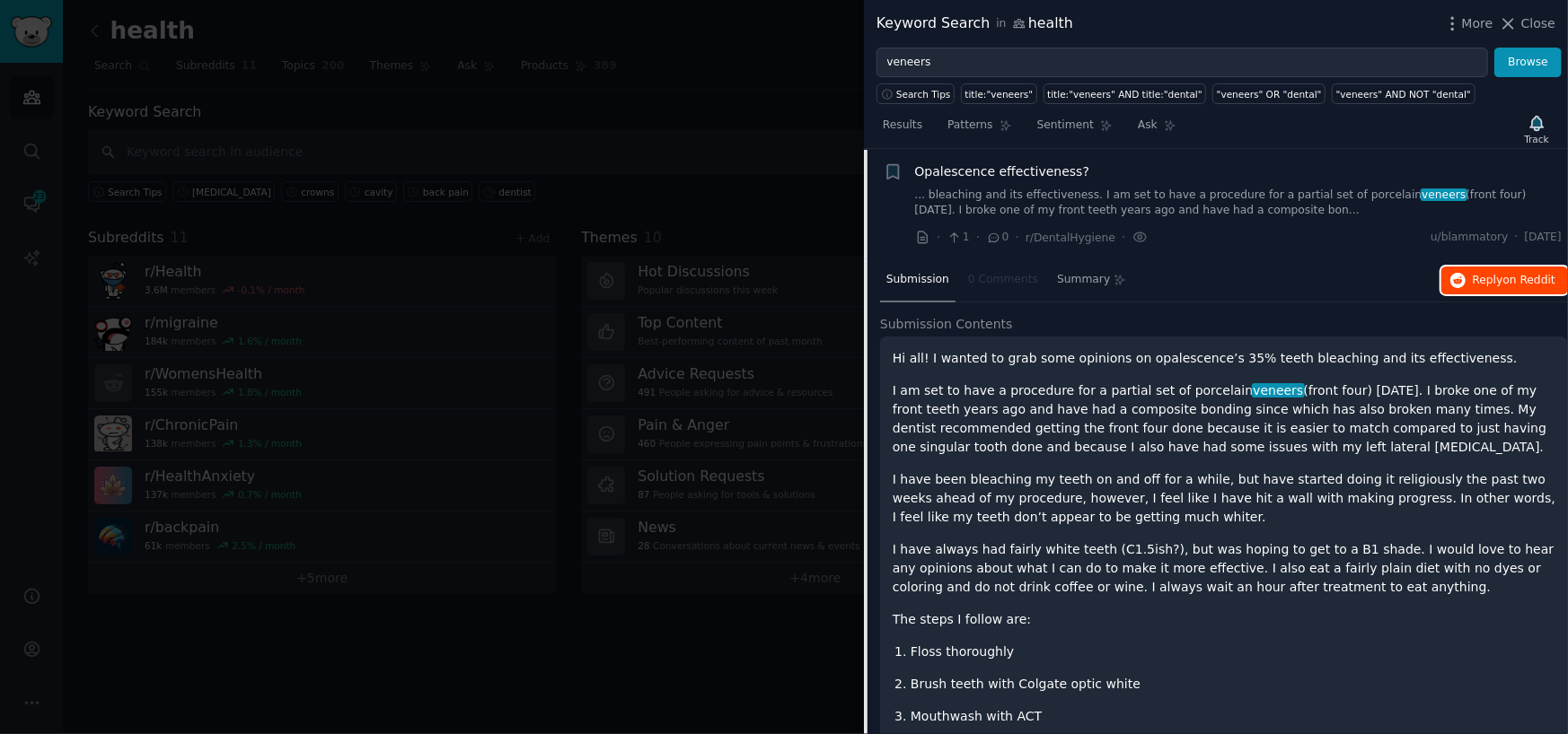
click at [1481, 276] on span "Reply on Reddit" at bounding box center [1514, 281] width 83 height 17
